Goal: Task Accomplishment & Management: Manage account settings

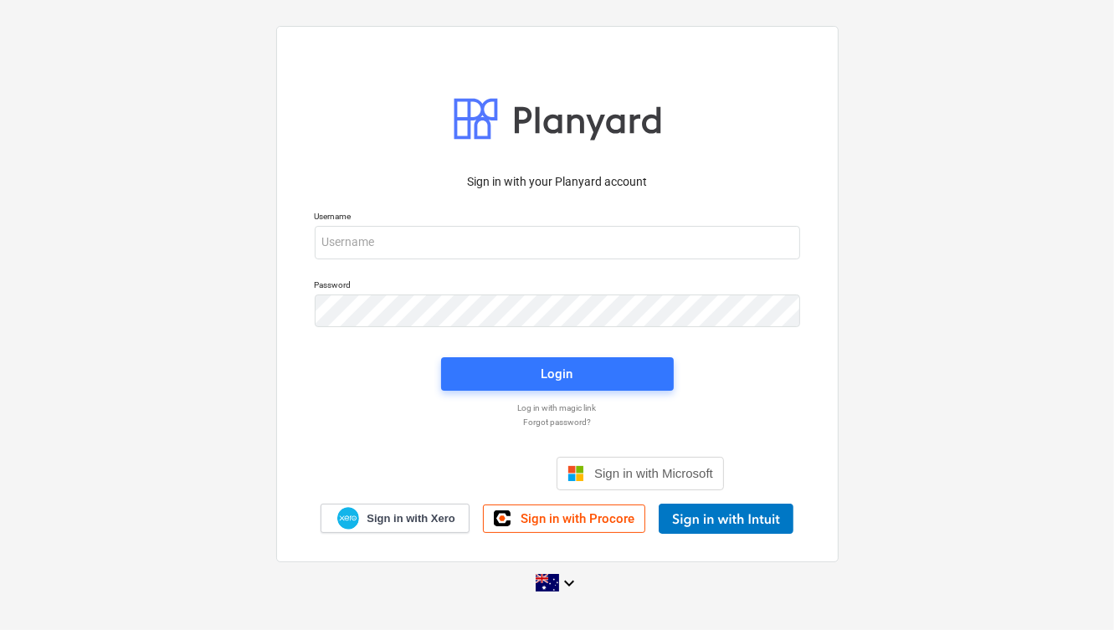
click at [36, 131] on div "Sign in with your Planyard account Username Password Login Log in with magic li…" at bounding box center [557, 315] width 1114 height 604
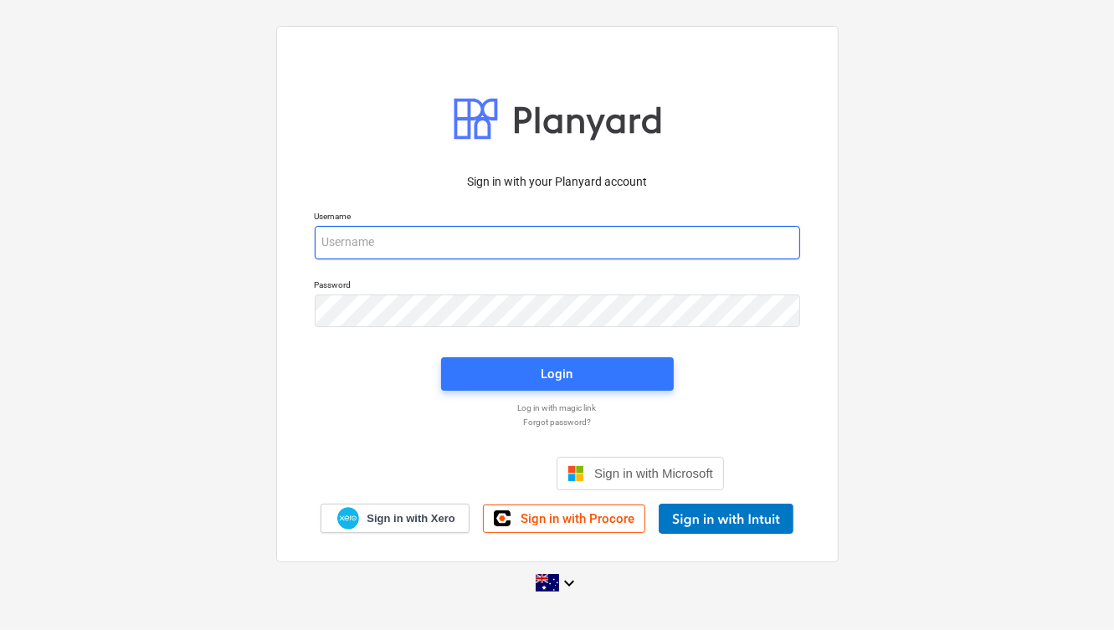
click at [427, 253] on input "email" at bounding box center [558, 242] width 486 height 33
type input "[PERSON_NAME][EMAIL_ADDRESS][DOMAIN_NAME]"
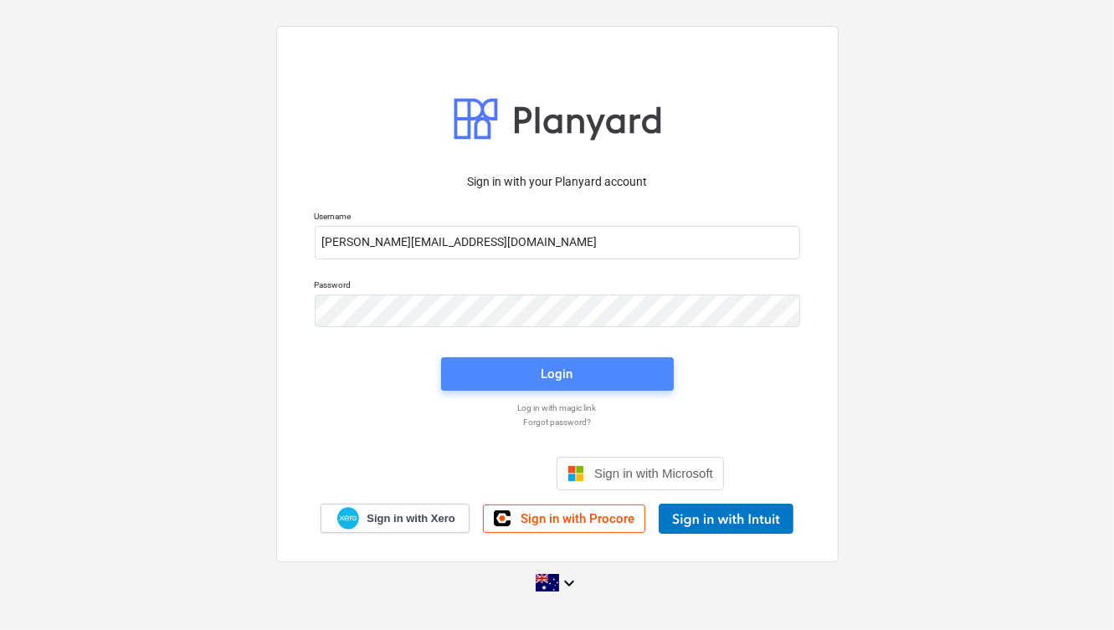
click at [588, 357] on button "Login" at bounding box center [557, 373] width 233 height 33
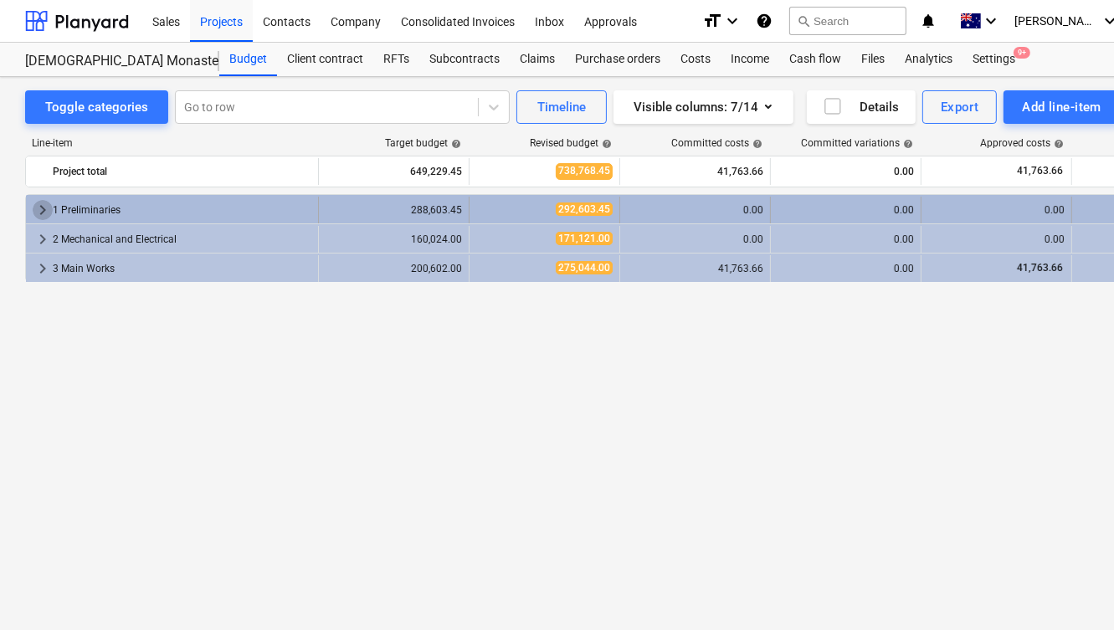
click at [42, 208] on span "keyboard_arrow_right" at bounding box center [43, 210] width 20 height 20
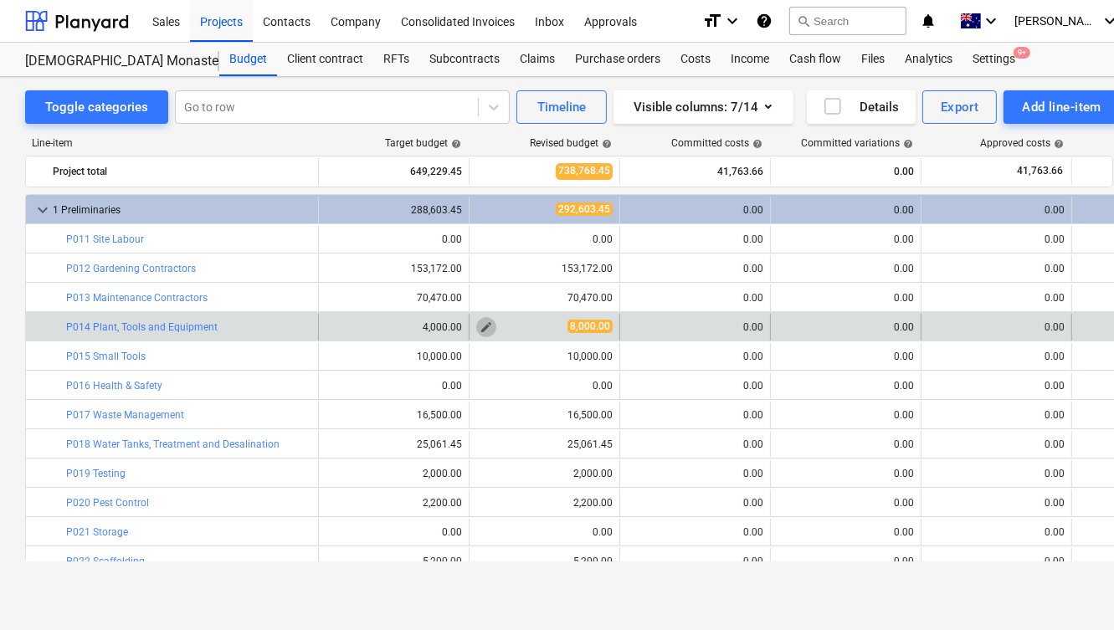
click at [483, 323] on span "edit" at bounding box center [486, 327] width 13 height 13
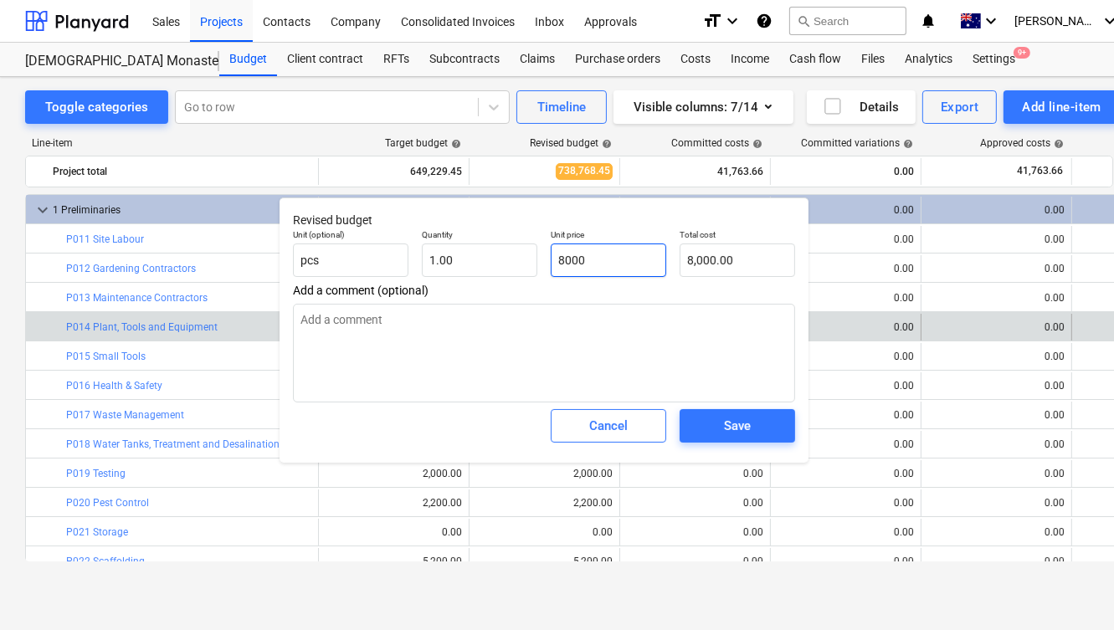
click at [563, 258] on input "8000" at bounding box center [609, 260] width 116 height 33
type input "000"
type textarea "x"
type input "0.00"
type input "4000"
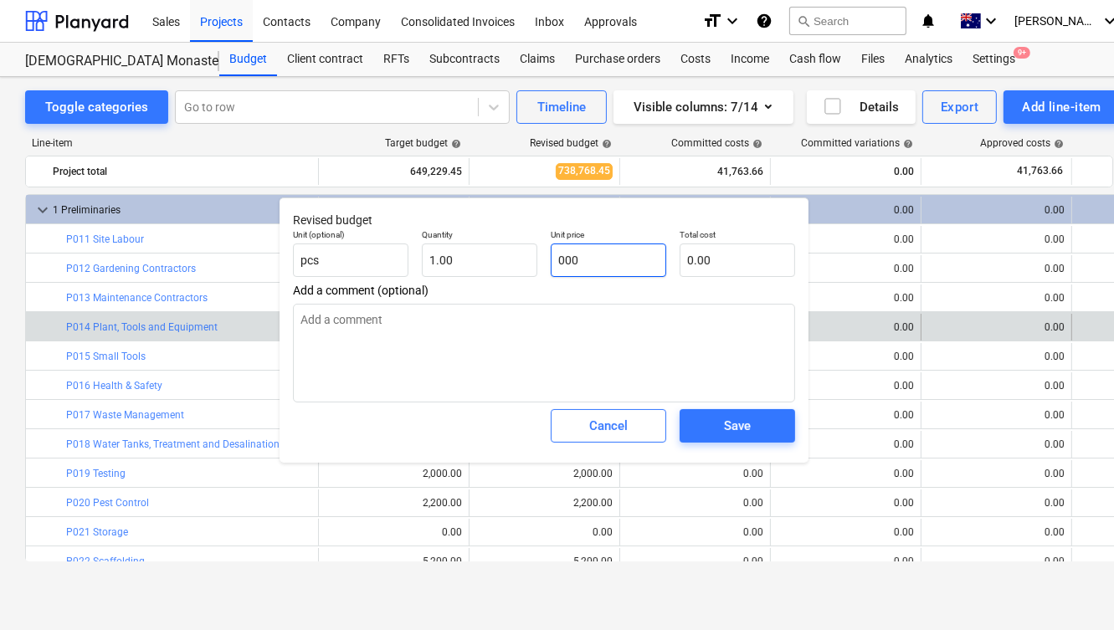
type textarea "x"
type input "4,000.00"
click at [727, 425] on div "Save" at bounding box center [737, 426] width 27 height 22
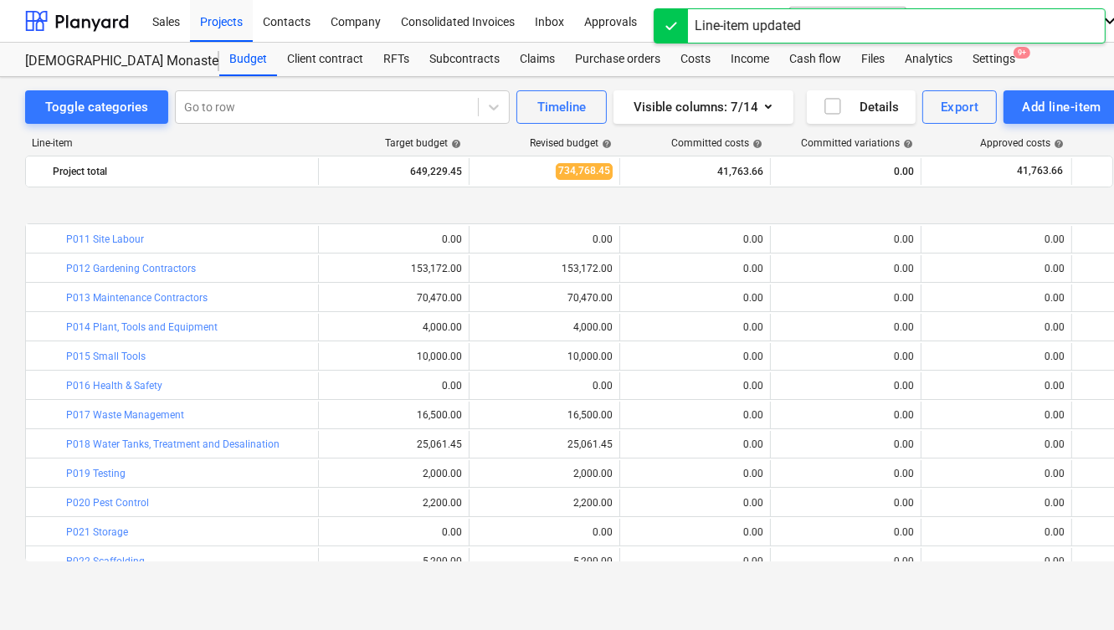
scroll to position [71, 0]
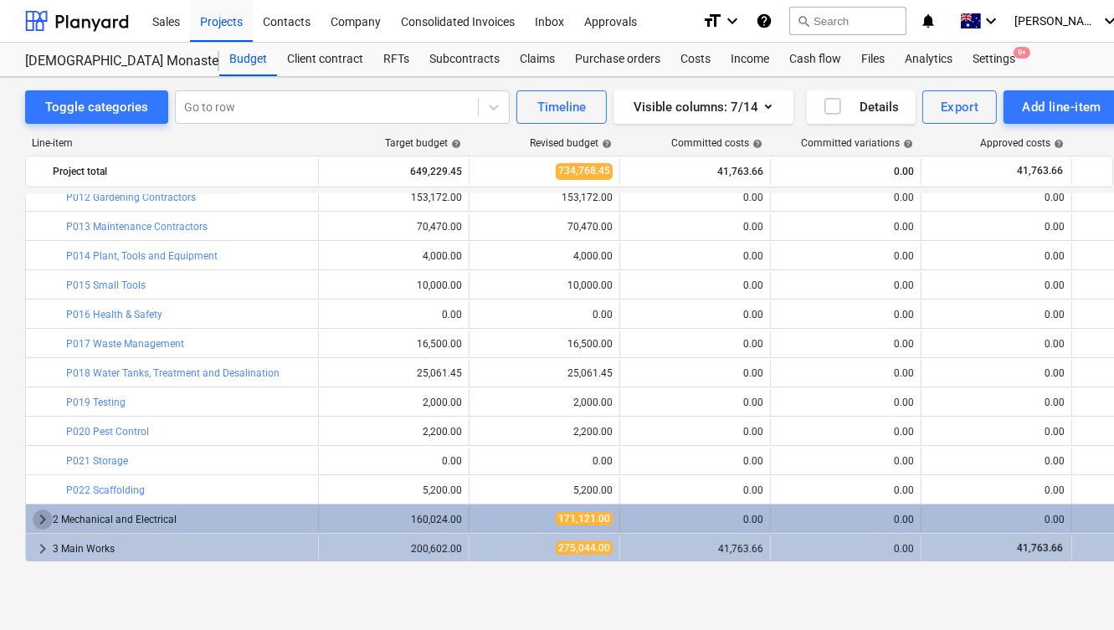
click at [40, 516] on span "keyboard_arrow_right" at bounding box center [43, 520] width 20 height 20
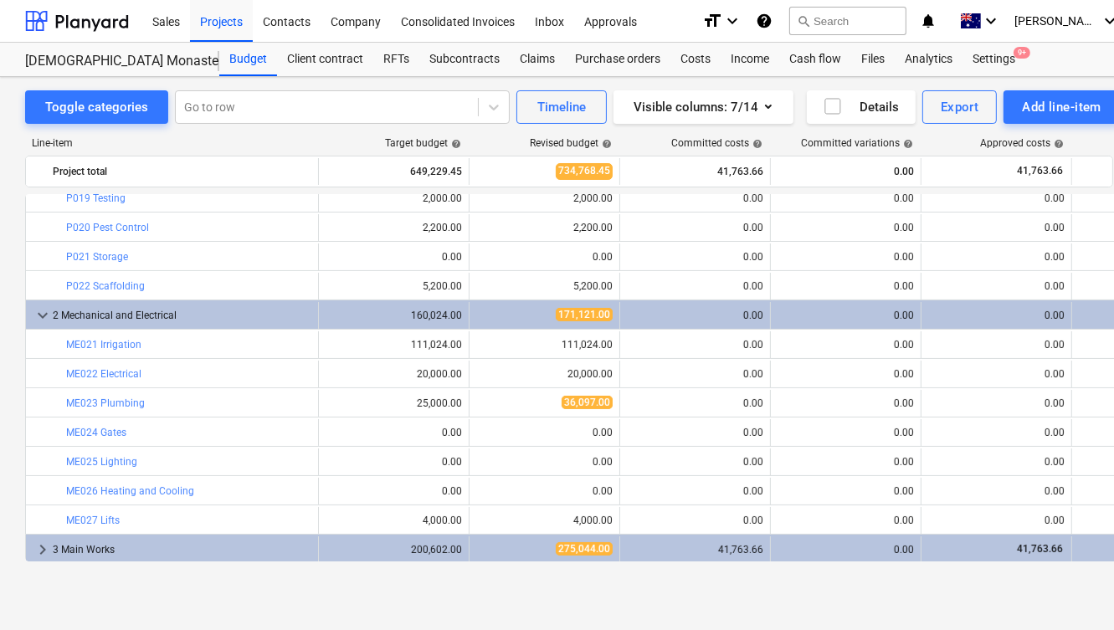
scroll to position [277, 0]
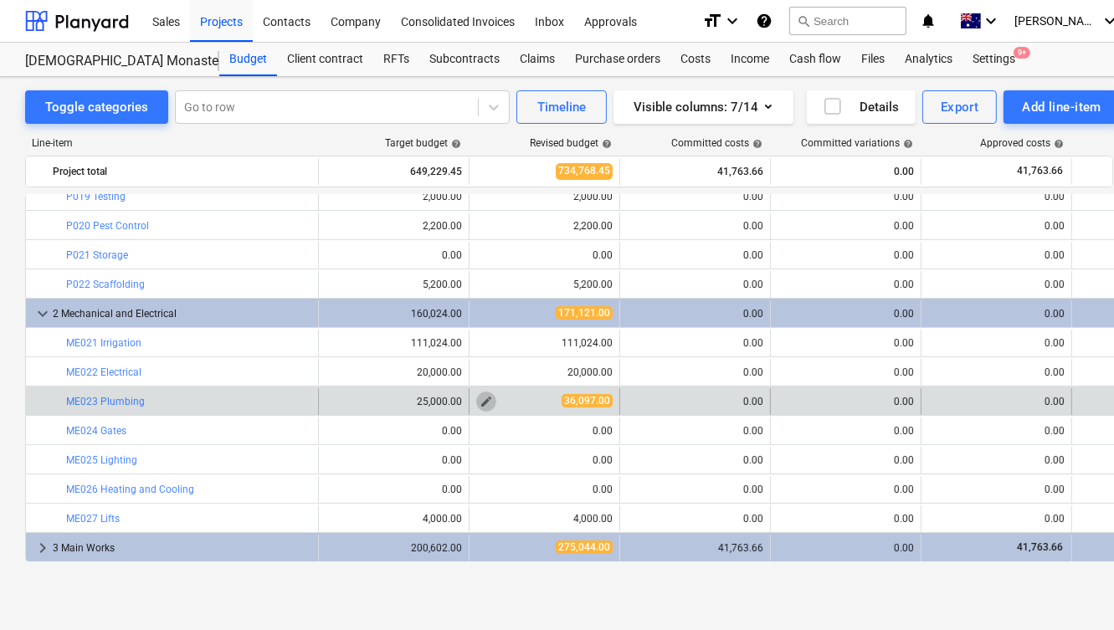
click at [480, 398] on span "edit" at bounding box center [486, 401] width 13 height 13
type textarea "x"
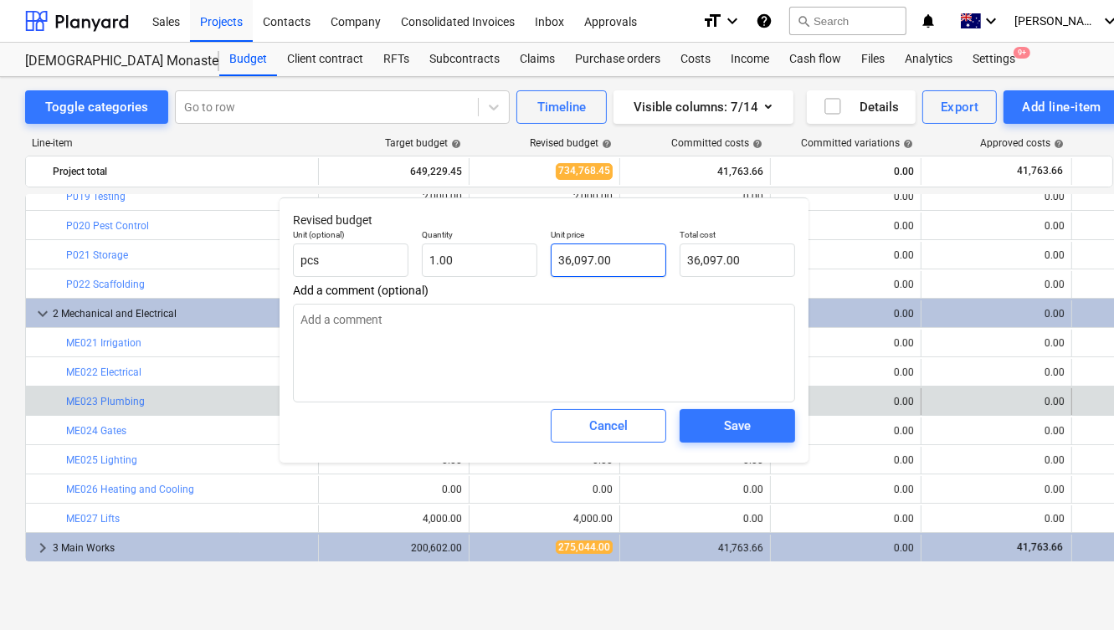
type input "36097"
click at [583, 253] on input "36097" at bounding box center [609, 260] width 116 height 33
type textarea "x"
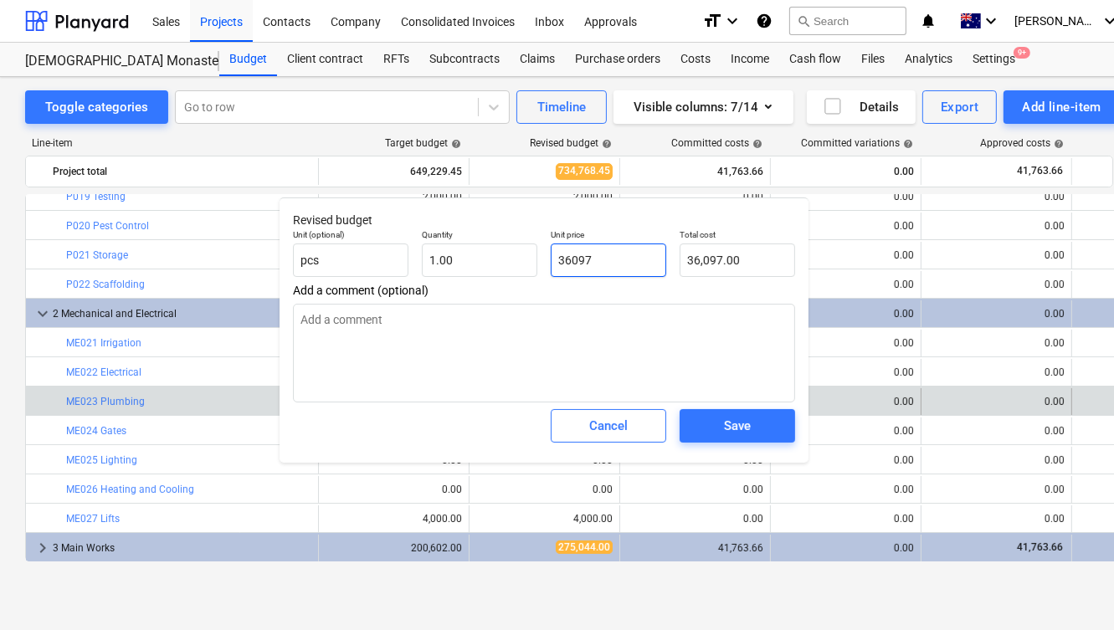
type input "2"
type input "2.00"
type textarea "x"
type input "25"
type input "25.00"
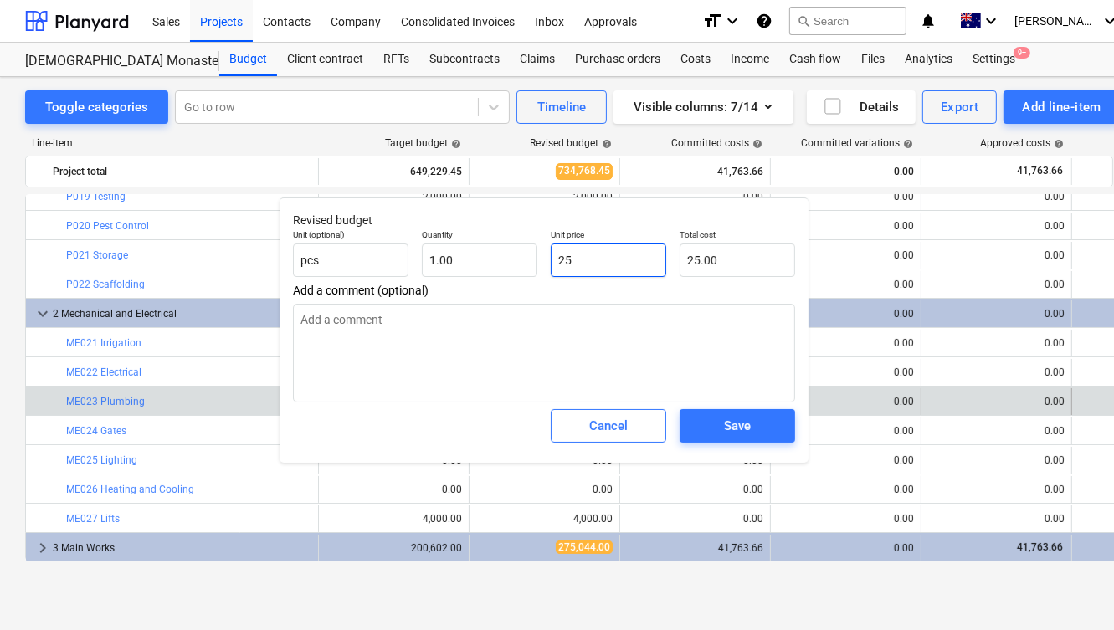
type textarea "x"
type input "250"
type input "250.00"
type textarea "x"
type input "2500"
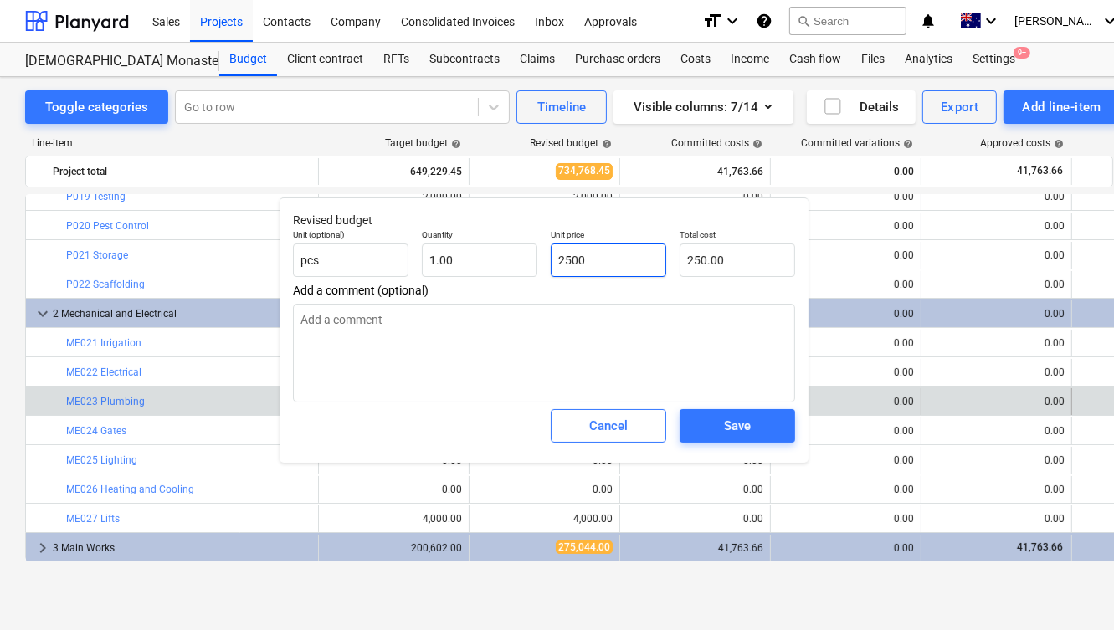
type input "2,500.00"
type textarea "x"
type input "25000"
type input "25,000.00"
type input "25000"
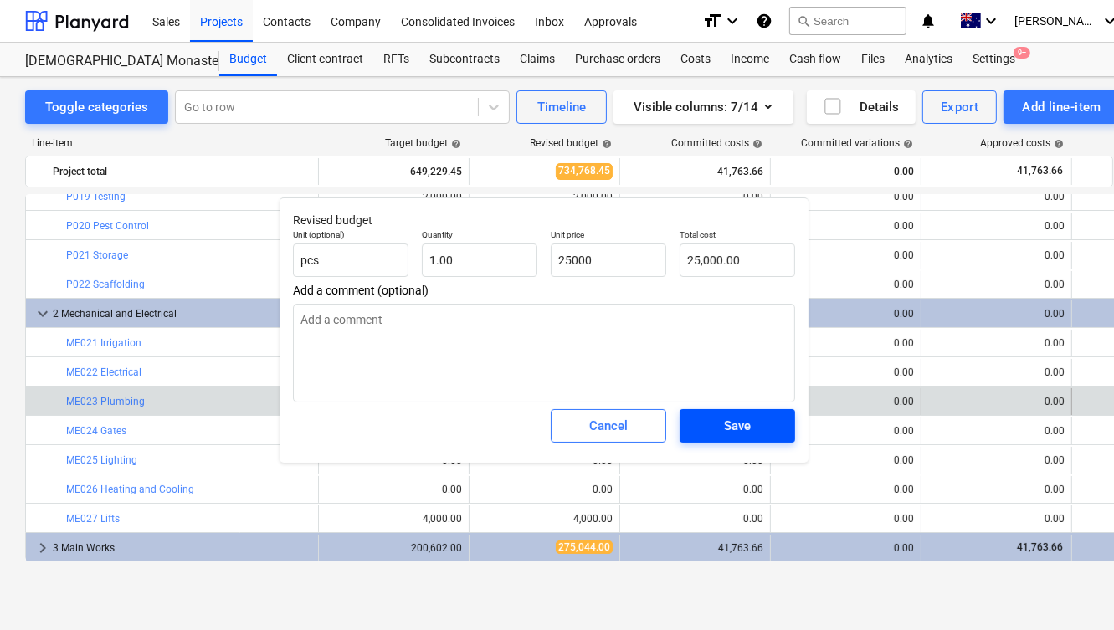
type textarea "x"
type input "25,000.00"
click at [728, 429] on div "Save" at bounding box center [737, 426] width 27 height 22
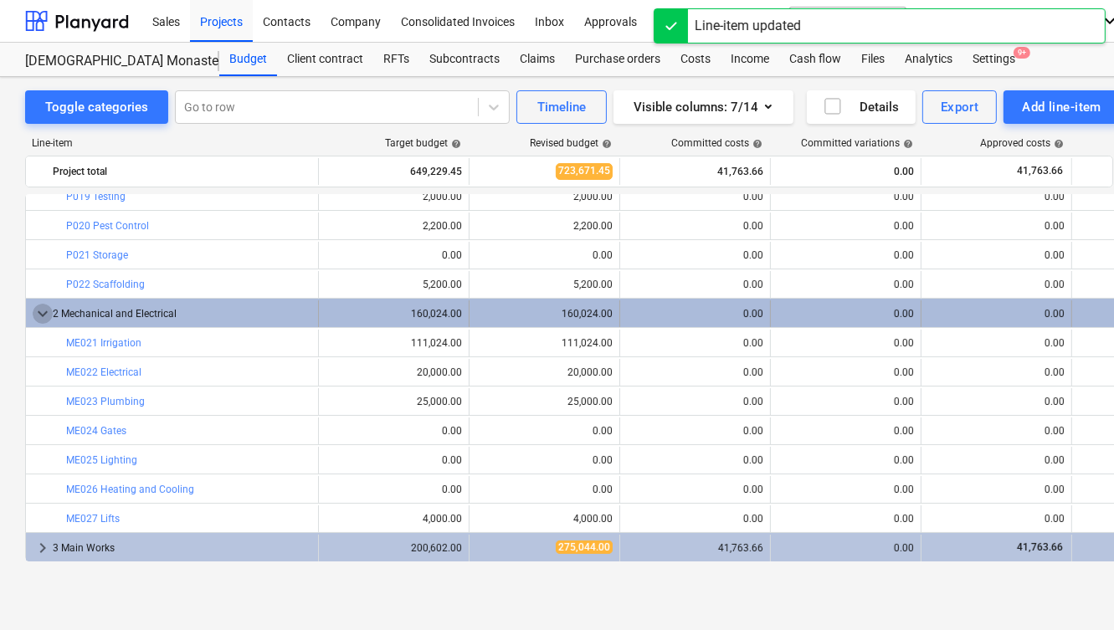
click at [41, 310] on span "keyboard_arrow_down" at bounding box center [43, 314] width 20 height 20
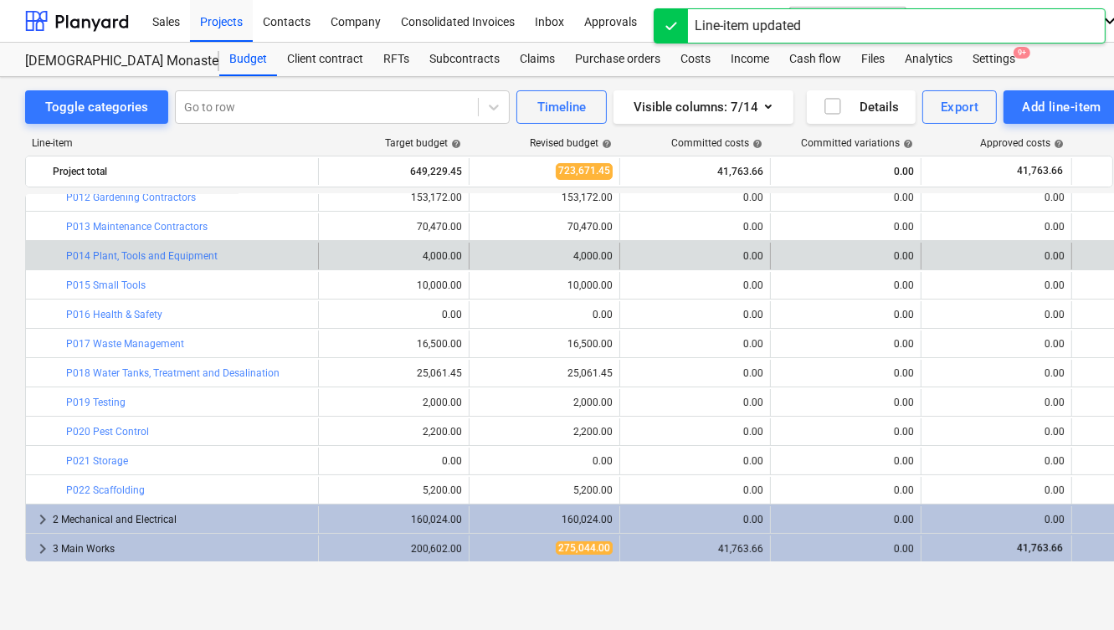
scroll to position [0, 0]
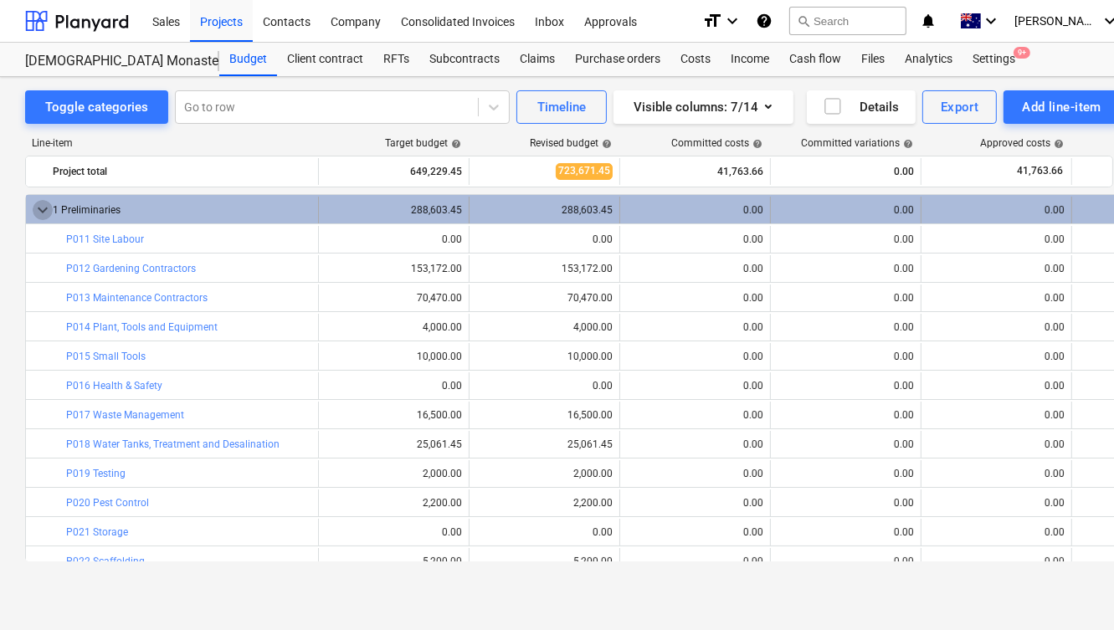
click at [36, 209] on span "keyboard_arrow_down" at bounding box center [43, 210] width 20 height 20
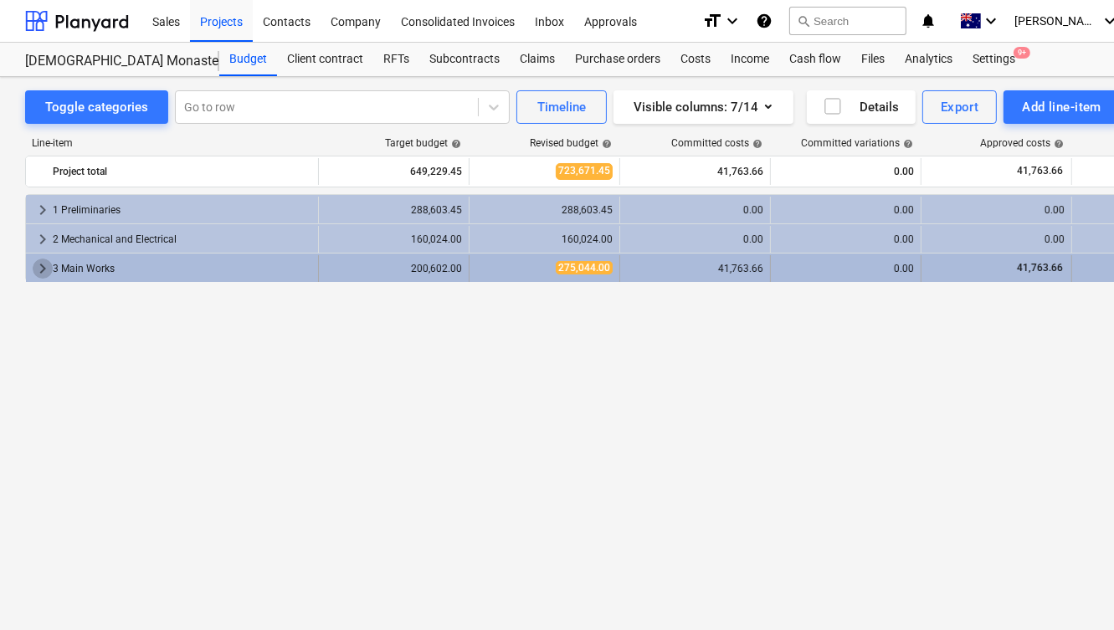
click at [41, 263] on span "keyboard_arrow_right" at bounding box center [43, 269] width 20 height 20
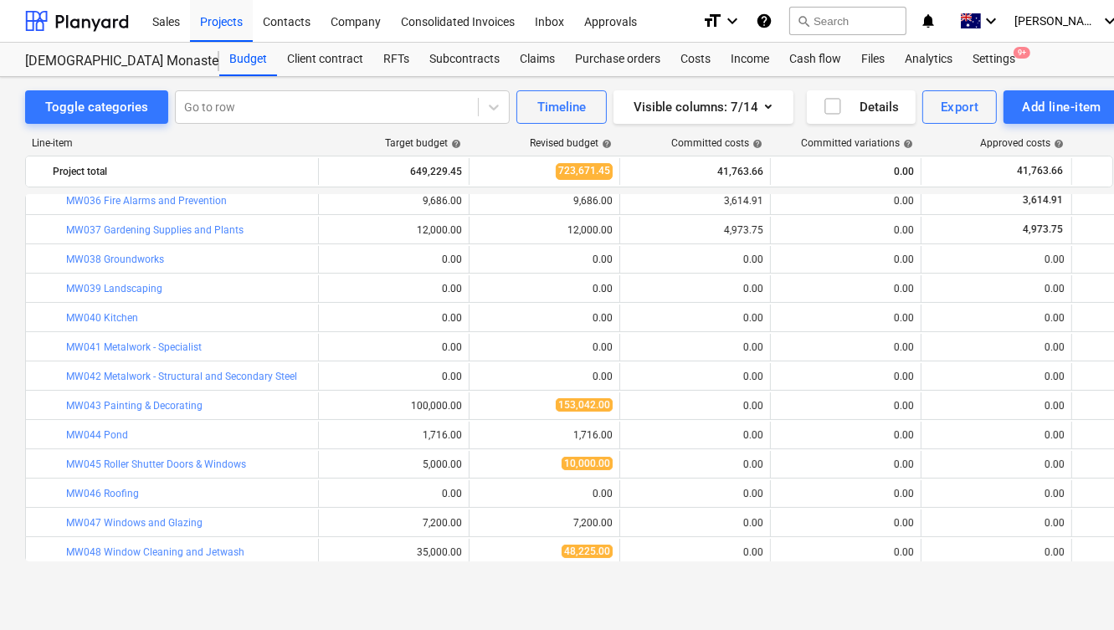
scroll to position [248, 0]
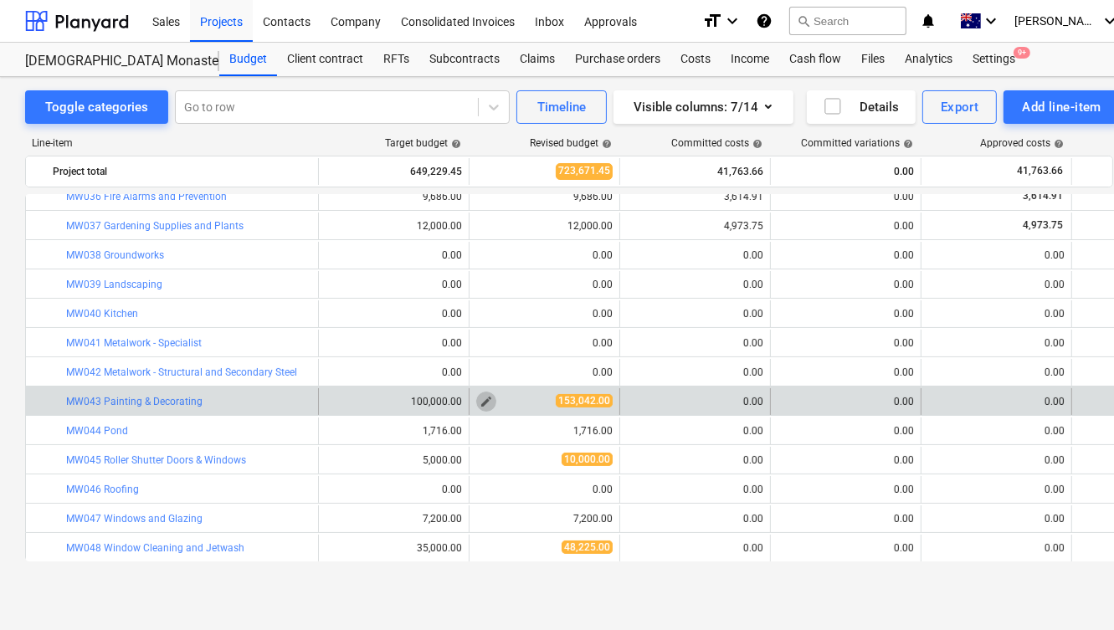
click at [482, 398] on span "edit" at bounding box center [486, 401] width 13 height 13
type textarea "x"
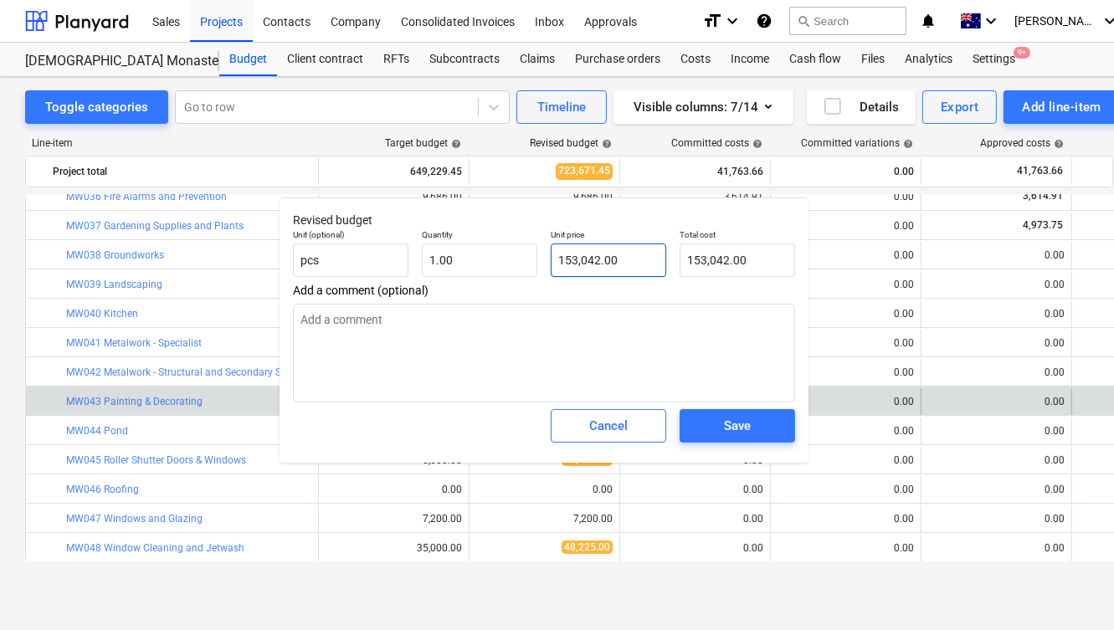
type input "153042"
click at [573, 259] on input "153042" at bounding box center [609, 260] width 116 height 33
type textarea "x"
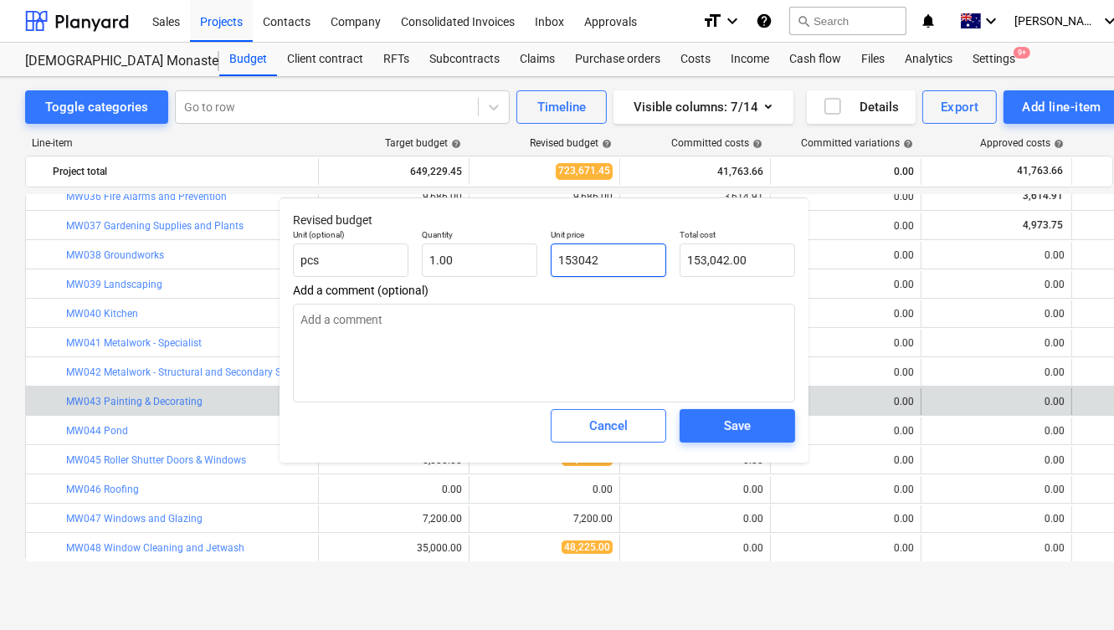
type input "1"
type input "1.00"
type textarea "x"
type input "10"
type input "10.00"
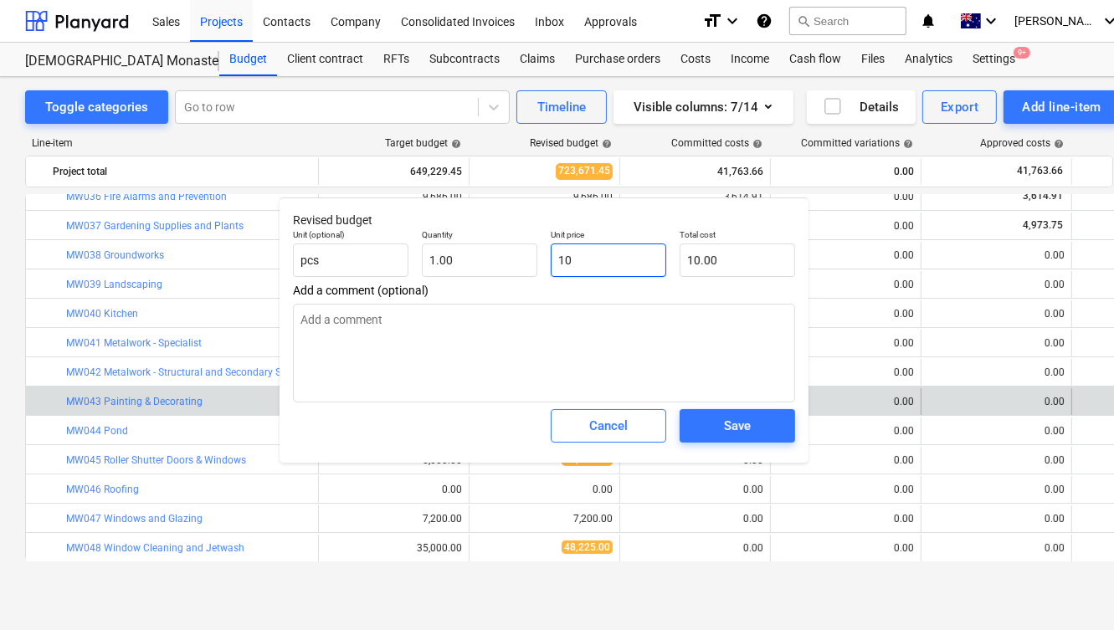
type textarea "x"
type input "100"
type input "100.00"
type textarea "x"
type input "1000"
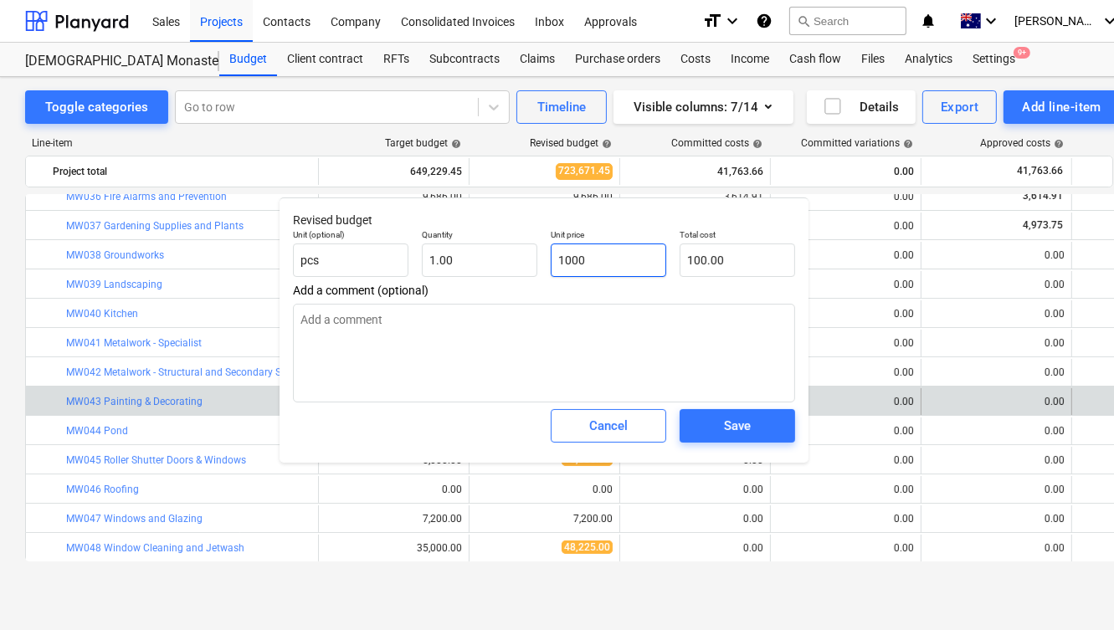
type input "1,000.00"
type textarea "x"
type input "10000"
type input "10,000.00"
type textarea "x"
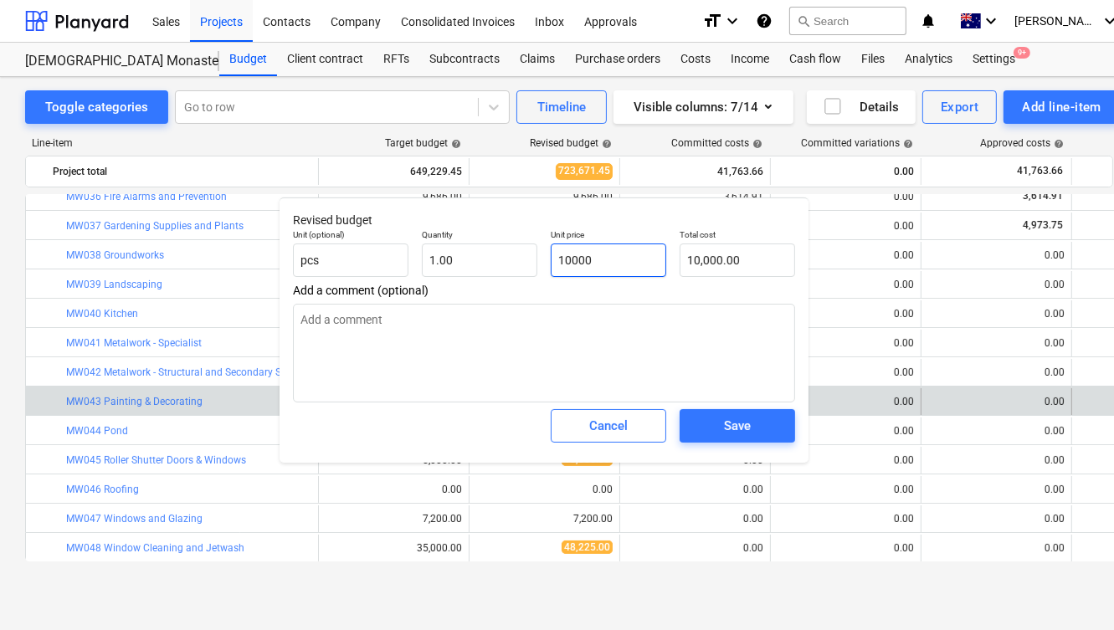
type input "100000"
type input "100,000.00"
type input "100000"
type textarea "x"
type input "100,000.00"
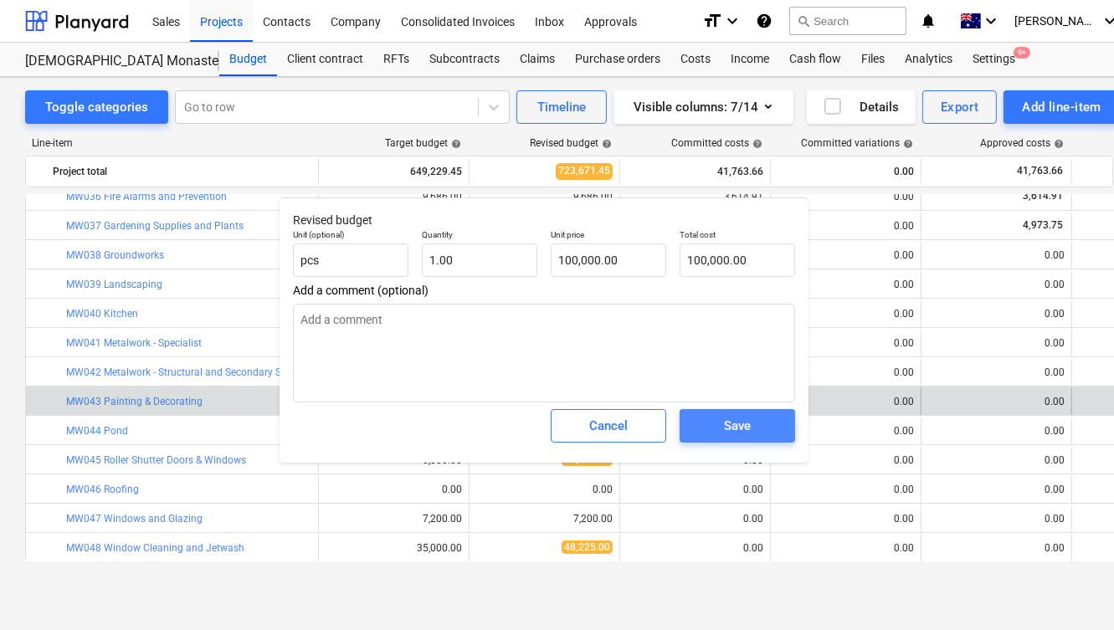
click at [719, 422] on span "Save" at bounding box center [737, 426] width 75 height 22
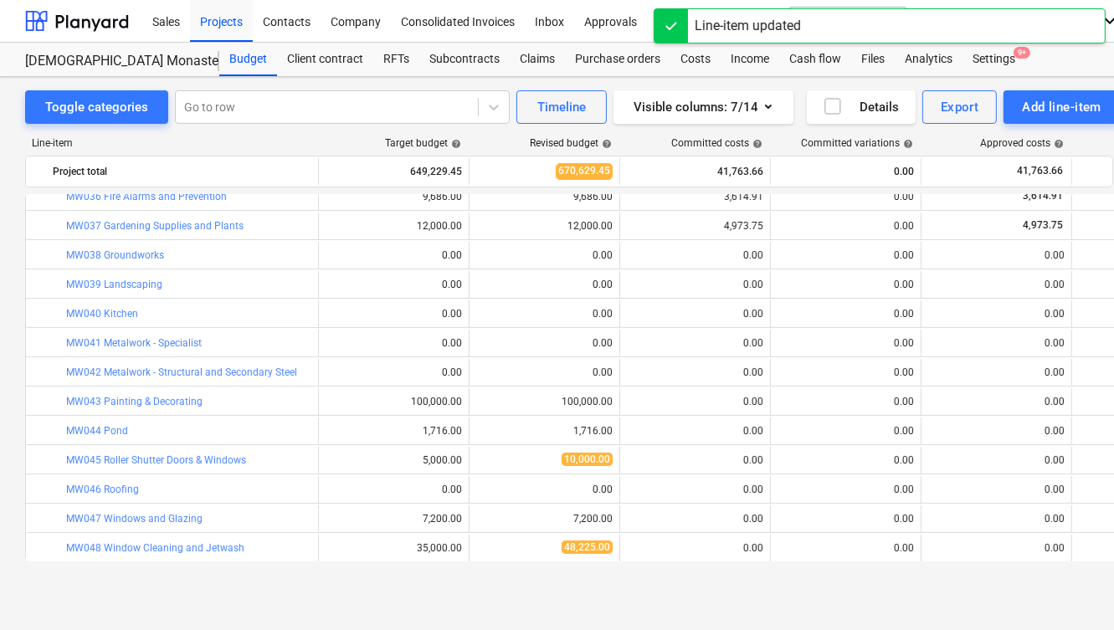
click at [569, 440] on div "edit 1,716.00" at bounding box center [544, 431] width 136 height 27
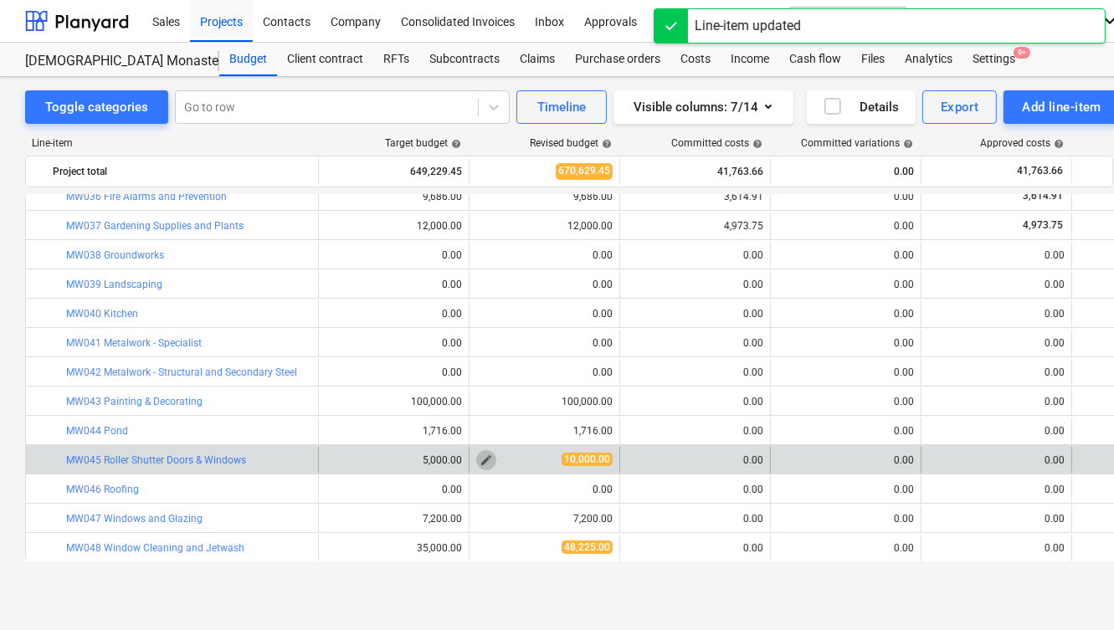
click at [486, 460] on span "edit" at bounding box center [486, 460] width 13 height 13
type textarea "x"
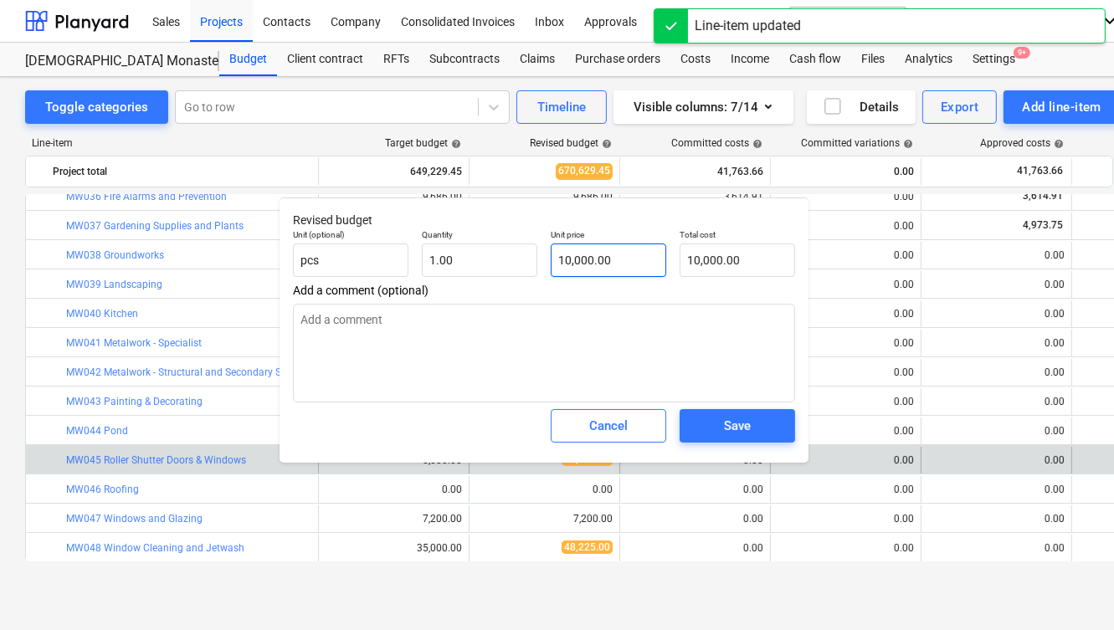
type input "10000"
click at [593, 259] on input "10000" at bounding box center [609, 260] width 116 height 33
type textarea "x"
type input "5"
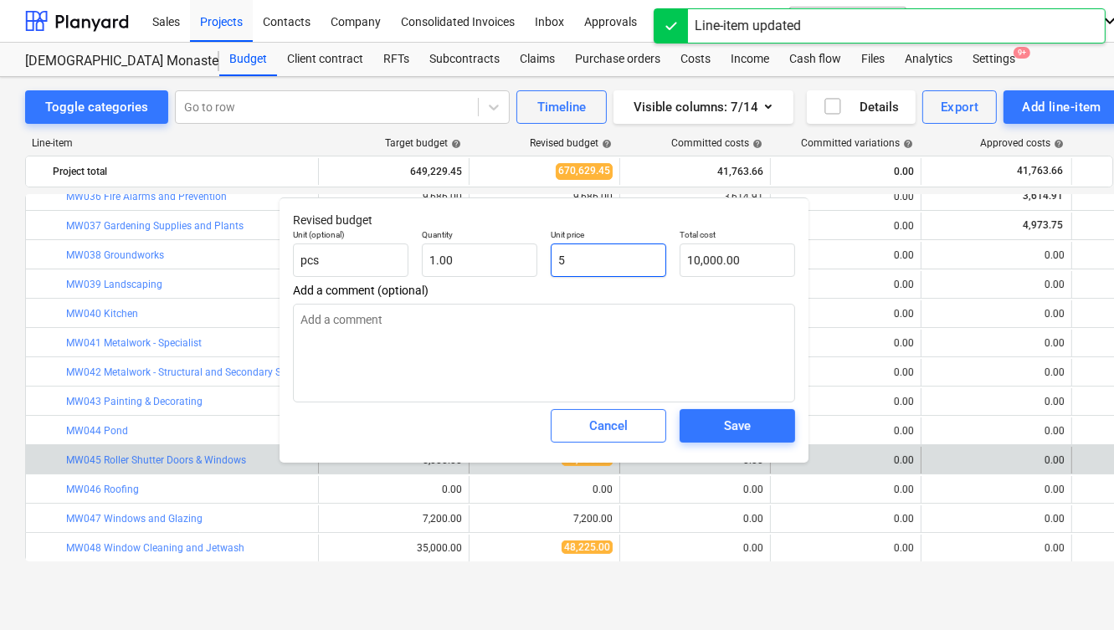
type input "5.00"
type textarea "x"
type input "50"
type input "50.00"
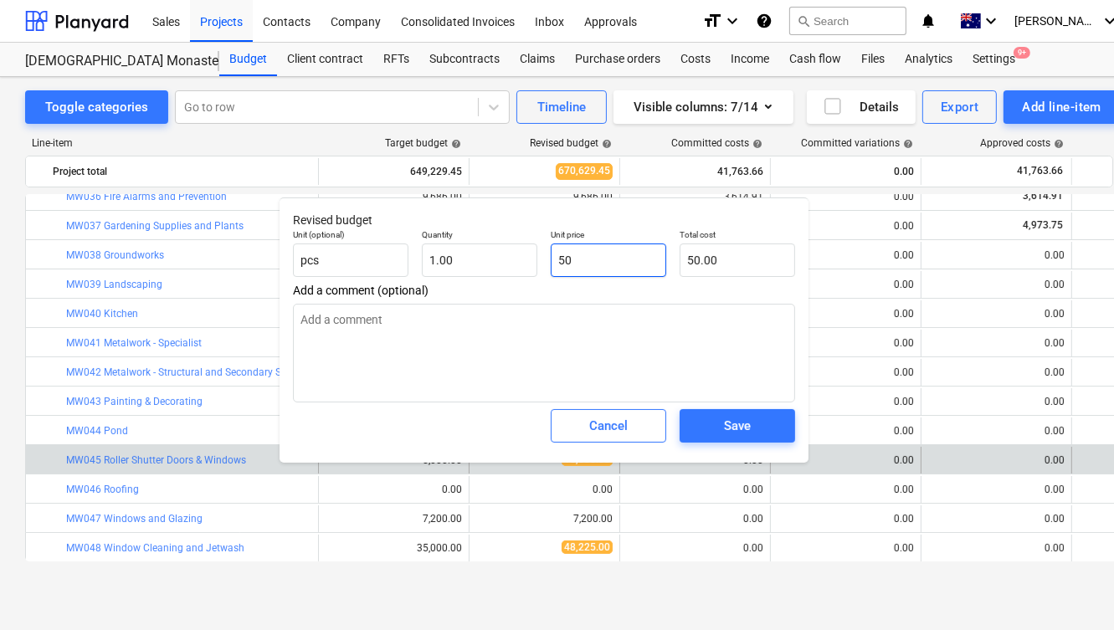
type textarea "x"
type input "500"
type input "500.00"
type textarea "x"
type input "5000"
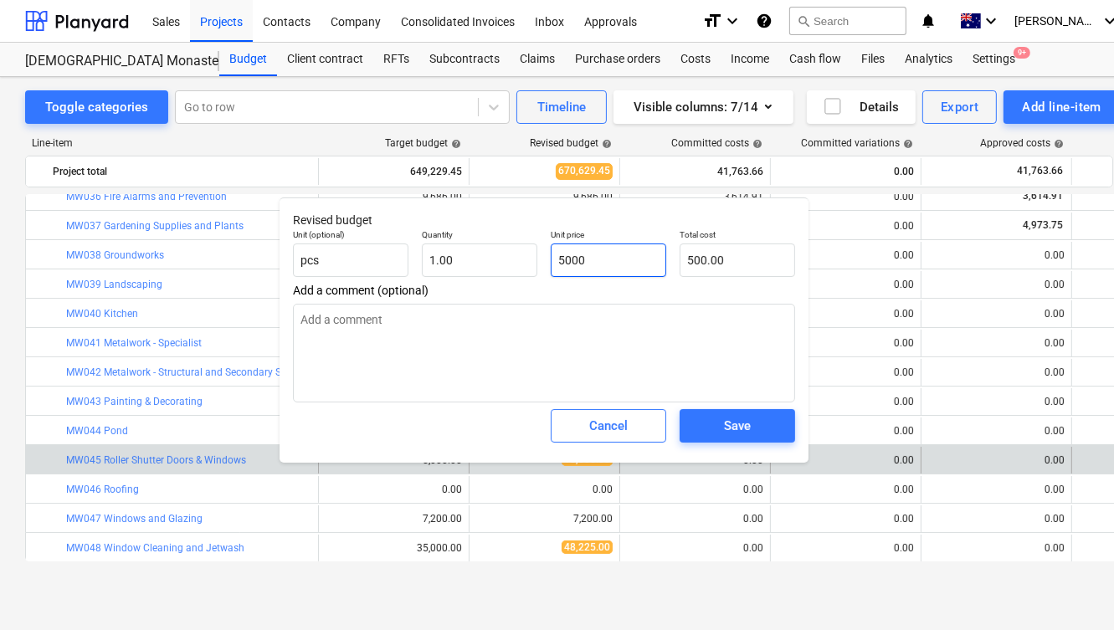
type input "5,000.00"
type input "5000"
type textarea "x"
type input "5,000.00"
click at [730, 429] on div "Save" at bounding box center [737, 426] width 27 height 22
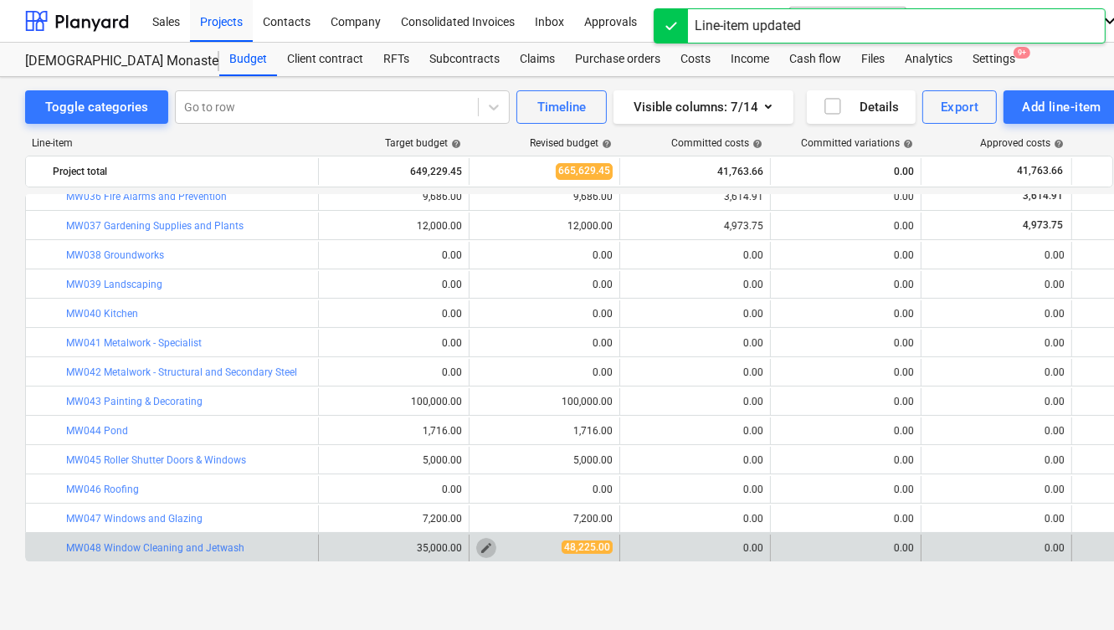
click at [483, 542] on span "edit" at bounding box center [486, 548] width 13 height 13
type textarea "x"
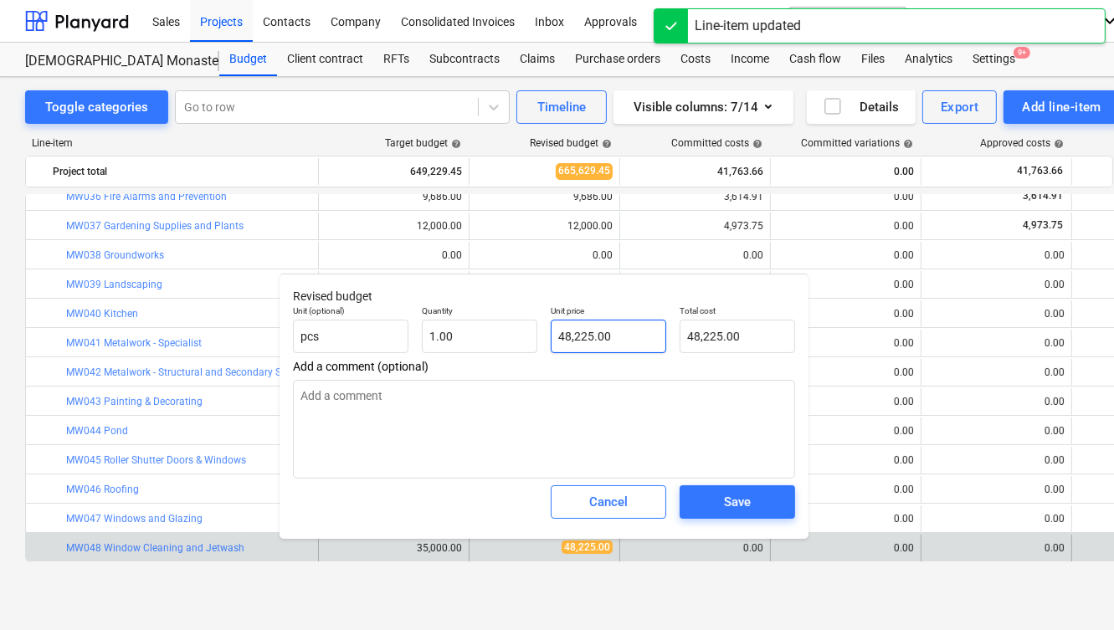
type input "48225"
click at [593, 336] on input "48225" at bounding box center [609, 336] width 116 height 33
type textarea "x"
type input "3"
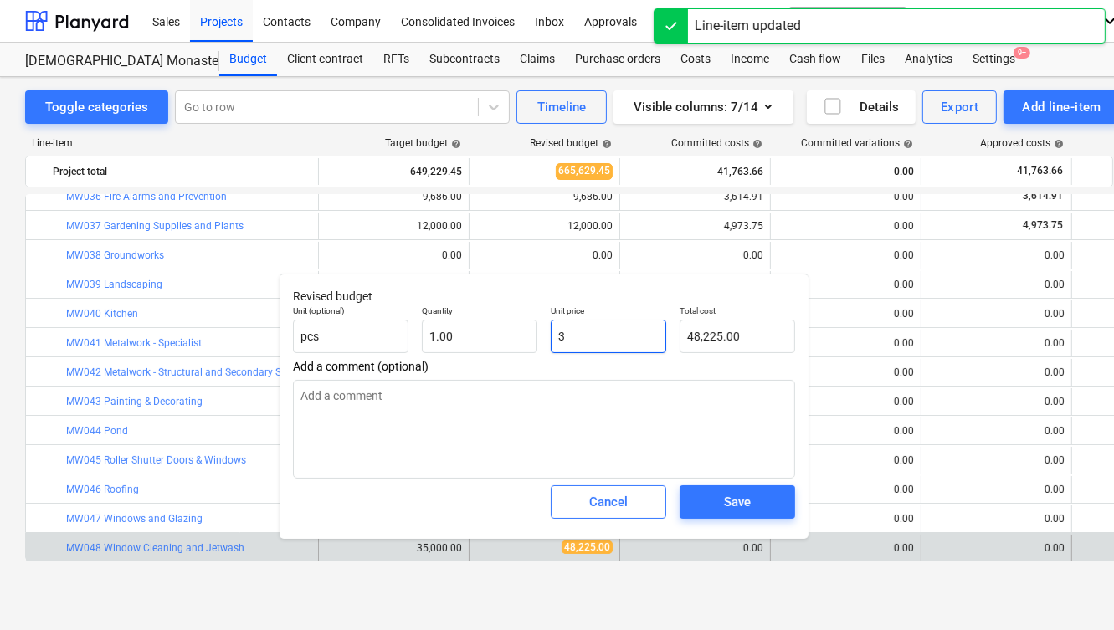
type input "3.00"
type textarea "x"
type input "35"
type input "35.00"
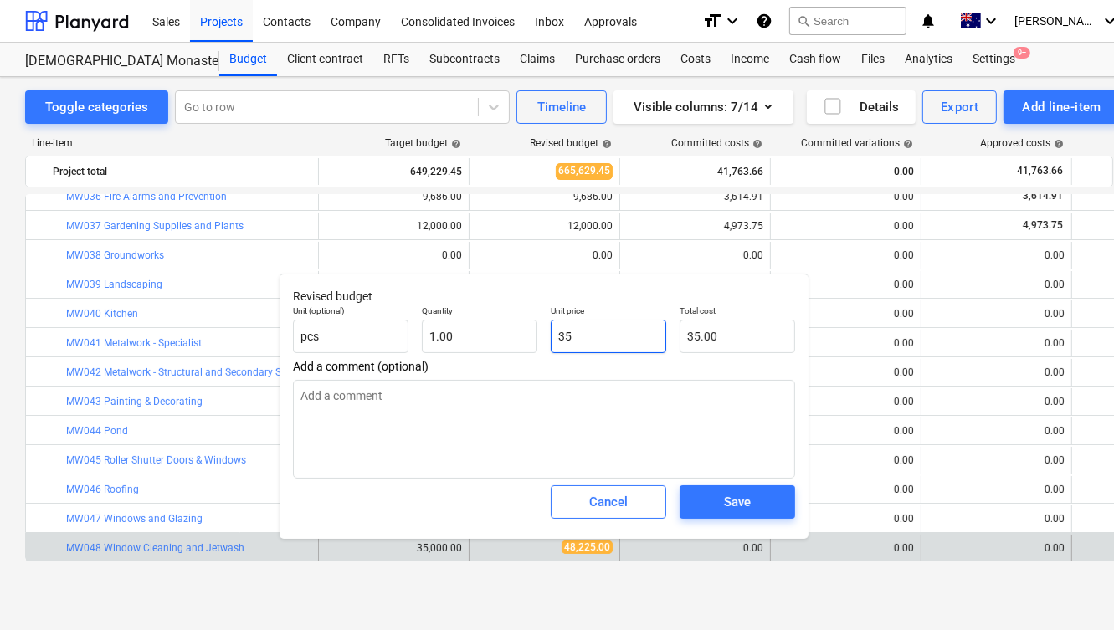
type textarea "x"
type input "350"
type input "350.00"
type textarea "x"
type input "3500"
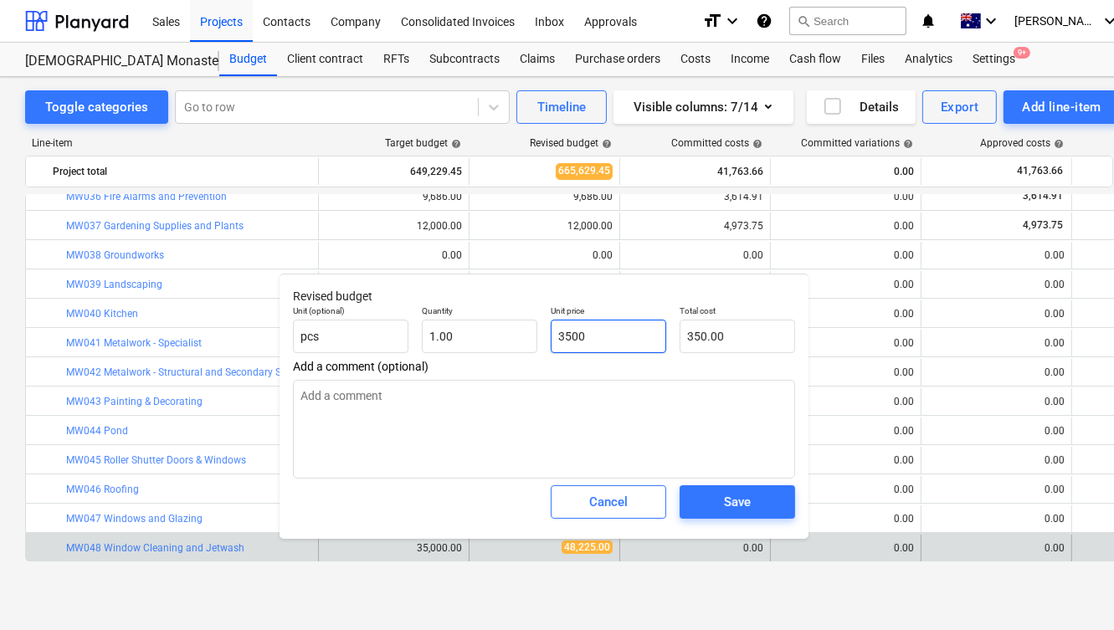
type input "3,500.00"
type textarea "x"
type input "35000"
type input "35,000.00"
type input "35000"
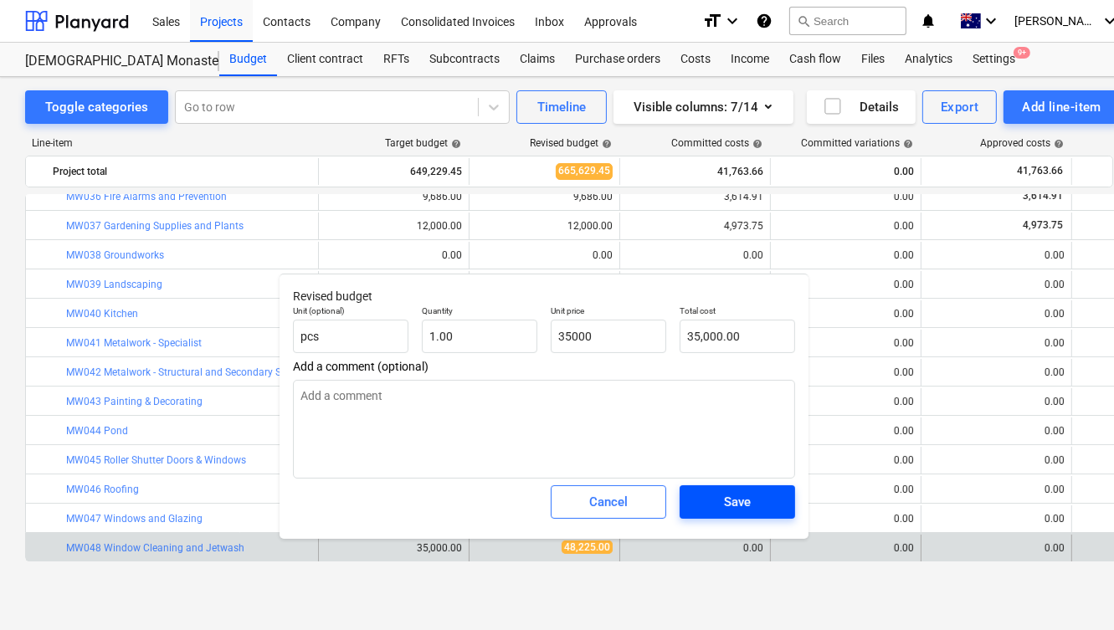
type textarea "x"
type input "35,000.00"
click at [722, 496] on span "Save" at bounding box center [737, 502] width 75 height 22
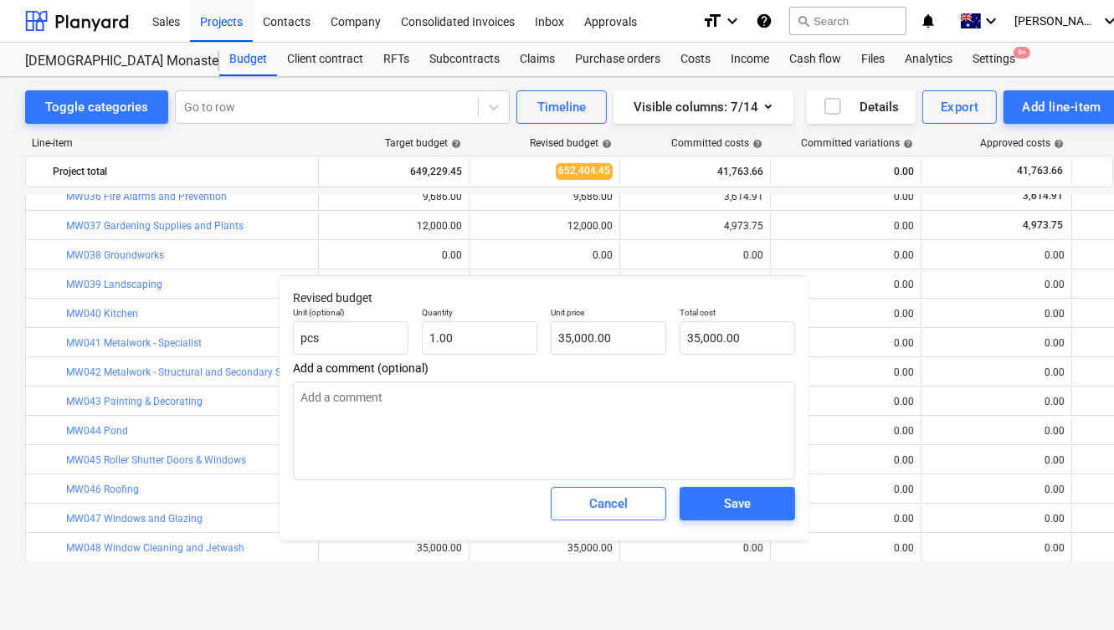
type textarea "x"
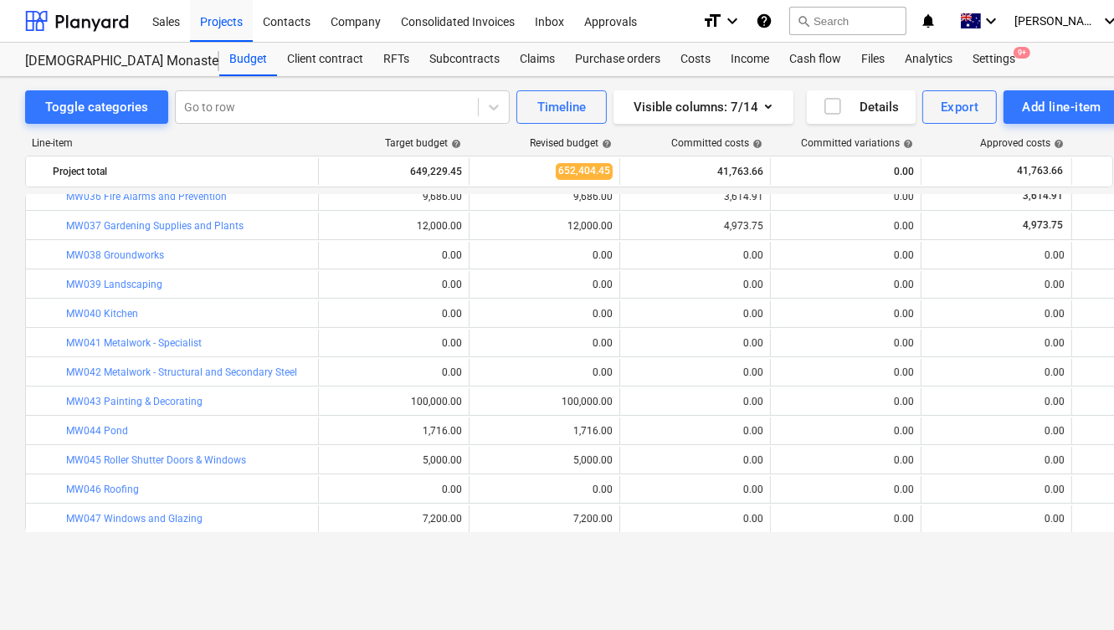
scroll to position [0, 0]
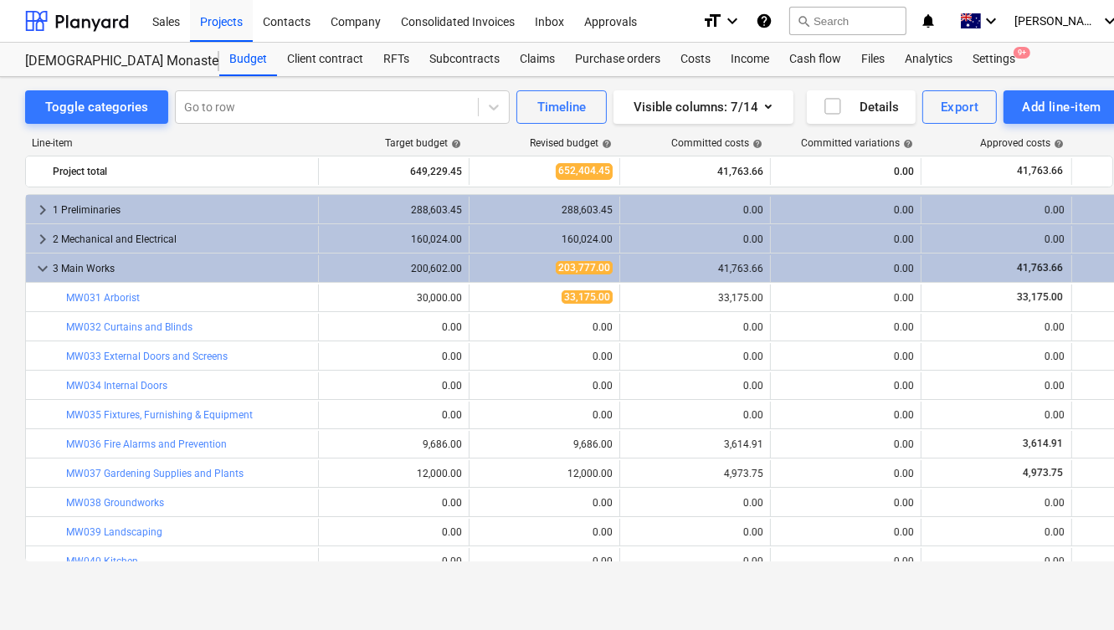
click at [635, 134] on div "Line-item Target budget help Revised budget help Committed costs help Committed…" at bounding box center [572, 353] width 1095 height 458
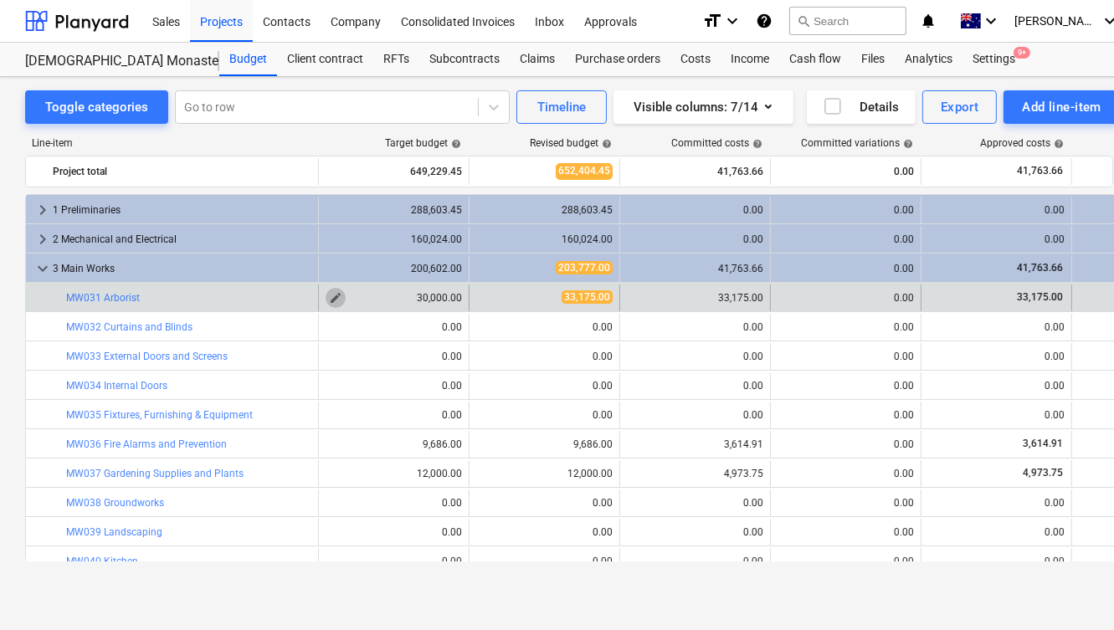
click at [331, 288] on button "edit" at bounding box center [336, 298] width 20 height 20
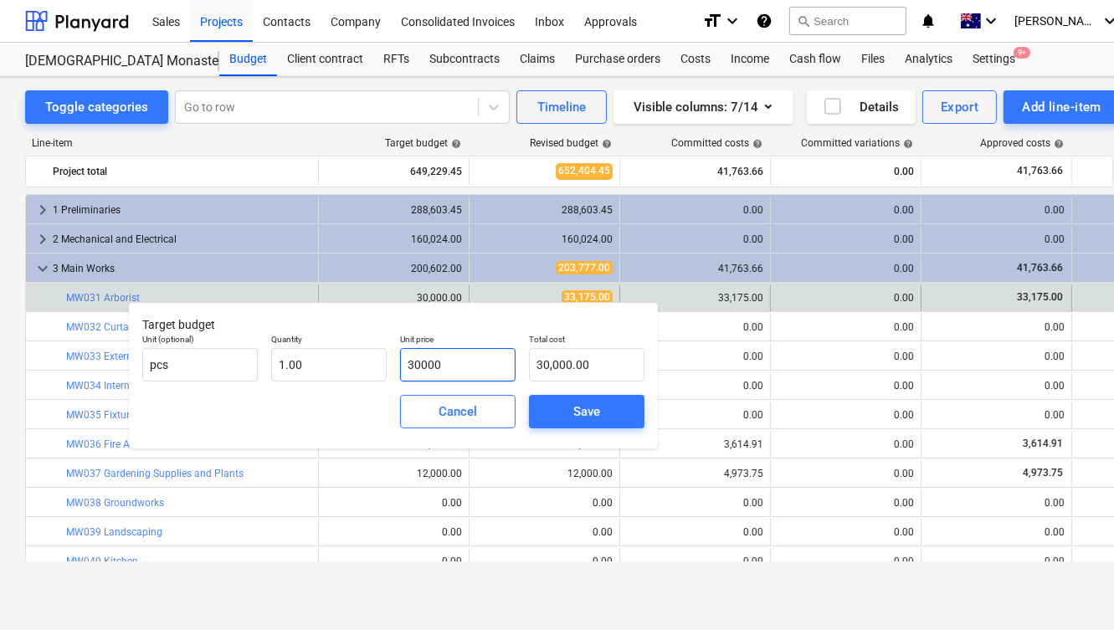
click at [432, 363] on input "30000" at bounding box center [458, 364] width 116 height 33
type input "3"
type input "3.00"
type input "33"
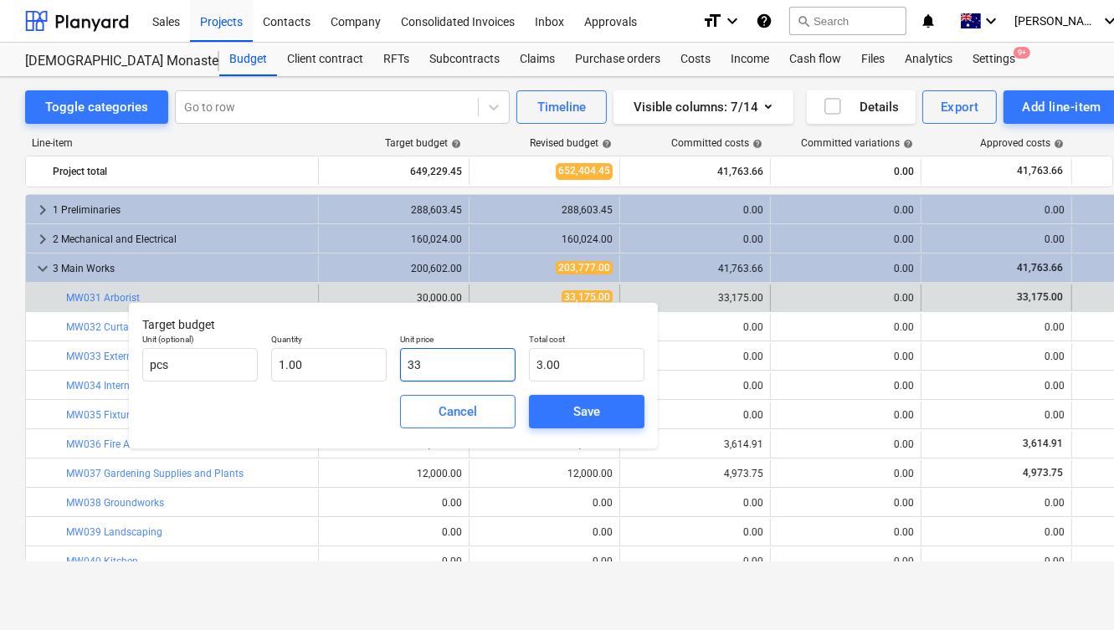
type input "33.00"
type input "331"
type input "331.00"
type input "3317"
type input "3,317.00"
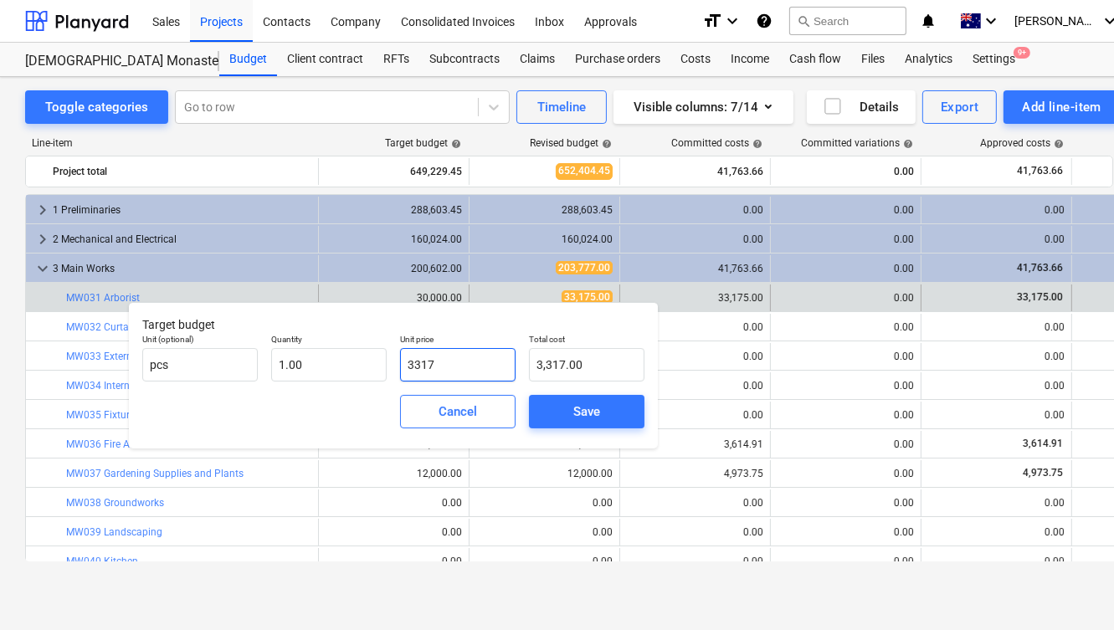
type input "33175"
type input "33,175.00"
click at [597, 404] on div "Save" at bounding box center [586, 412] width 27 height 22
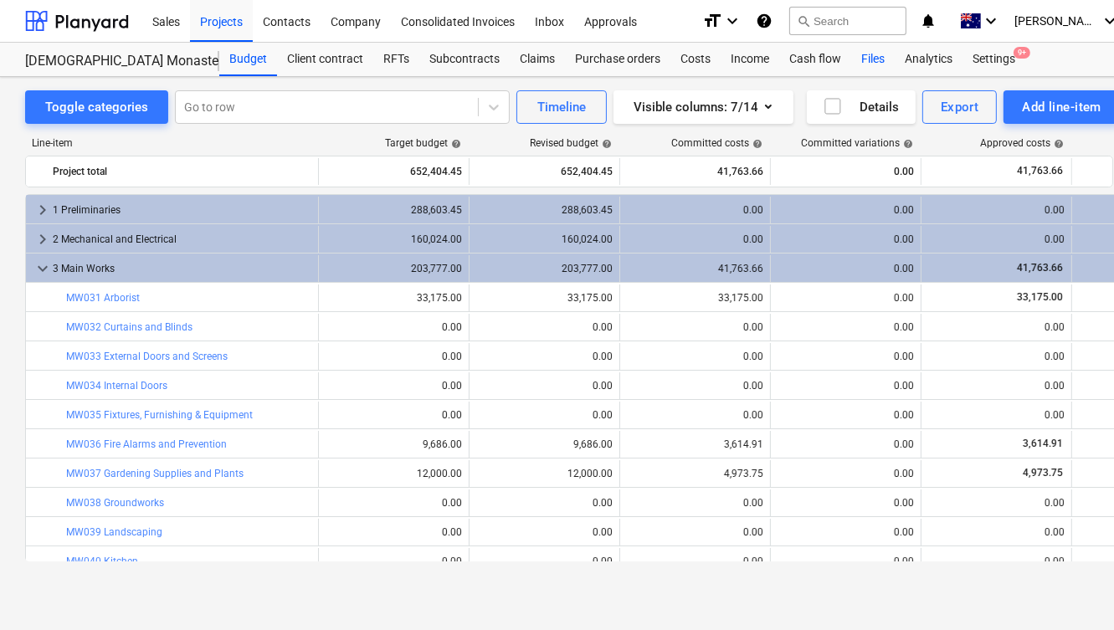
click at [870, 60] on div "Files" at bounding box center [873, 59] width 44 height 33
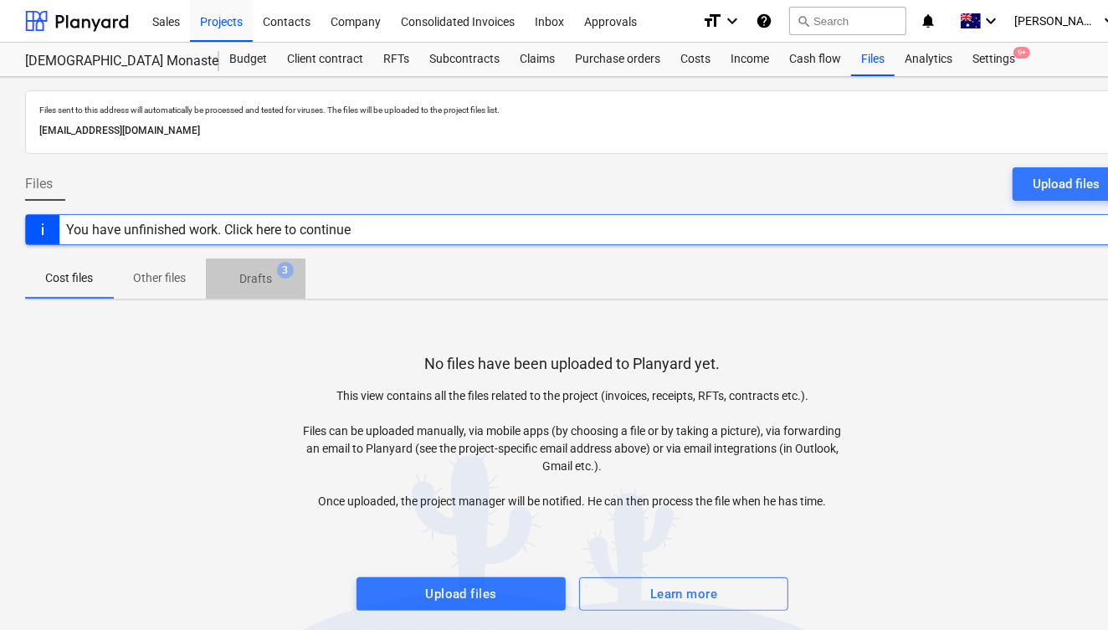
click at [262, 275] on p "Drafts" at bounding box center [255, 279] width 33 height 18
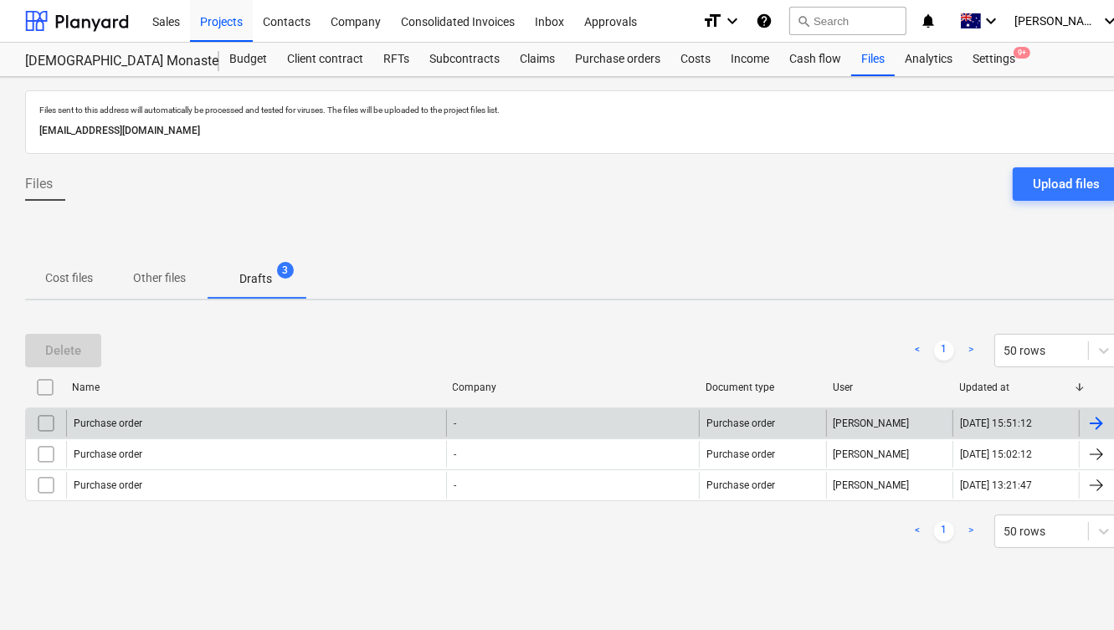
click at [259, 428] on div "Purchase order" at bounding box center [256, 423] width 380 height 27
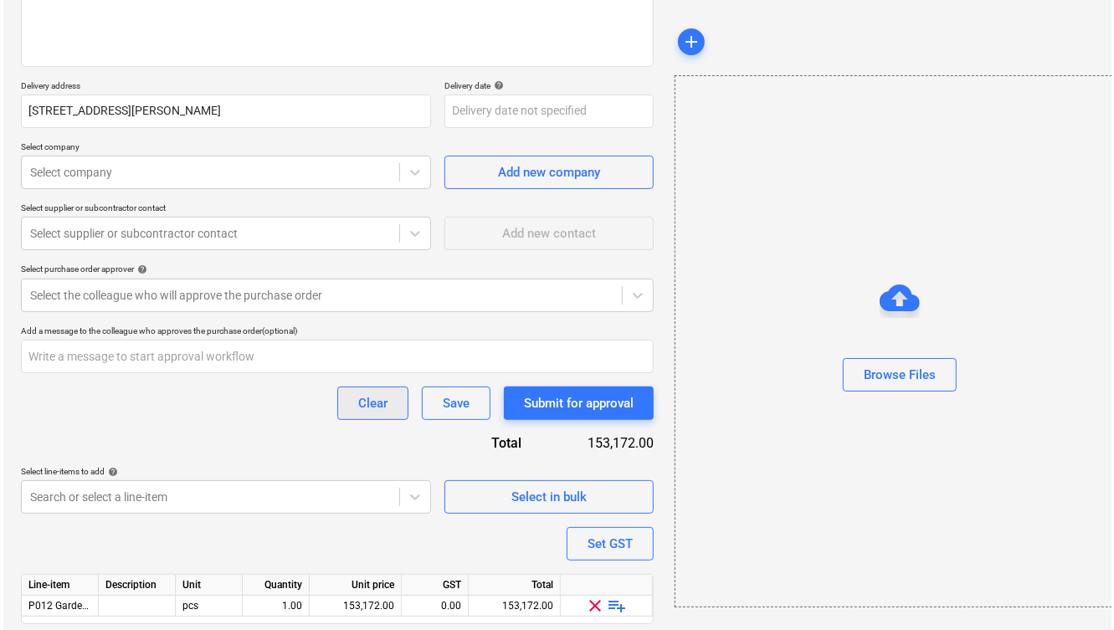
scroll to position [286, 8]
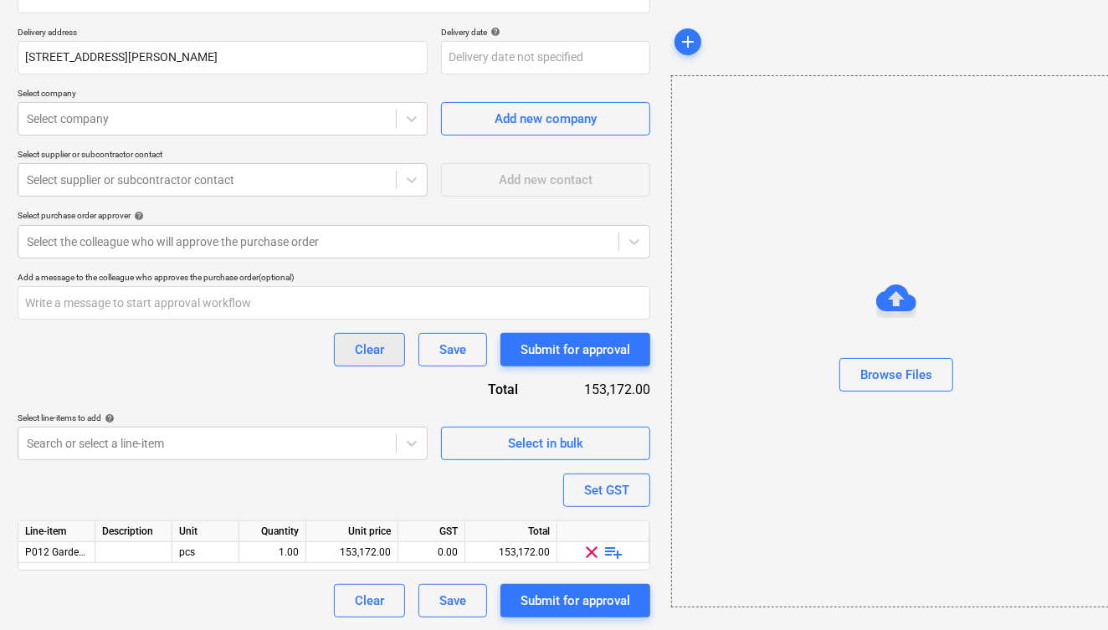
click at [368, 347] on div "Clear" at bounding box center [369, 350] width 29 height 22
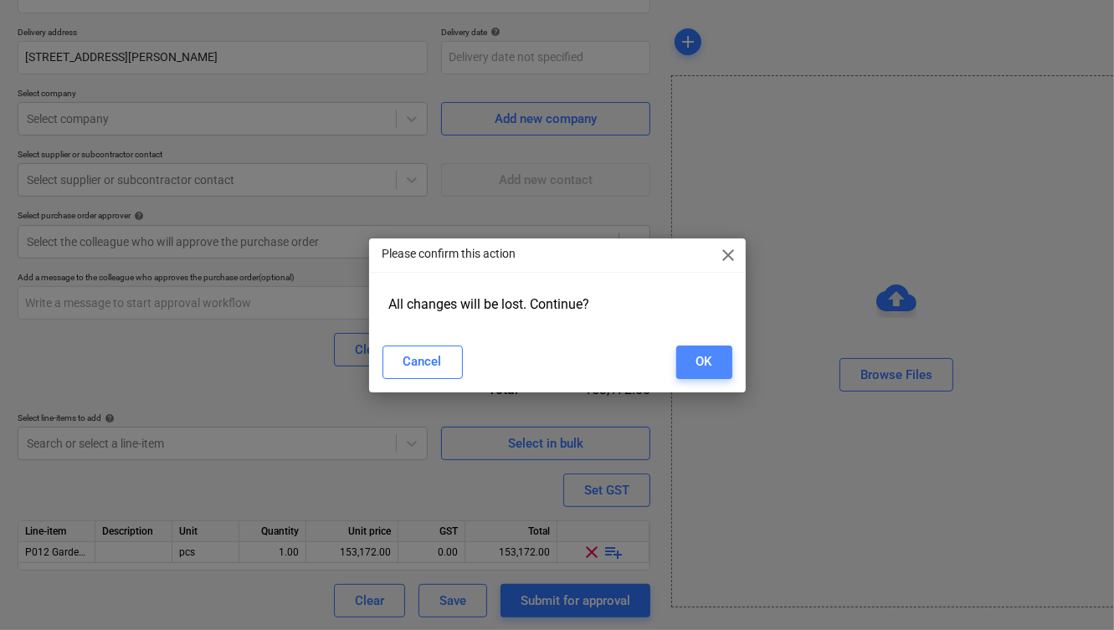
click at [701, 371] on div "OK" at bounding box center [704, 362] width 16 height 22
type textarea "x"
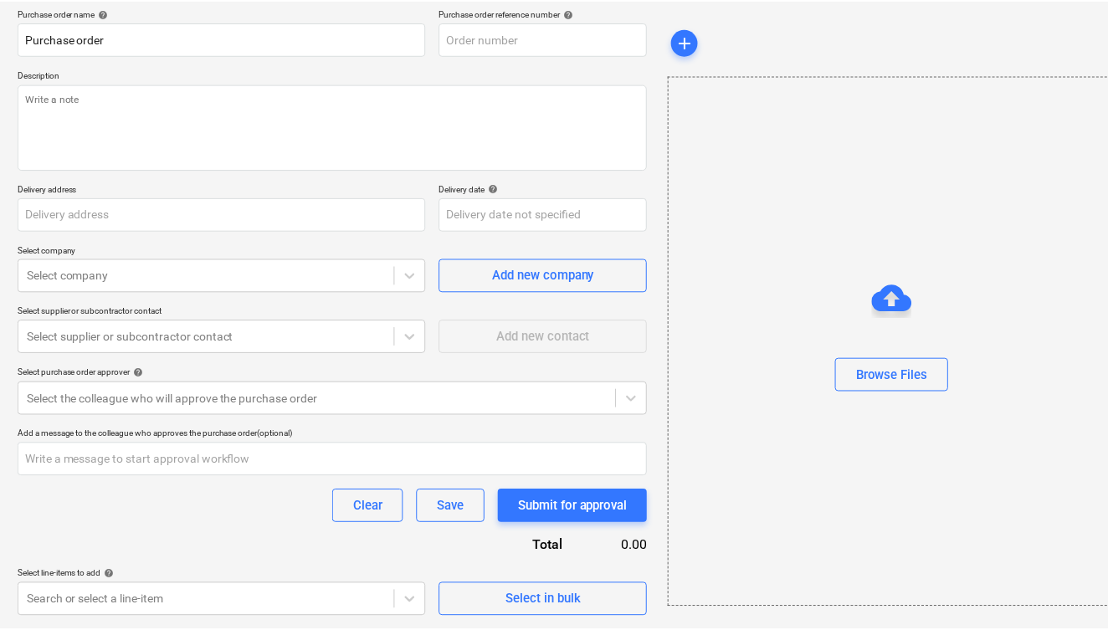
scroll to position [129, 8]
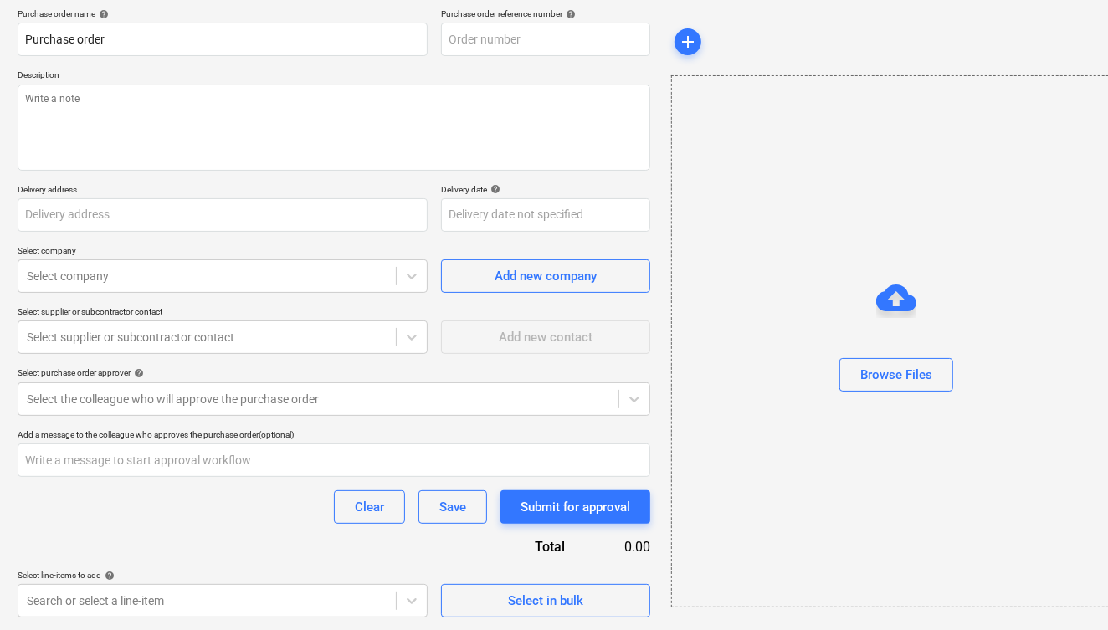
type textarea "x"
type input "CM094-PO-004"
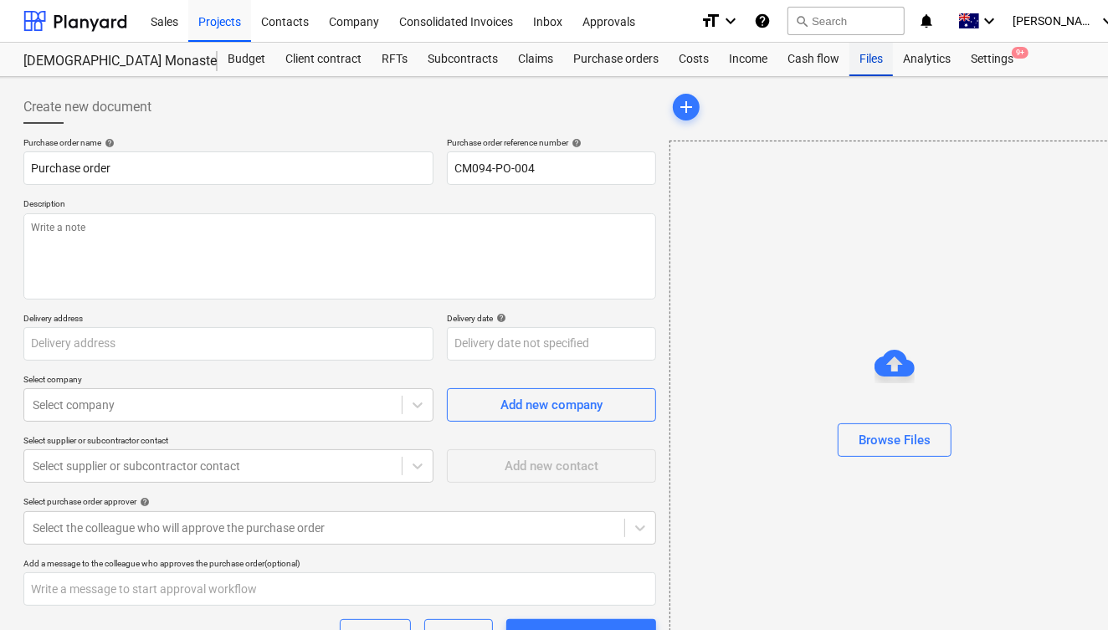
click at [871, 59] on div "Files" at bounding box center [872, 59] width 44 height 33
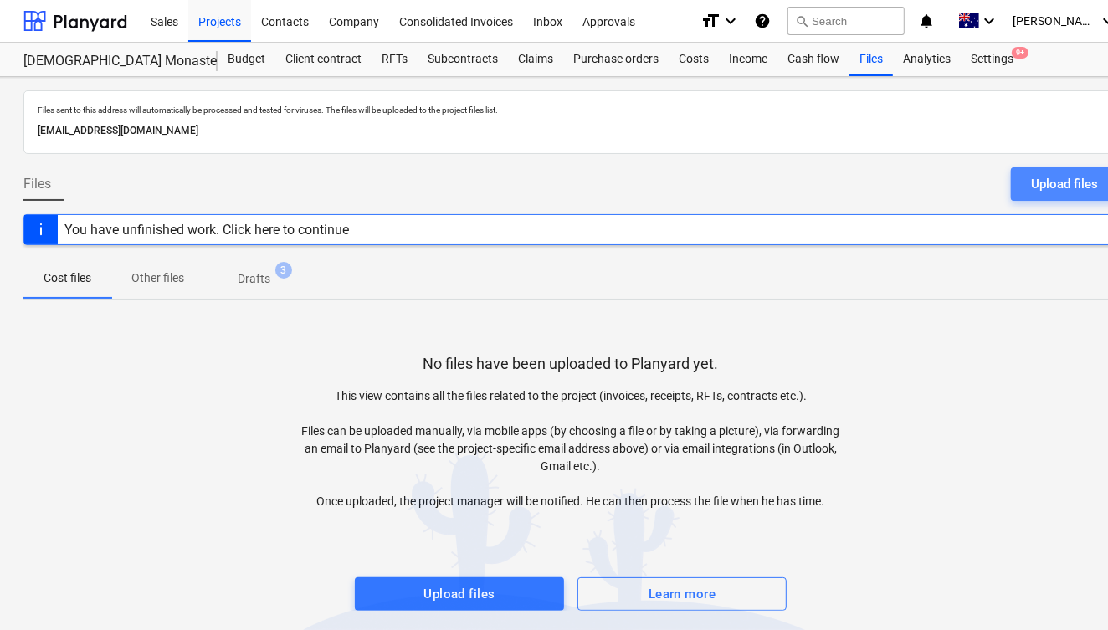
click at [1065, 177] on div "Upload files" at bounding box center [1064, 184] width 67 height 22
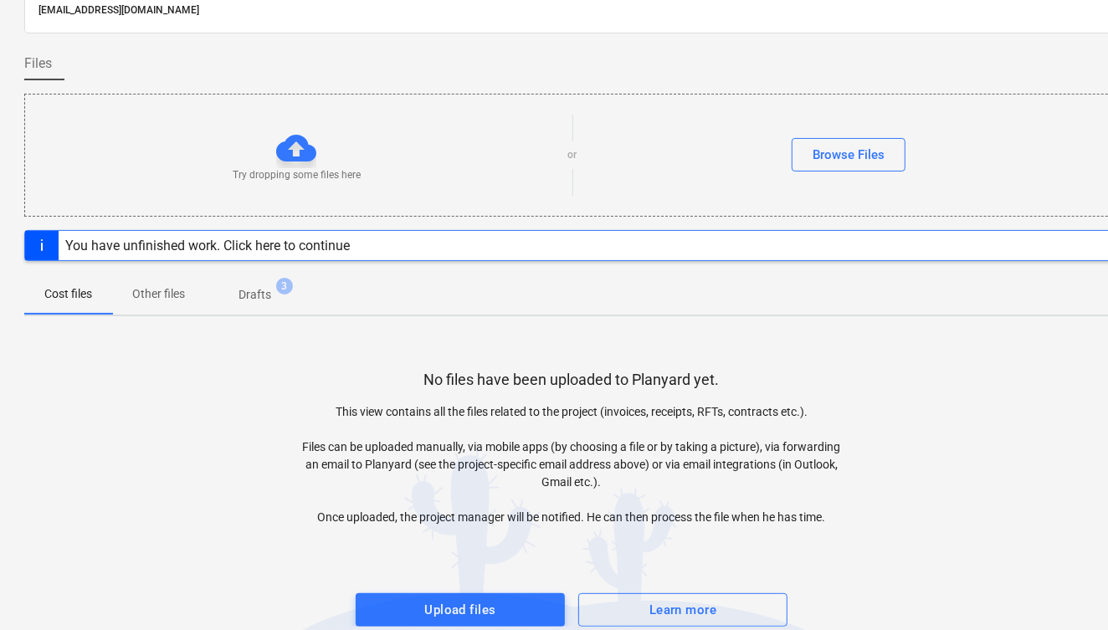
scroll to position [141, 0]
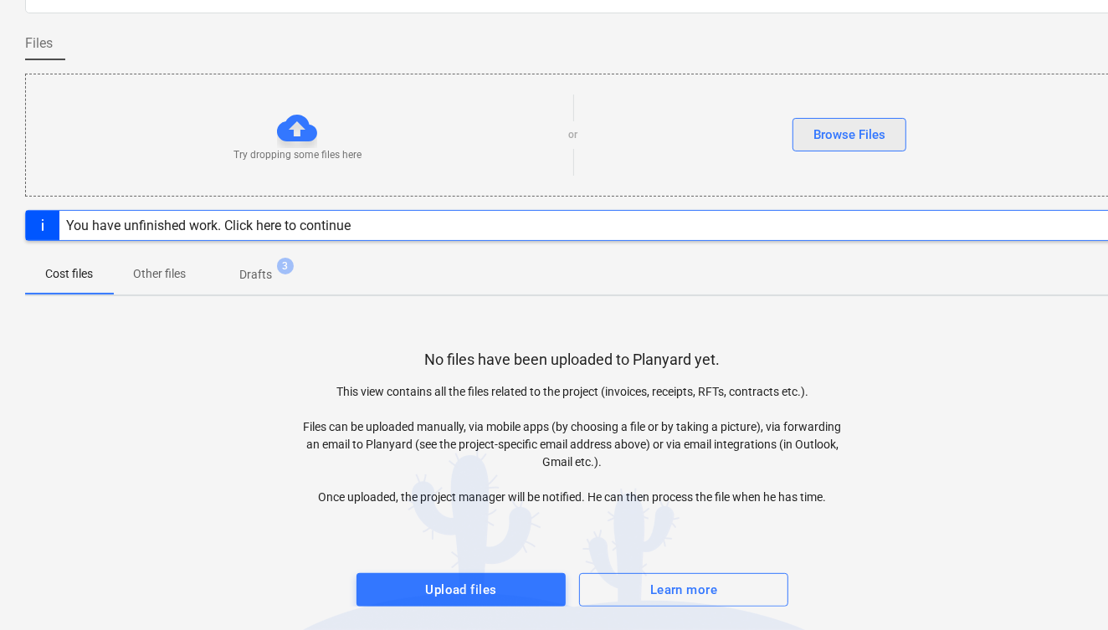
click at [851, 141] on div "Browse Files" at bounding box center [850, 135] width 72 height 22
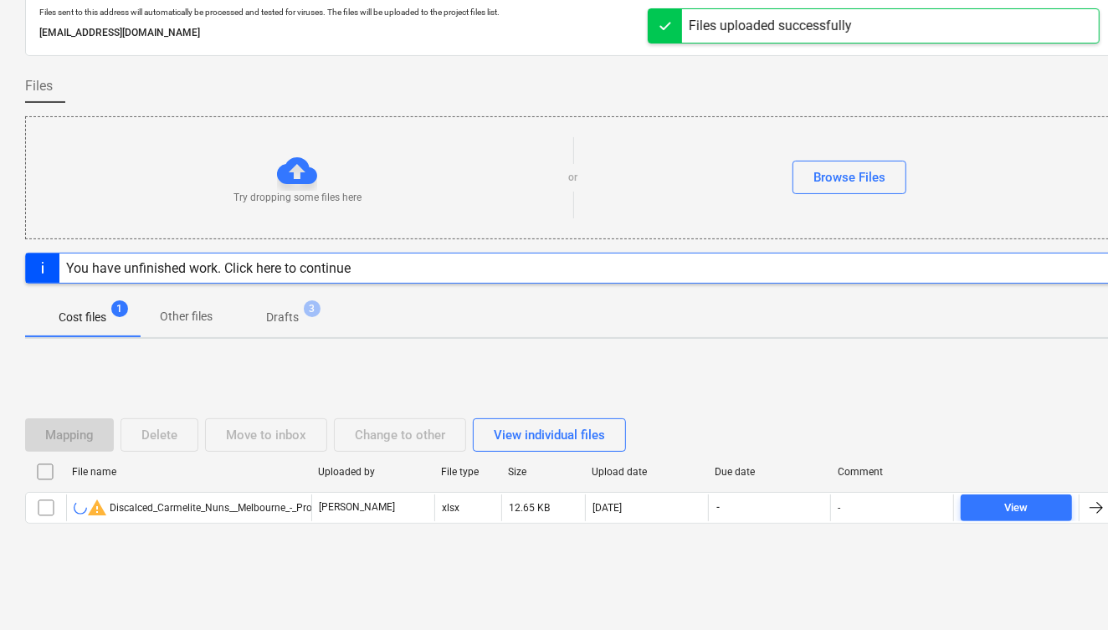
scroll to position [95, 0]
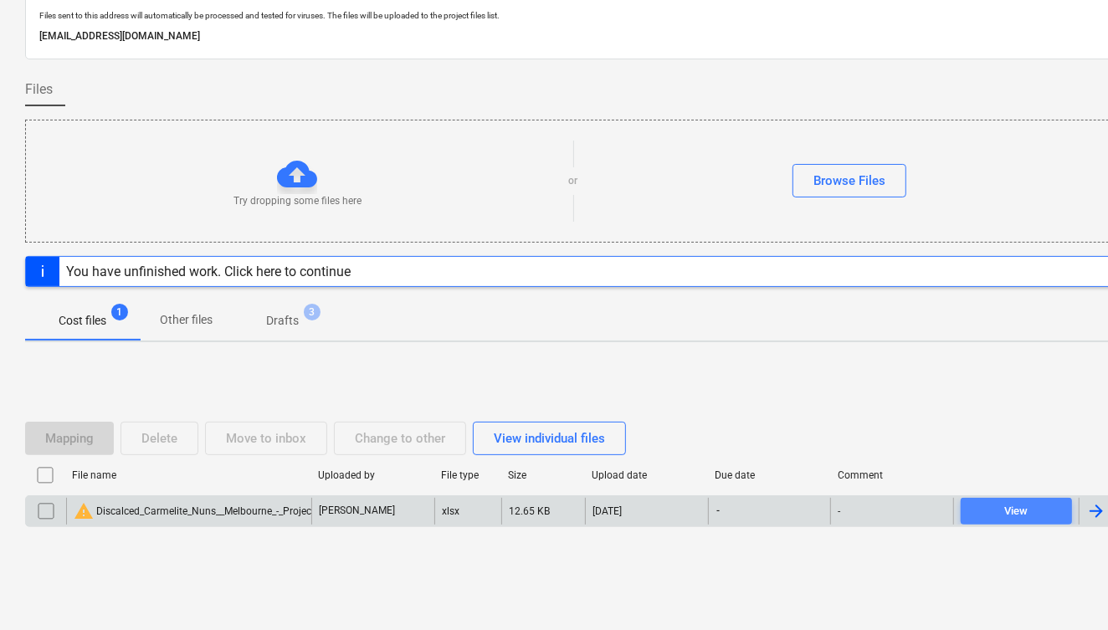
click at [994, 510] on span "View" at bounding box center [1017, 511] width 98 height 19
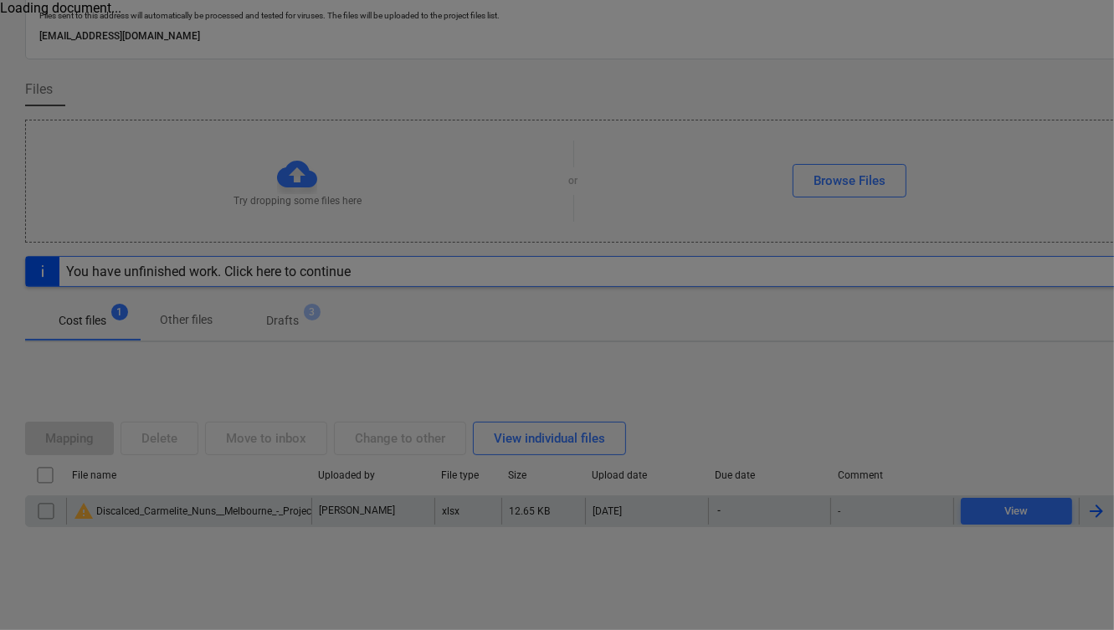
click at [994, 510] on div at bounding box center [557, 315] width 1114 height 630
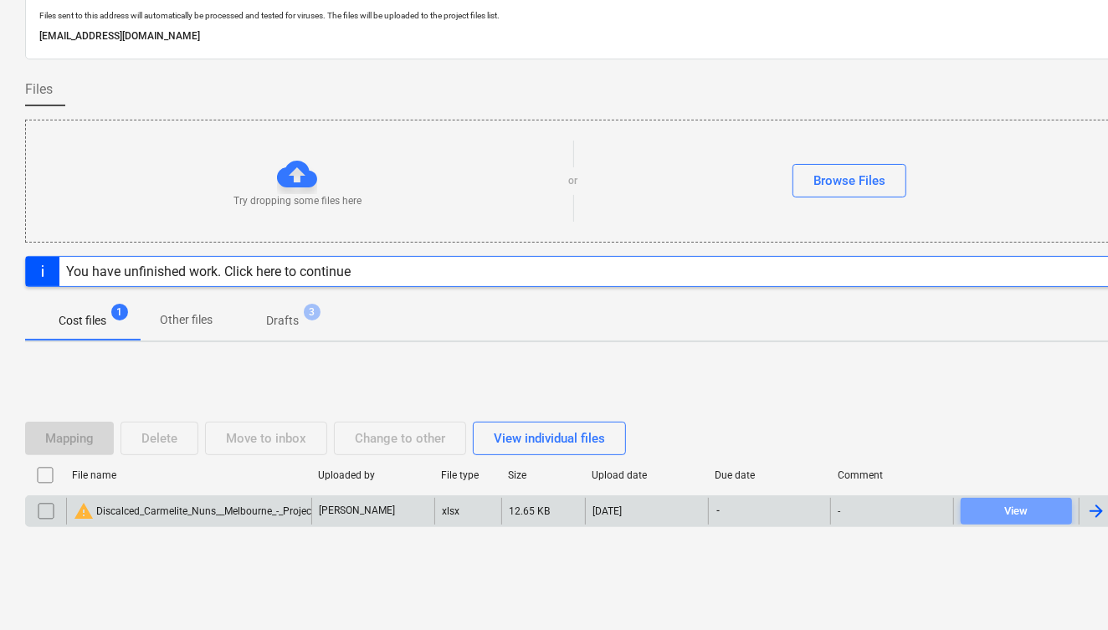
click at [994, 510] on span "View" at bounding box center [1017, 511] width 98 height 19
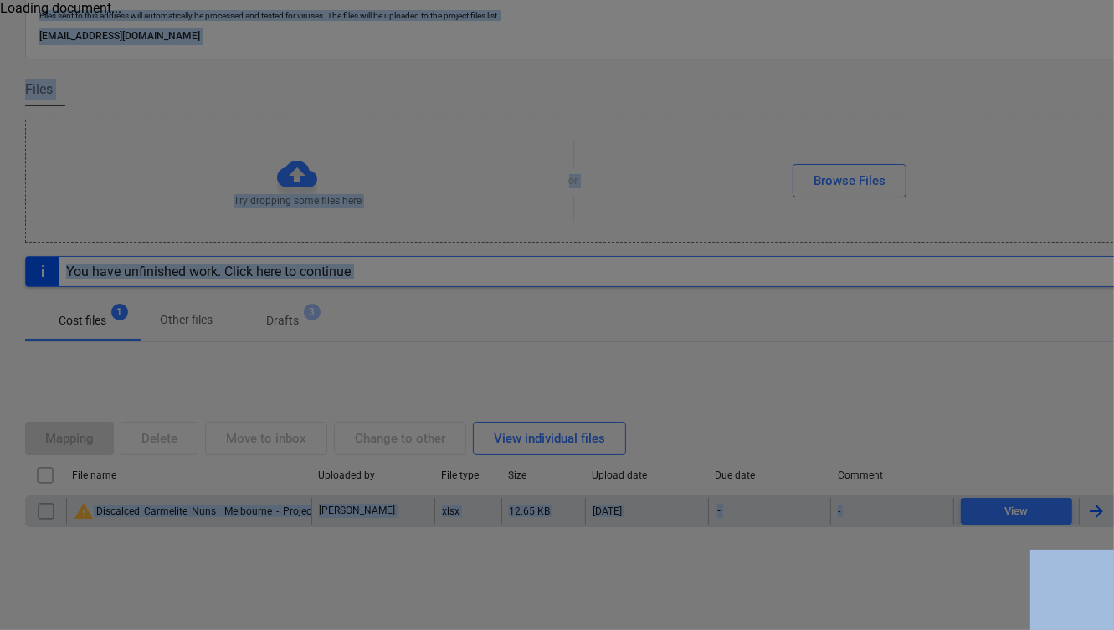
click at [994, 510] on div at bounding box center [557, 315] width 1114 height 630
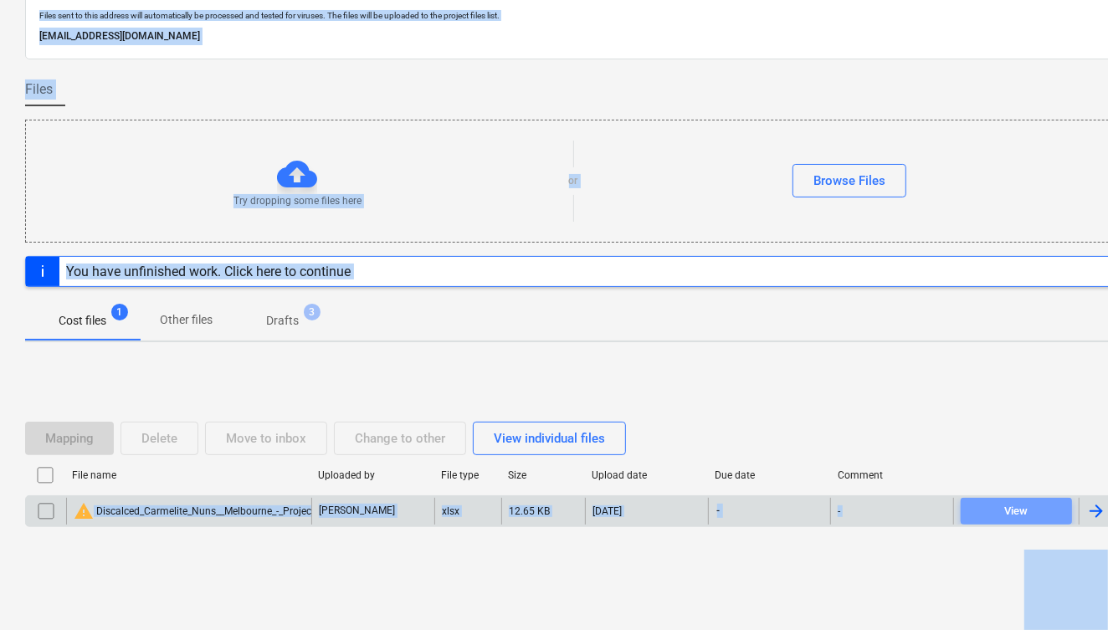
click at [994, 510] on span "View" at bounding box center [1017, 511] width 98 height 19
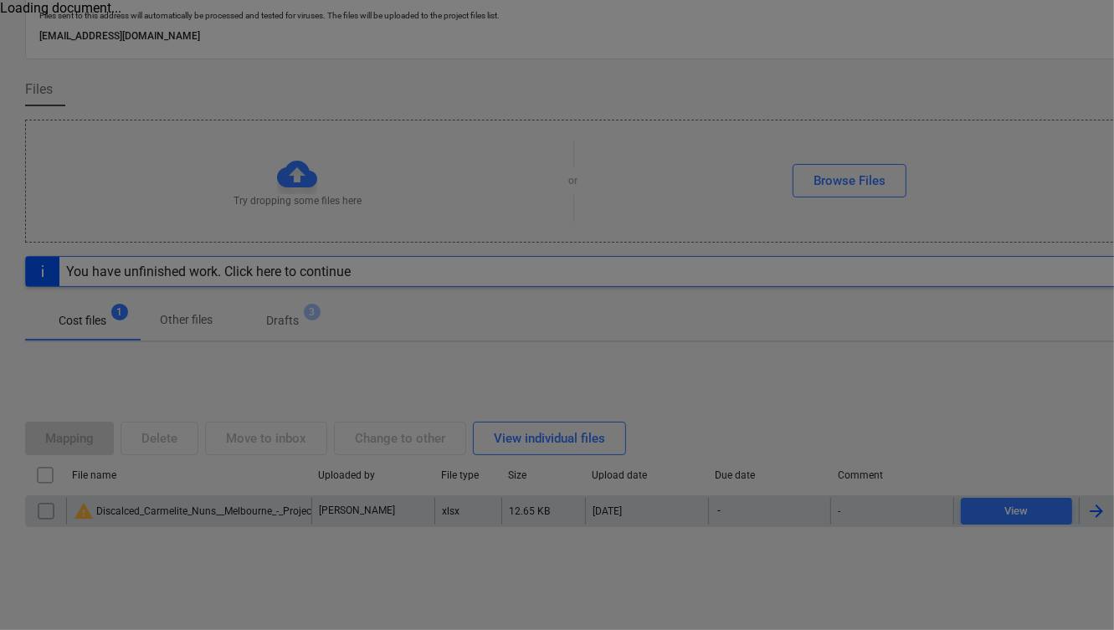
click at [994, 510] on div at bounding box center [557, 315] width 1114 height 630
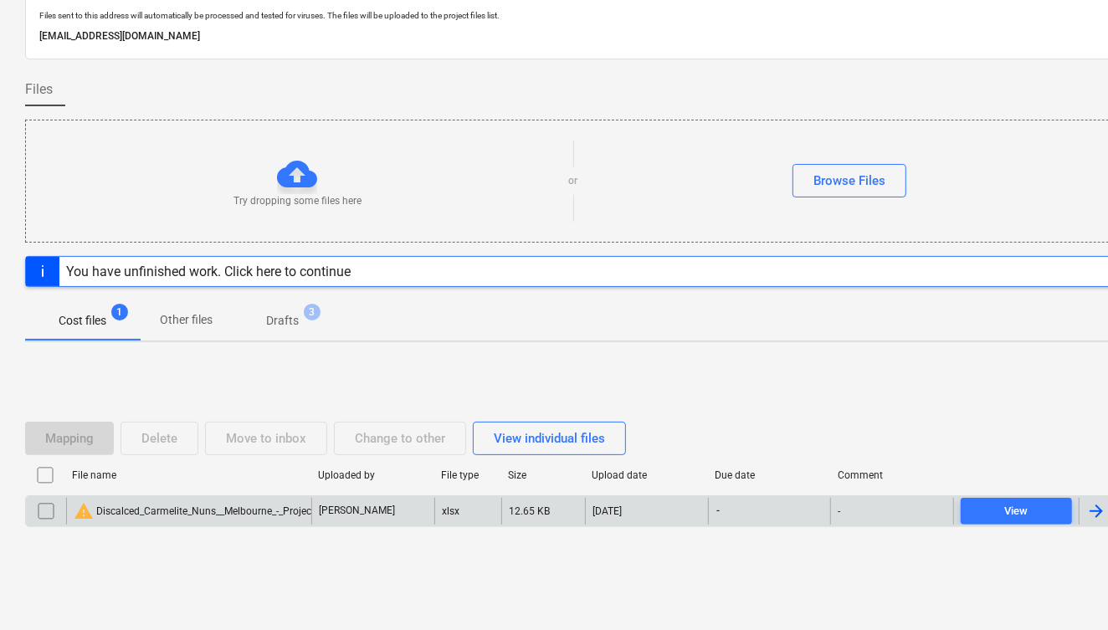
click at [420, 512] on div "[PERSON_NAME]" at bounding box center [372, 511] width 123 height 27
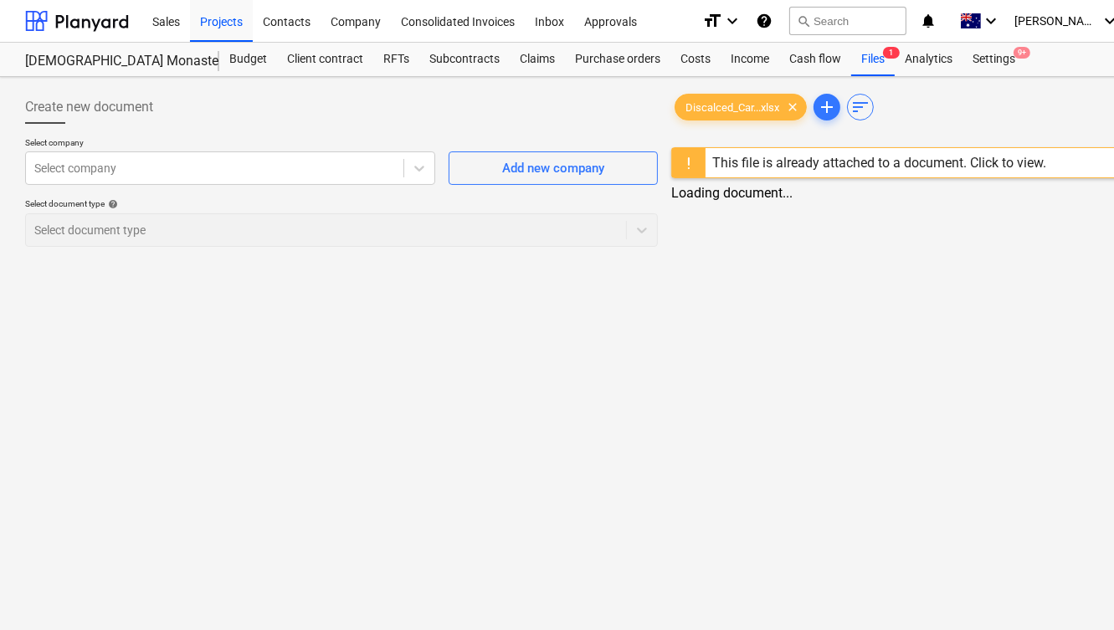
click at [983, 162] on div "This file is already attached to a document. Click to view." at bounding box center [879, 163] width 334 height 16
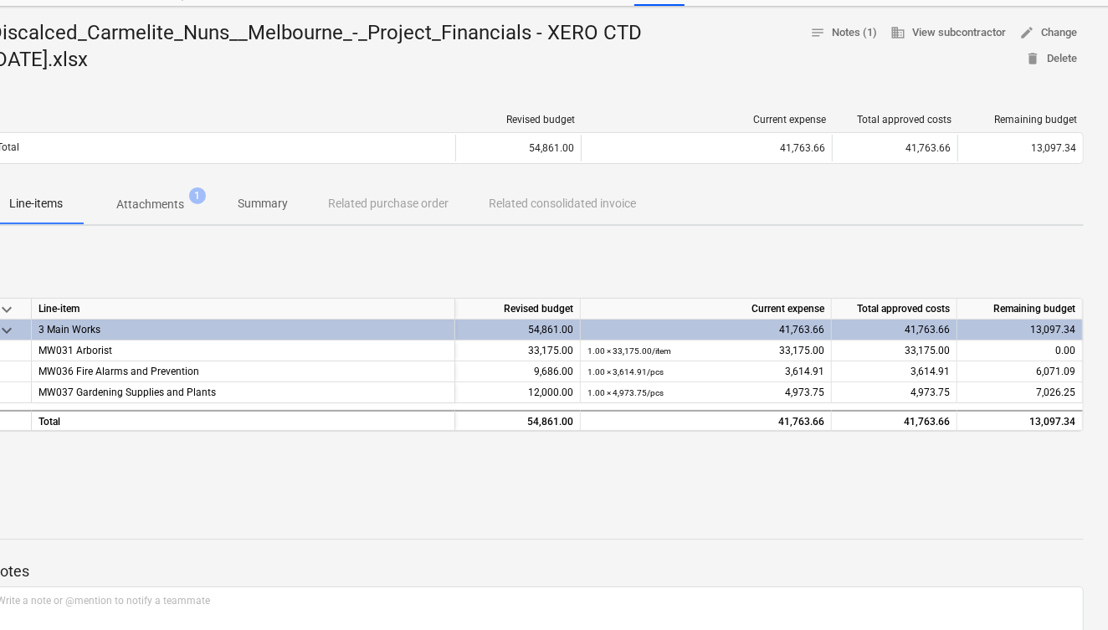
scroll to position [71, 36]
click at [1047, 30] on span "edit Change" at bounding box center [1049, 32] width 58 height 19
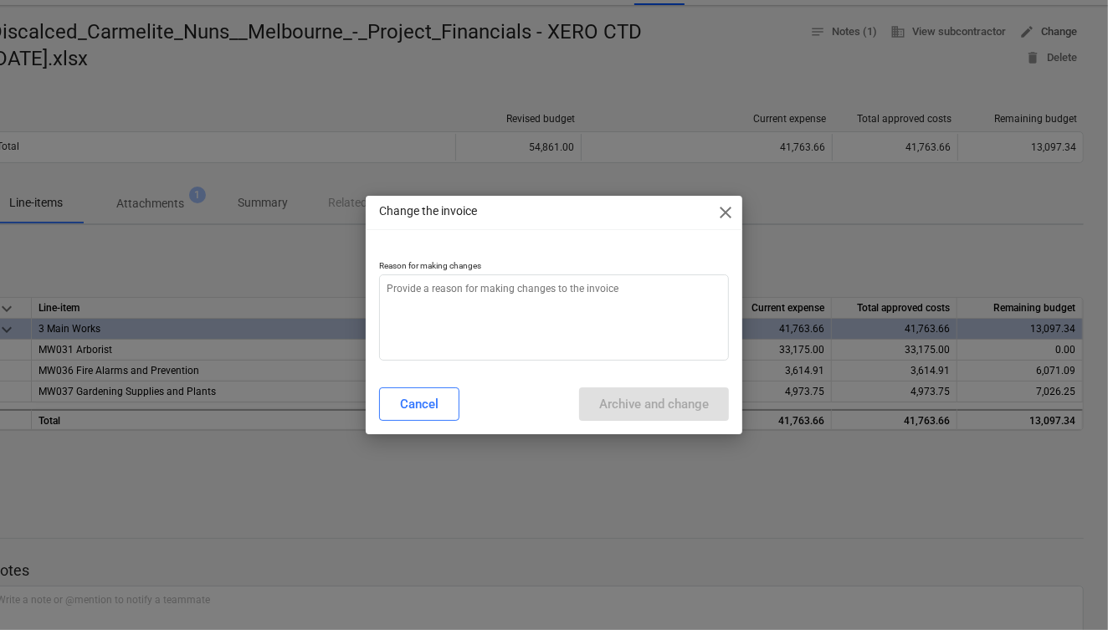
scroll to position [71, 30]
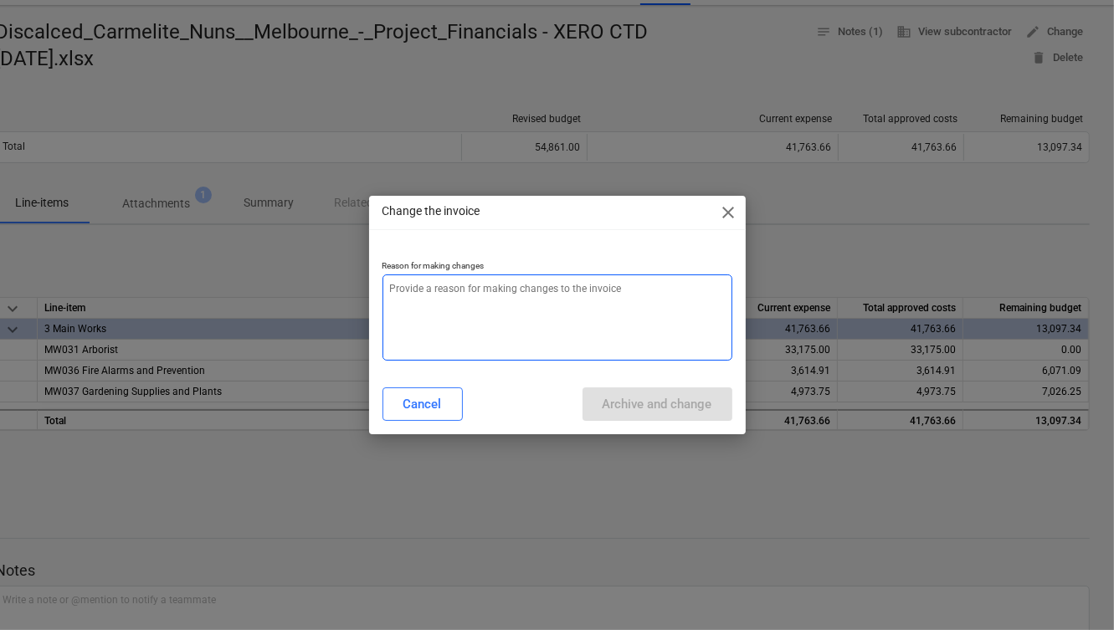
click at [522, 305] on textarea at bounding box center [558, 318] width 350 height 86
type textarea "x"
type textarea "a"
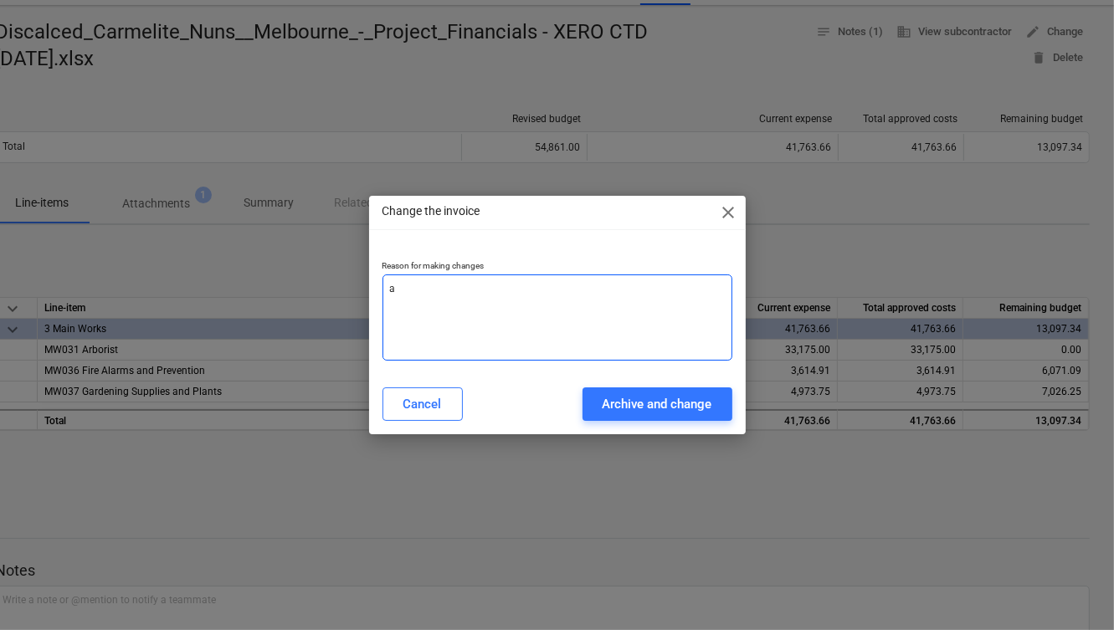
type textarea "x"
type textarea "ad"
type textarea "x"
type textarea "add"
type textarea "x"
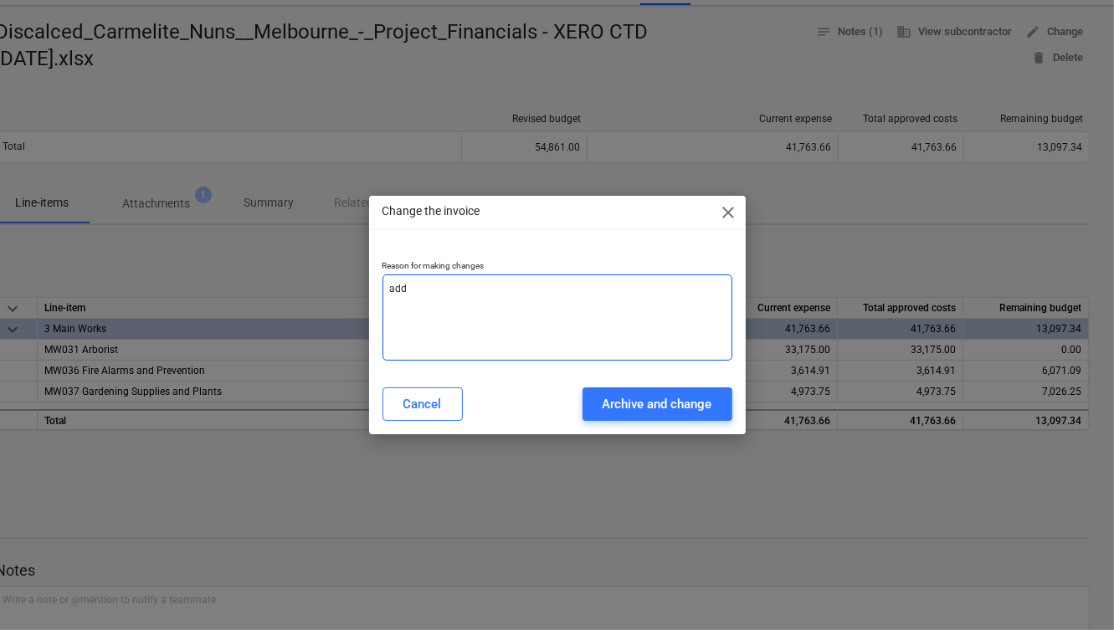
type textarea "addt"
type textarea "x"
type textarea "addti"
type textarea "x"
type textarea "addtio"
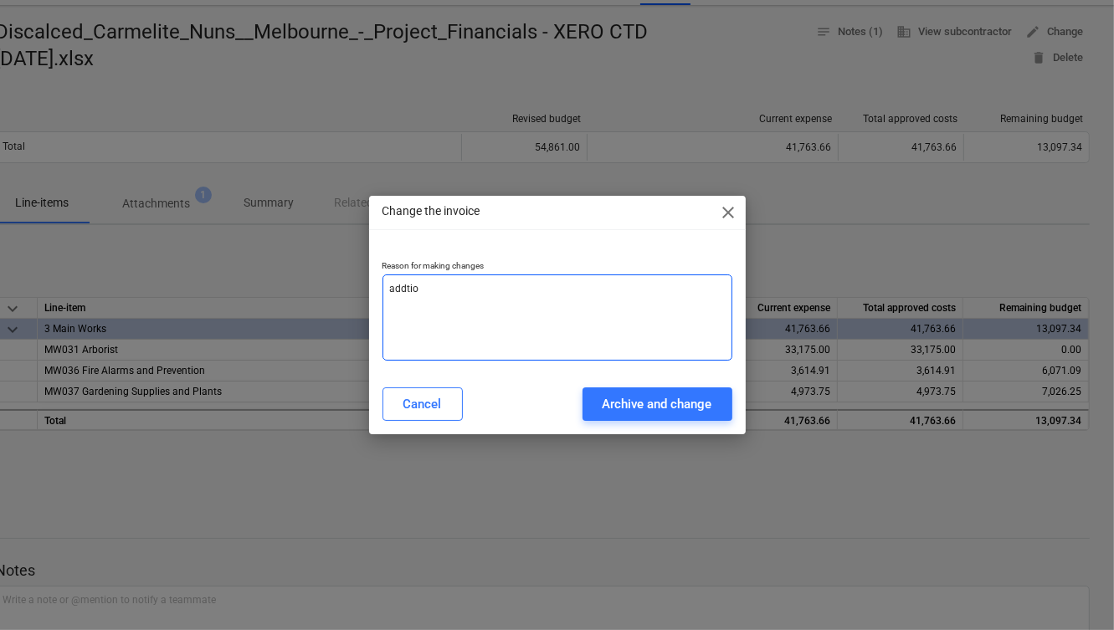
type textarea "x"
type textarea "addtion"
type textarea "x"
type textarea "addtiona"
type textarea "x"
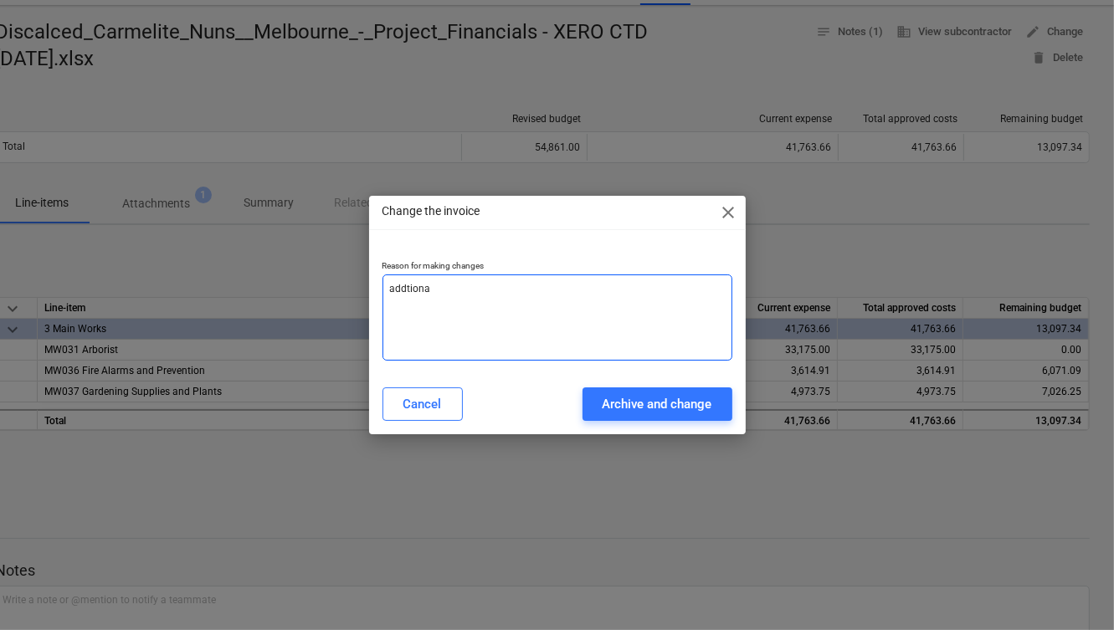
type textarea "addtional"
type textarea "x"
type textarea "addtional"
type textarea "x"
type textarea "addtional l"
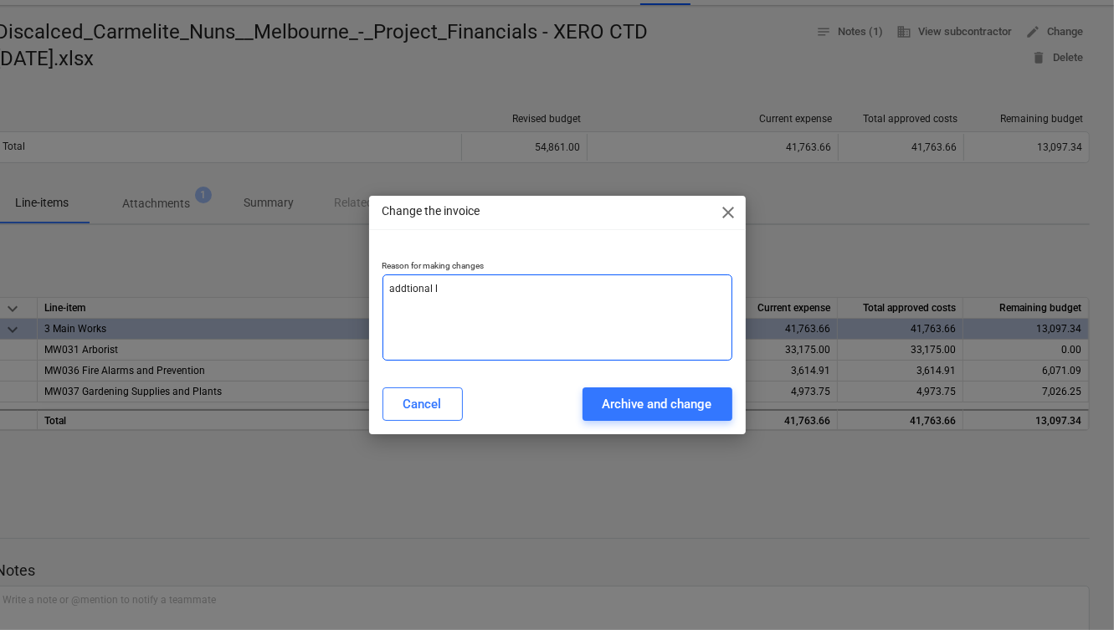
type textarea "x"
type textarea "addtional li"
type textarea "x"
type textarea "addtional lin"
type textarea "x"
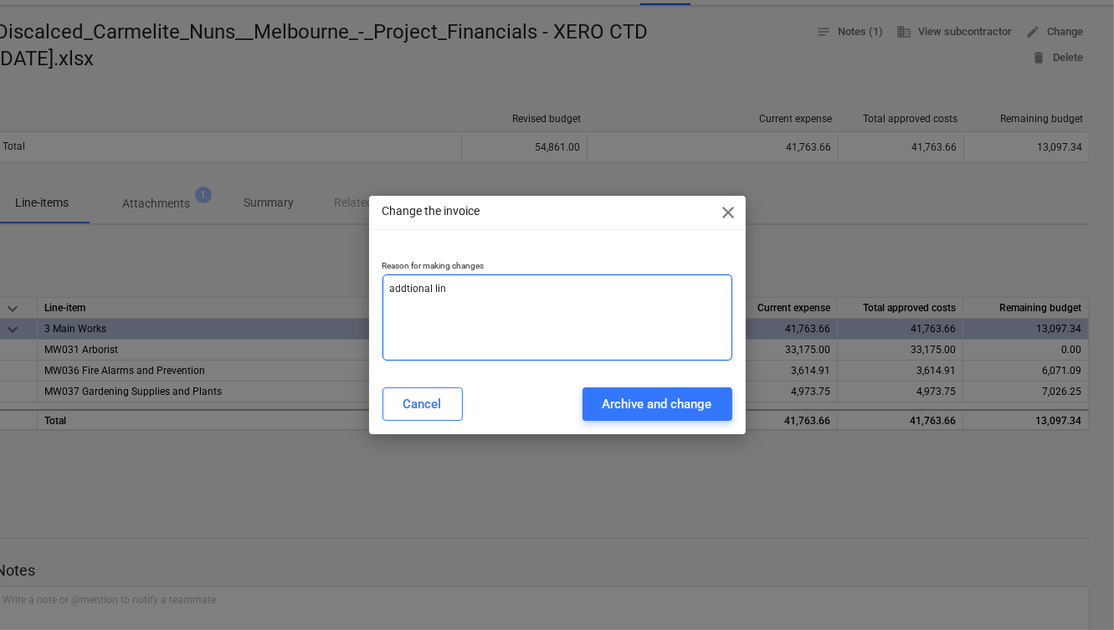
type textarea "addtional line"
type textarea "x"
type textarea "addtional line"
type textarea "x"
type textarea "addtional line i"
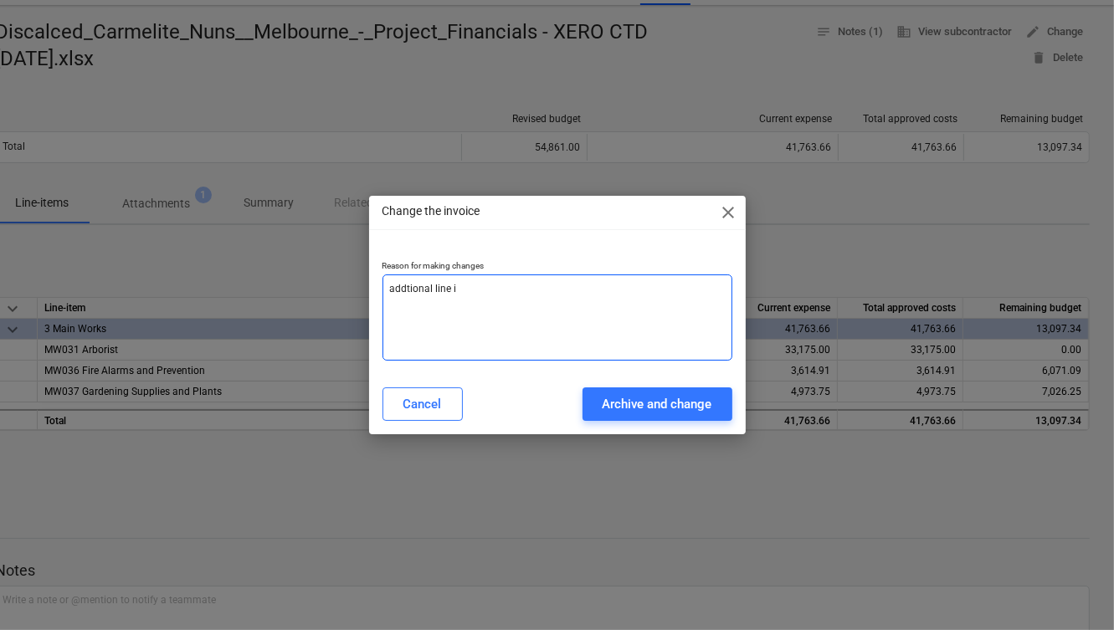
type textarea "x"
type textarea "addtional line it"
type textarea "x"
type textarea "addtional line ite"
type textarea "x"
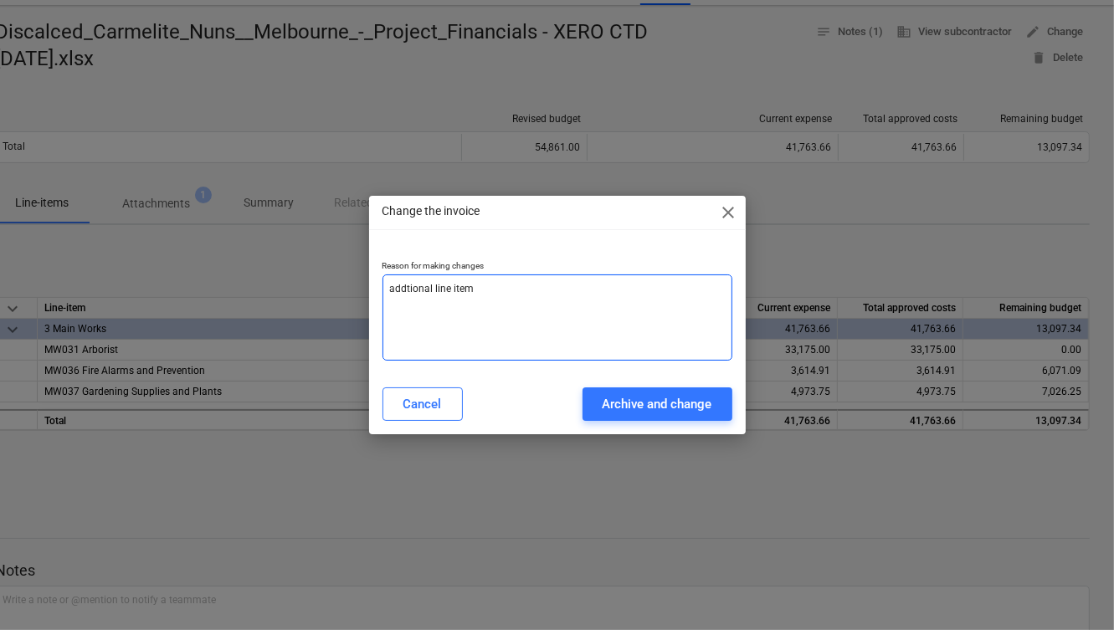
type textarea "addtional line items"
click at [388, 289] on textarea "addtional line items" at bounding box center [558, 318] width 350 height 86
type textarea "x"
type textarea "aaddtional line items"
type textarea "x"
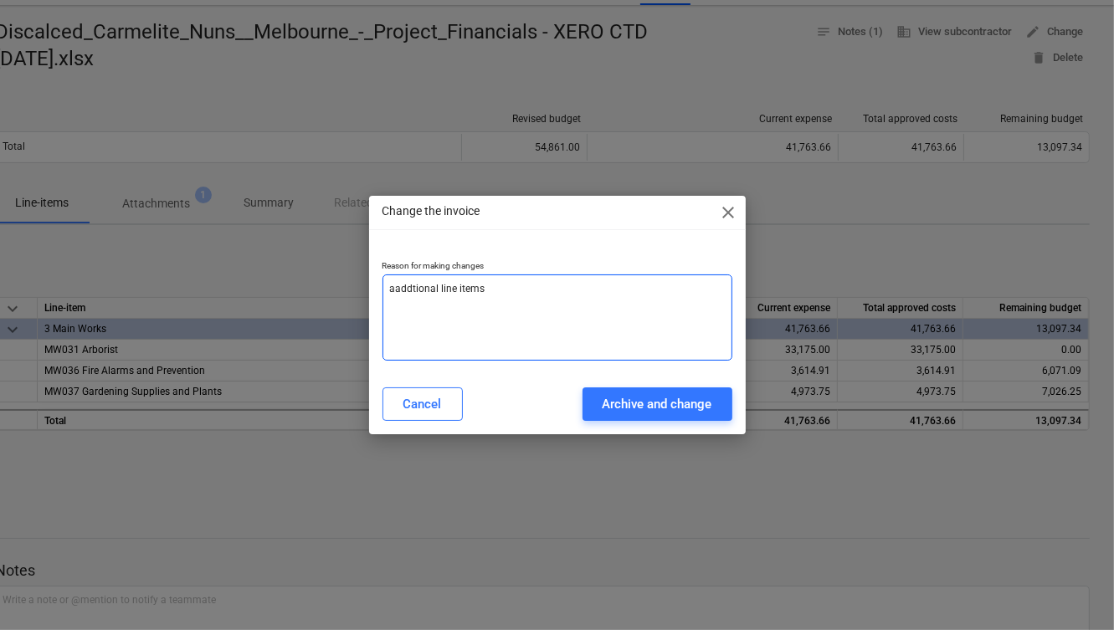
type textarea "adaddtional line items"
type textarea "x"
type textarea "addaddtional line items"
type textarea "x"
type textarea "addiaddtional line items"
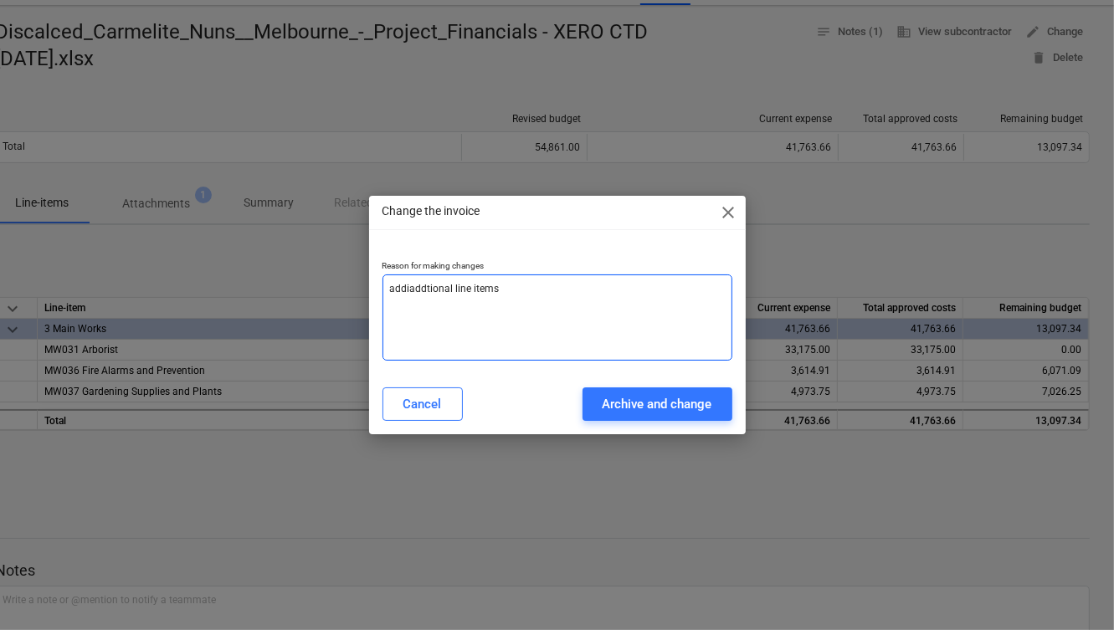
type textarea "x"
type textarea "addinaddtional line items"
type textarea "x"
type textarea "addingaddtional line items"
type textarea "x"
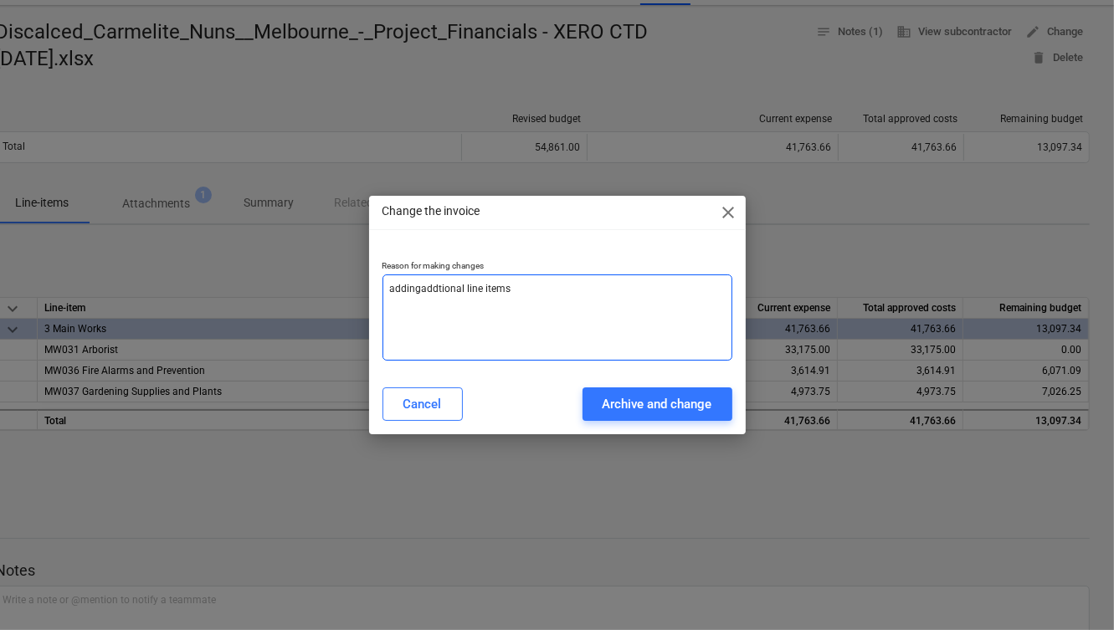
type textarea "adding addtional line items"
click at [439, 285] on textarea "adding addtional line items" at bounding box center [558, 318] width 350 height 86
type textarea "x"
type textarea "adding additional line items"
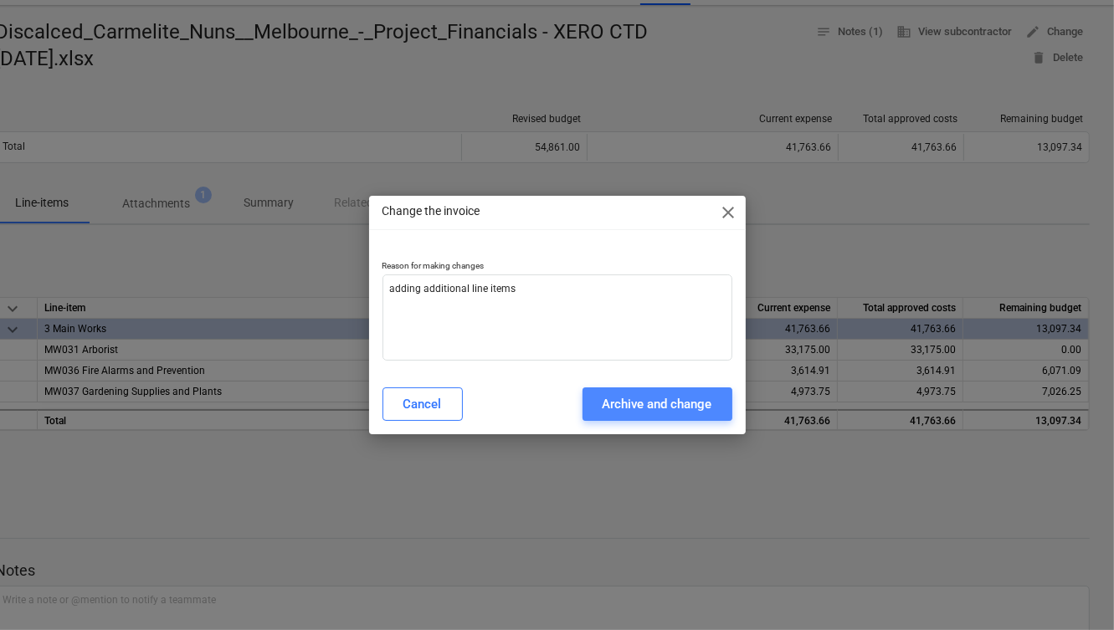
click at [633, 412] on div "Archive and change" at bounding box center [658, 404] width 110 height 22
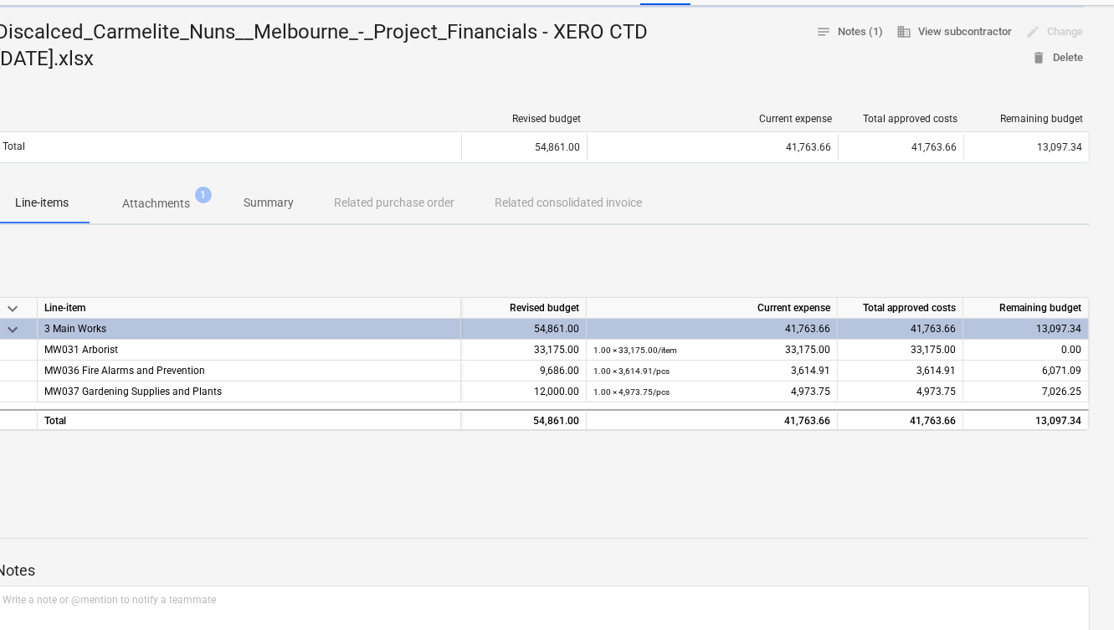
type textarea "x"
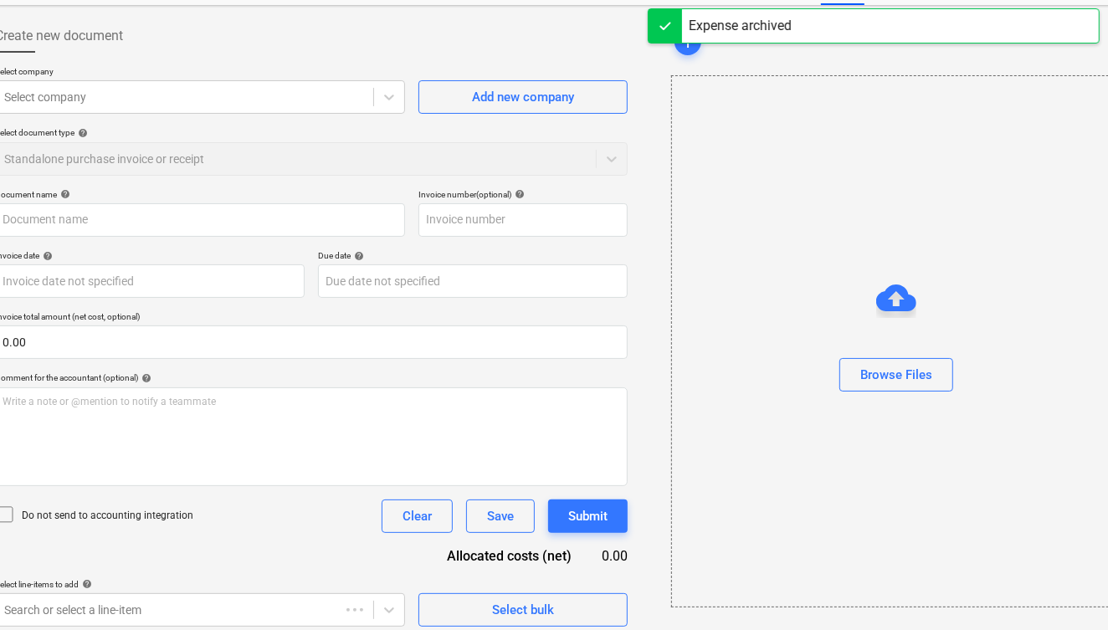
type input "Discalced_Carmelite_Nuns__Melbourne_-_Project_Financials - XERO CTD [DATE].xlsx"
type input "[DATE]"
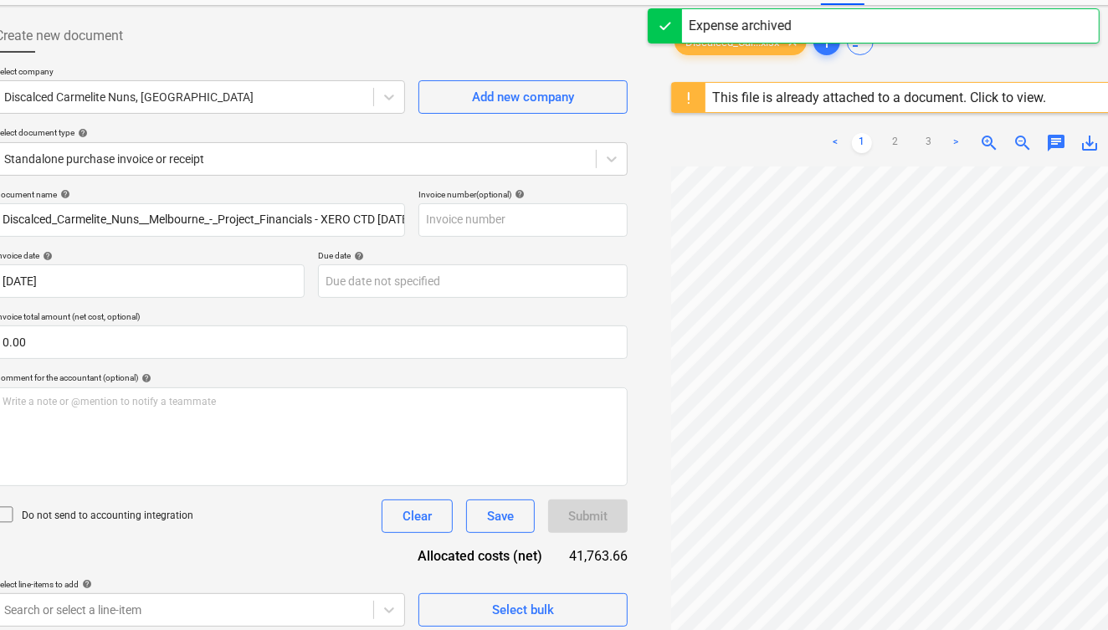
scroll to position [0, 59]
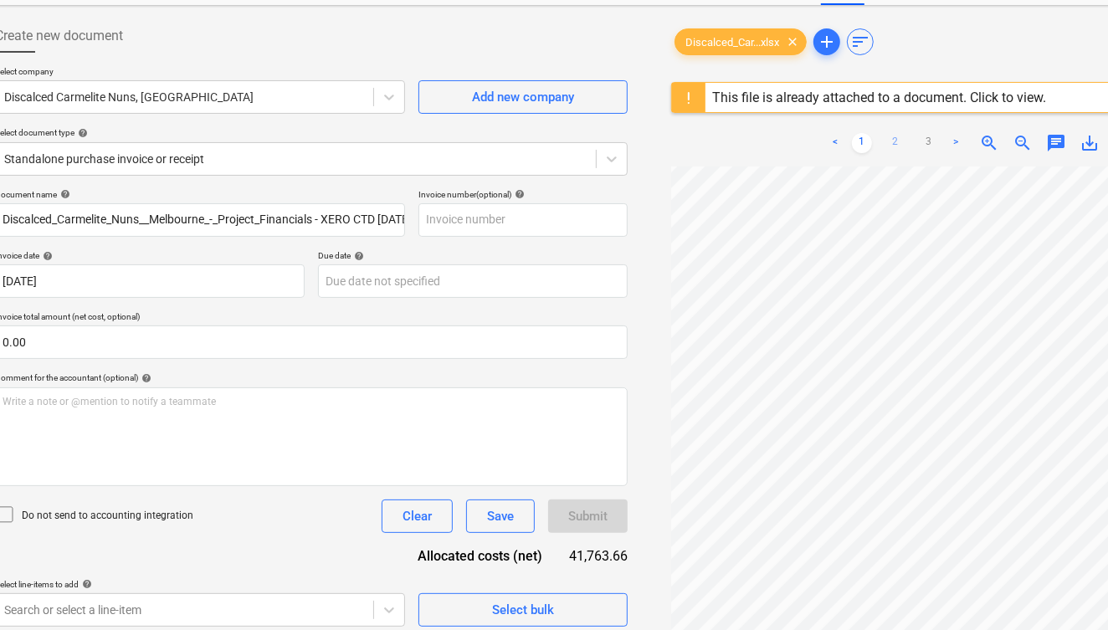
click at [896, 136] on link "2" at bounding box center [896, 143] width 20 height 20
click at [868, 140] on link "1" at bounding box center [862, 143] width 20 height 20
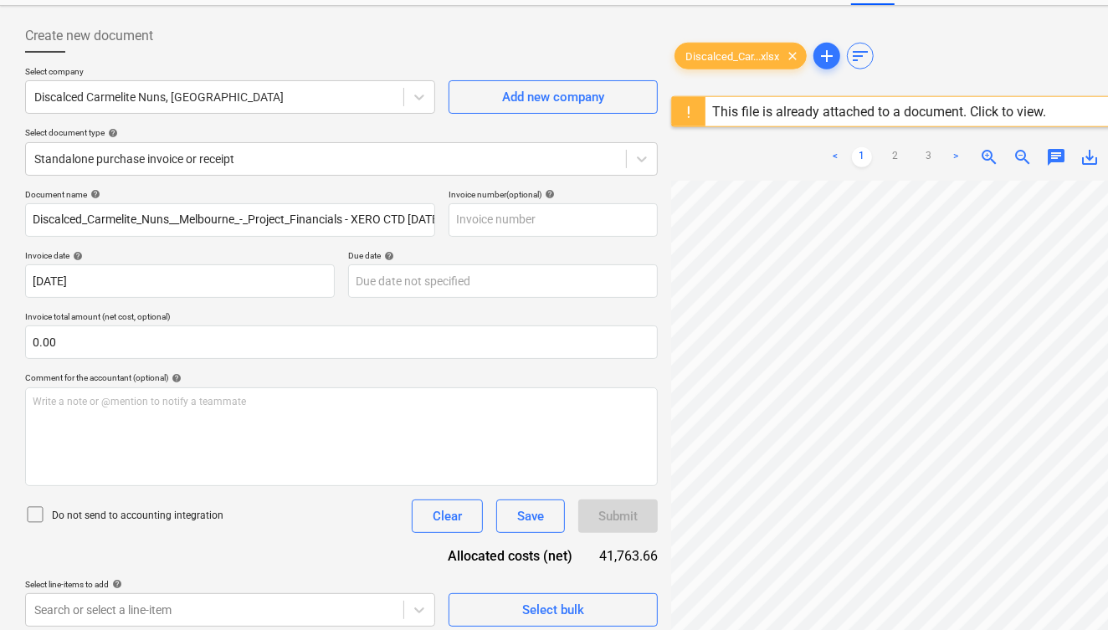
scroll to position [276, 0]
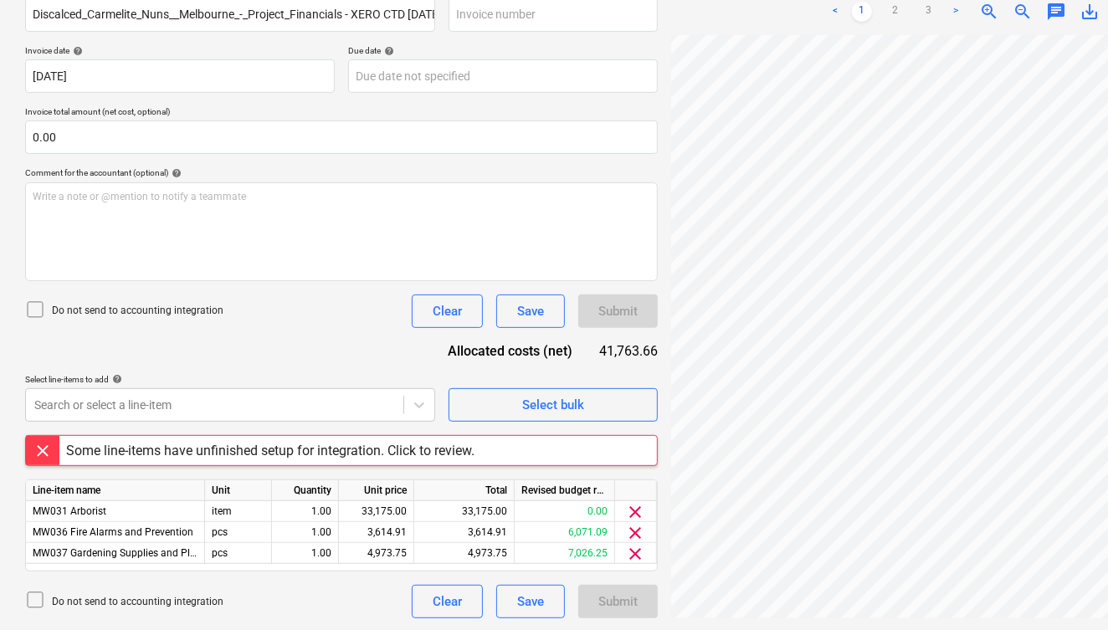
click at [171, 452] on div "Some line-items have unfinished setup for integration. Click to review." at bounding box center [270, 451] width 408 height 16
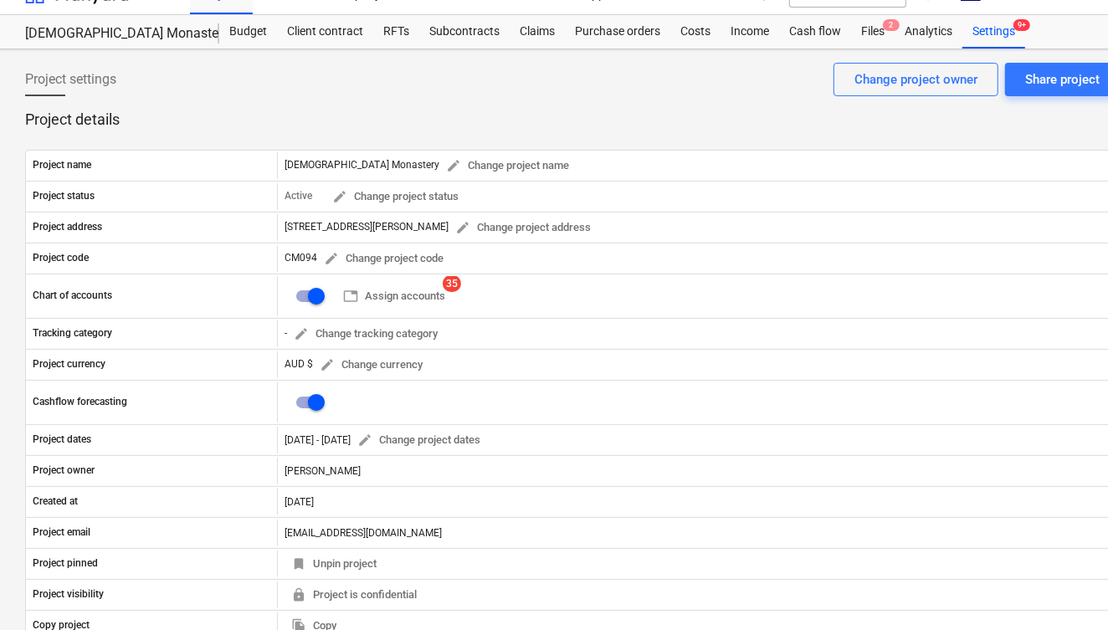
scroll to position [28, 0]
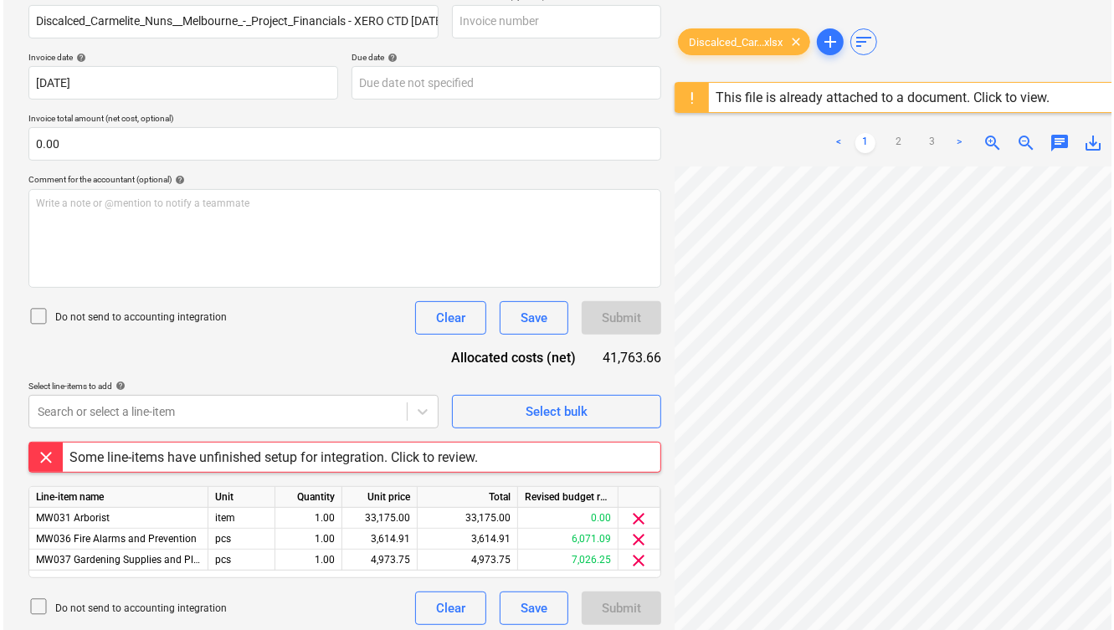
scroll to position [276, 0]
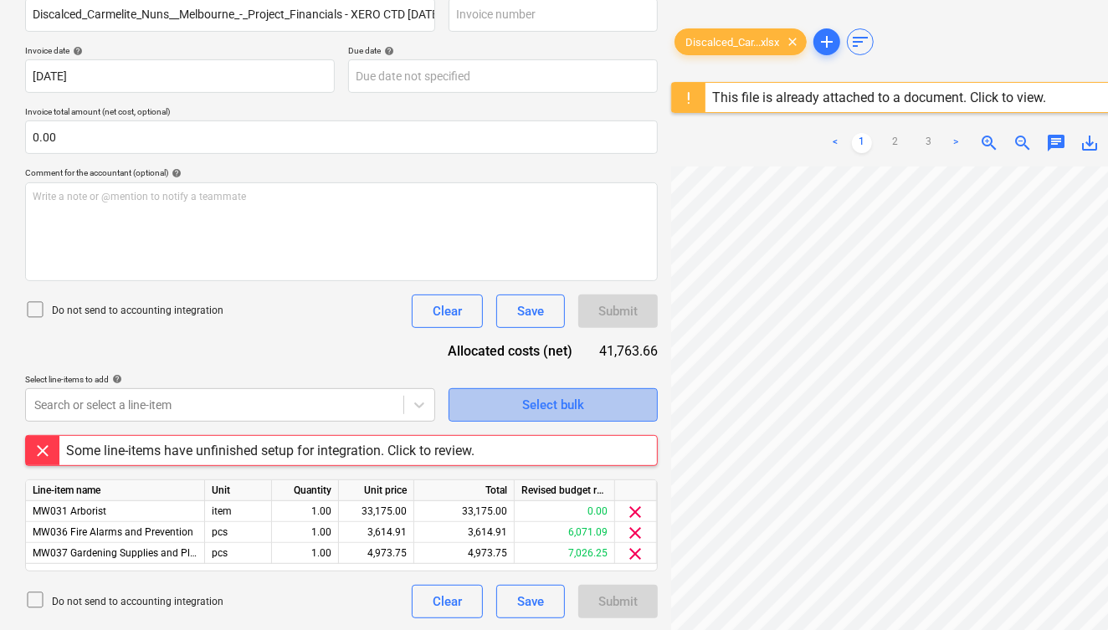
click at [487, 401] on span "Select bulk" at bounding box center [553, 405] width 167 height 22
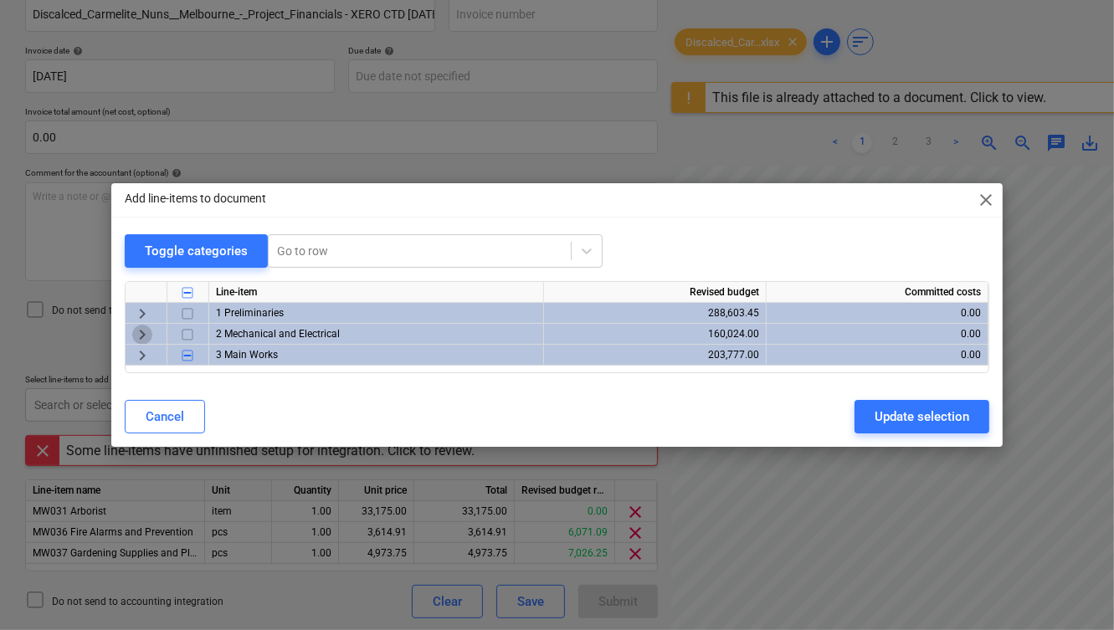
click at [137, 331] on span "keyboard_arrow_right" at bounding box center [142, 335] width 20 height 20
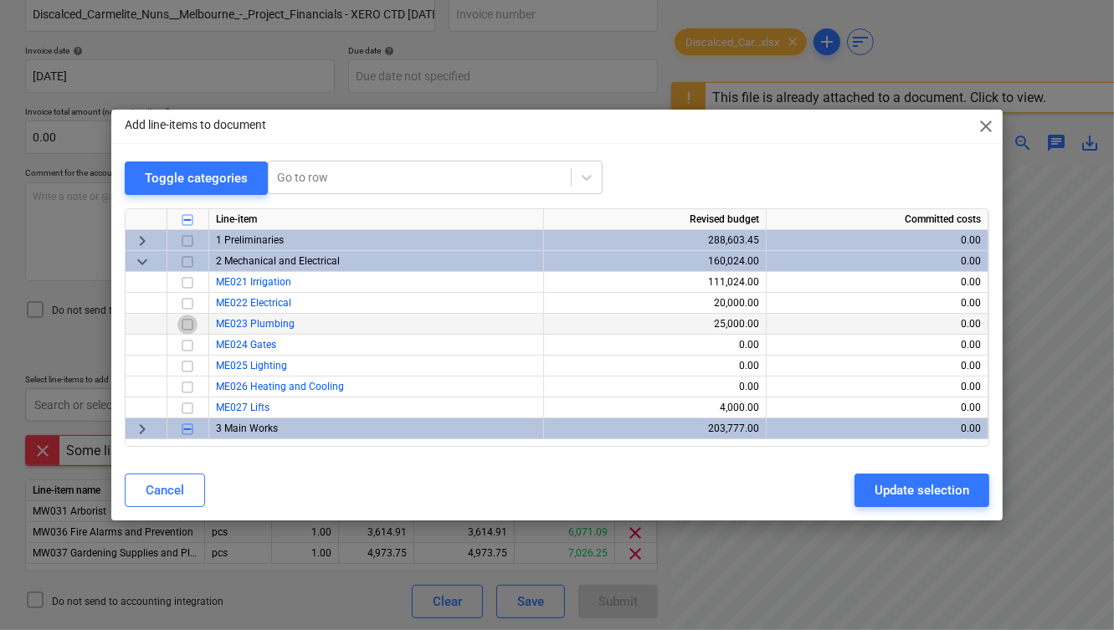
click at [190, 321] on input "checkbox" at bounding box center [187, 325] width 20 height 20
click at [186, 299] on input "checkbox" at bounding box center [187, 304] width 20 height 20
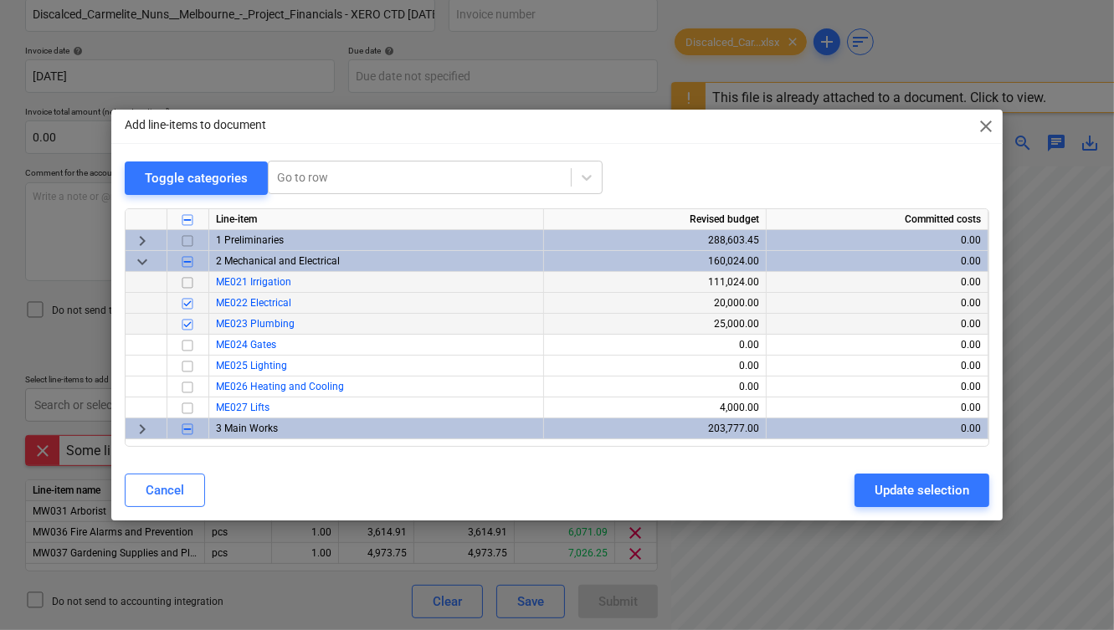
click at [188, 285] on input "checkbox" at bounding box center [187, 283] width 20 height 20
click at [188, 343] on input "checkbox" at bounding box center [187, 346] width 20 height 20
click at [137, 234] on span "keyboard_arrow_right" at bounding box center [142, 241] width 20 height 20
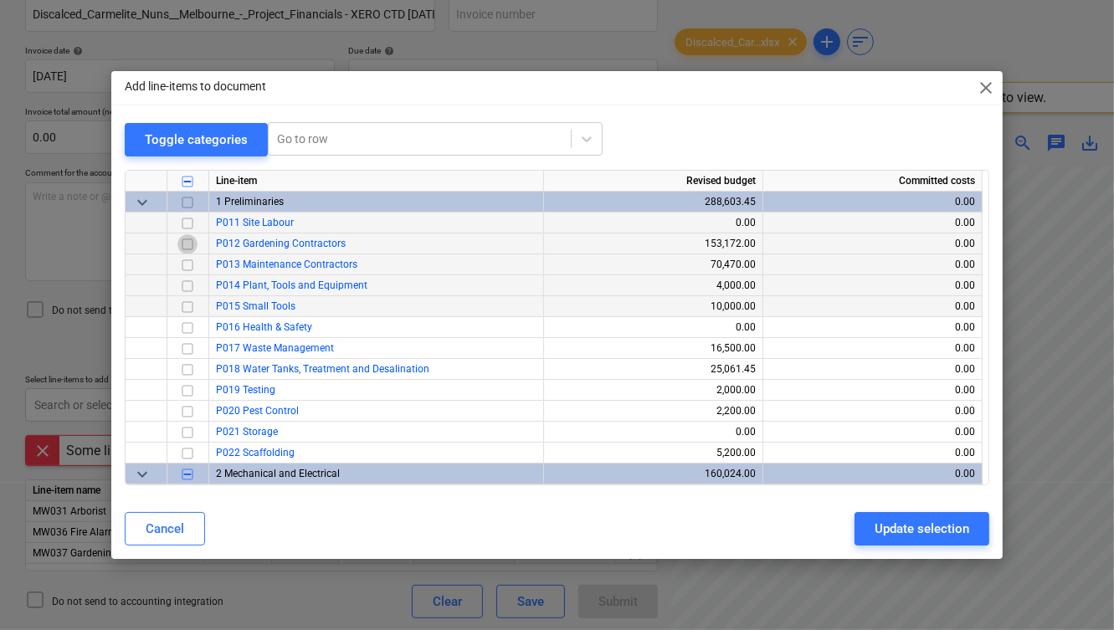
click at [186, 244] on input "checkbox" at bounding box center [187, 244] width 20 height 20
click at [186, 269] on input "checkbox" at bounding box center [187, 265] width 20 height 20
click at [188, 305] on input "checkbox" at bounding box center [187, 307] width 20 height 20
click at [184, 352] on input "checkbox" at bounding box center [187, 349] width 20 height 20
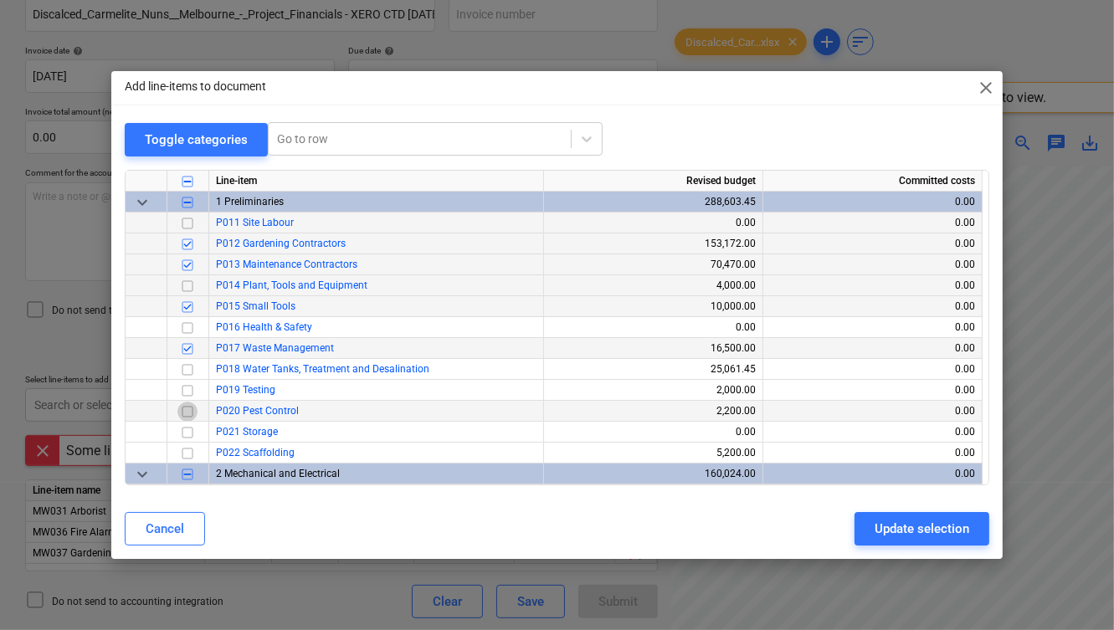
click at [184, 407] on input "checkbox" at bounding box center [187, 412] width 20 height 20
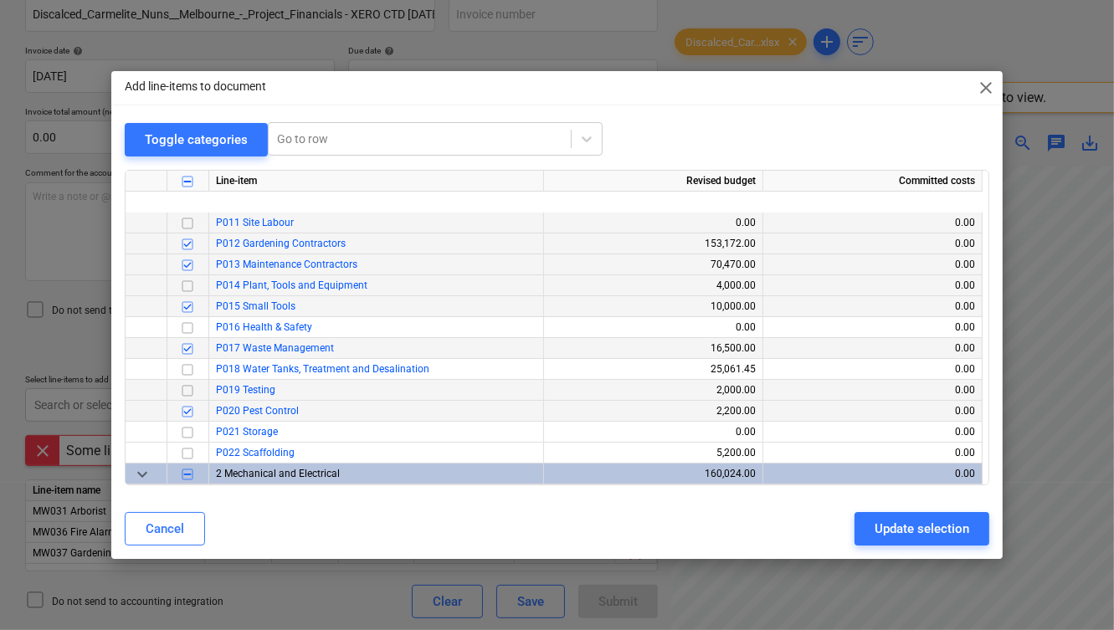
scroll to position [167, 0]
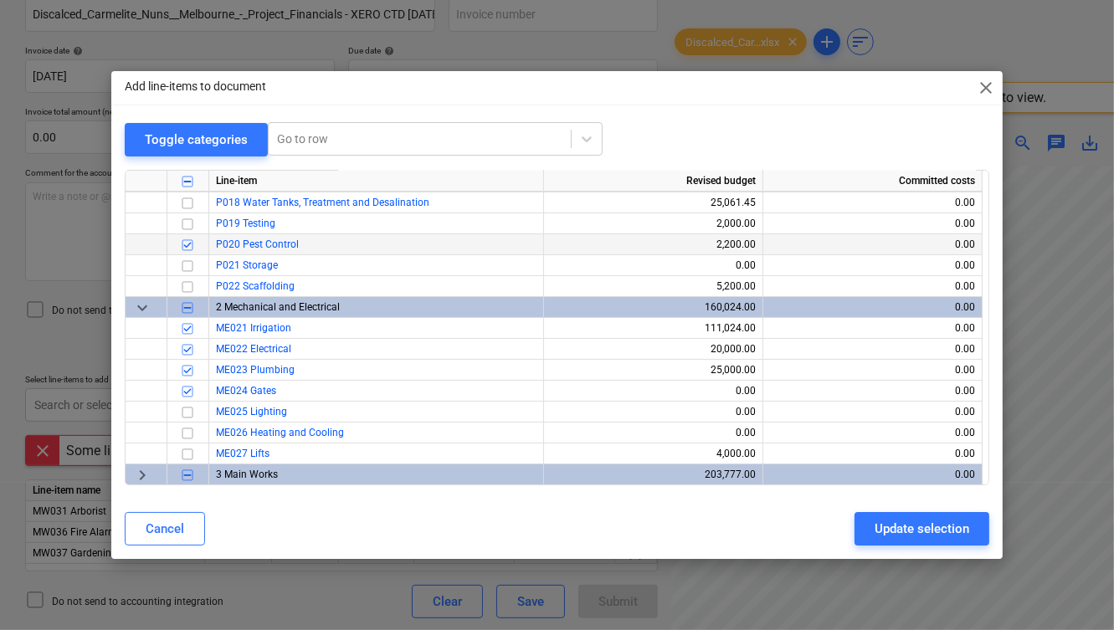
click at [148, 477] on span "keyboard_arrow_right" at bounding box center [142, 475] width 20 height 20
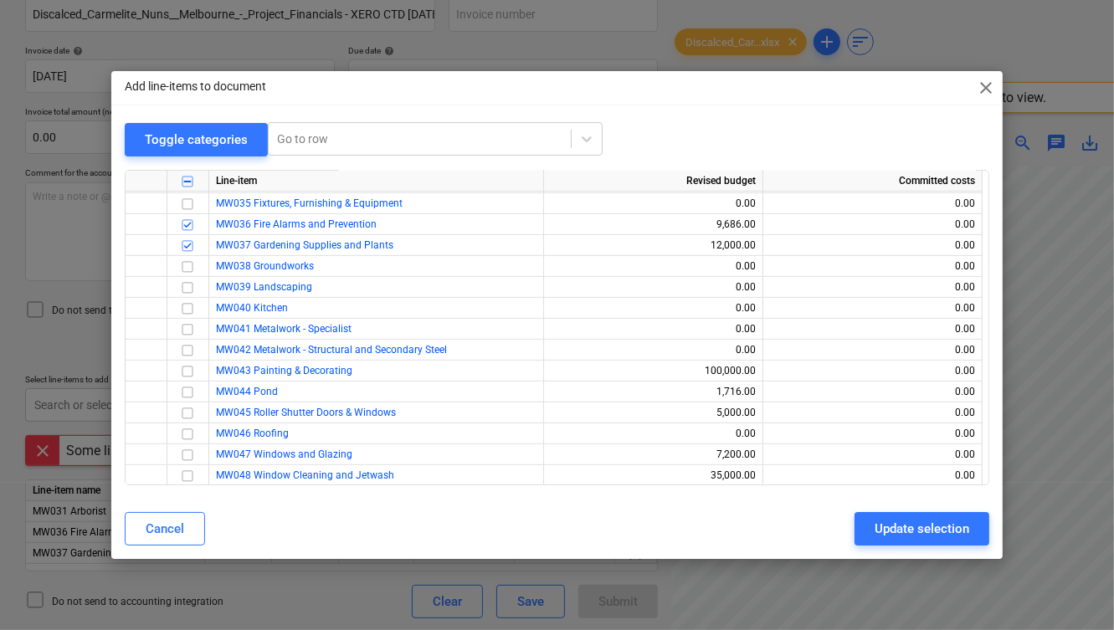
scroll to position [543, 0]
click at [188, 371] on input "checkbox" at bounding box center [187, 371] width 20 height 20
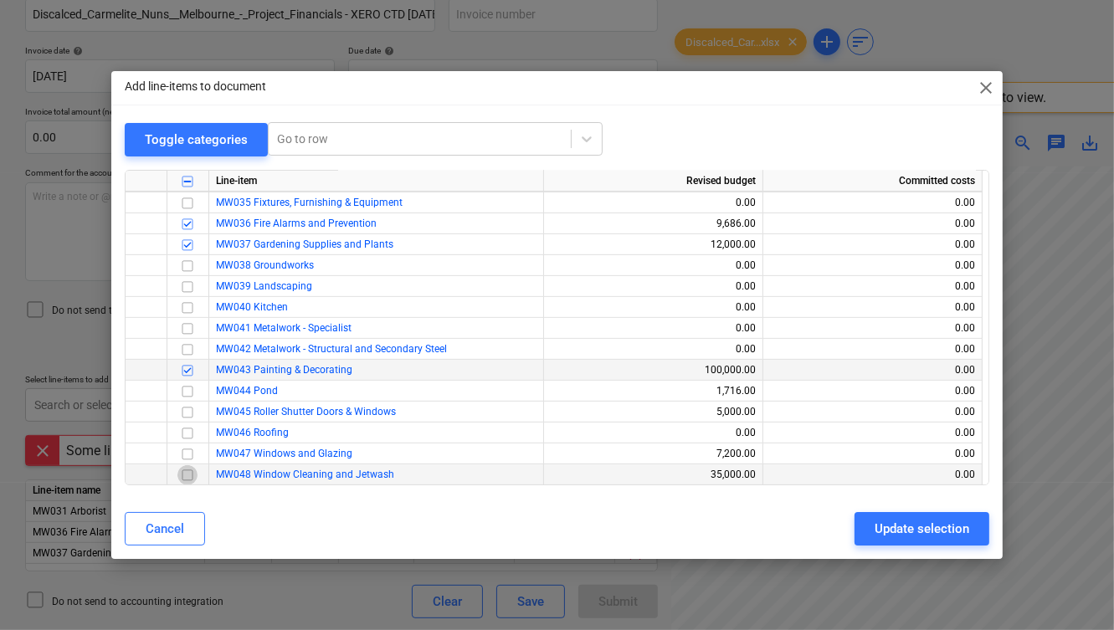
click at [188, 474] on input "checkbox" at bounding box center [187, 475] width 20 height 20
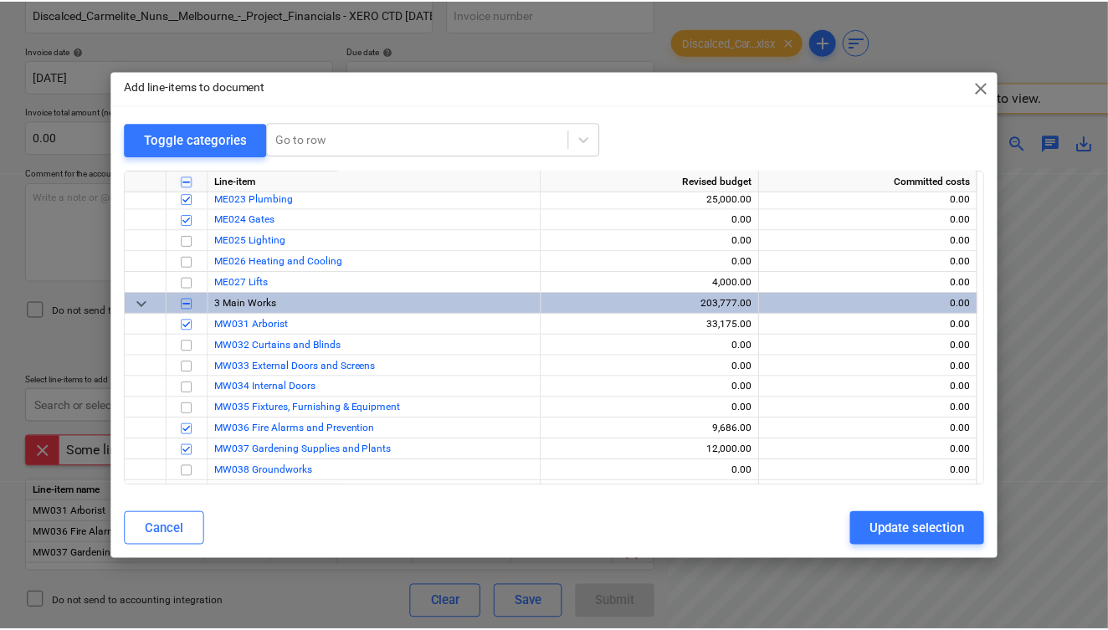
scroll to position [337, 0]
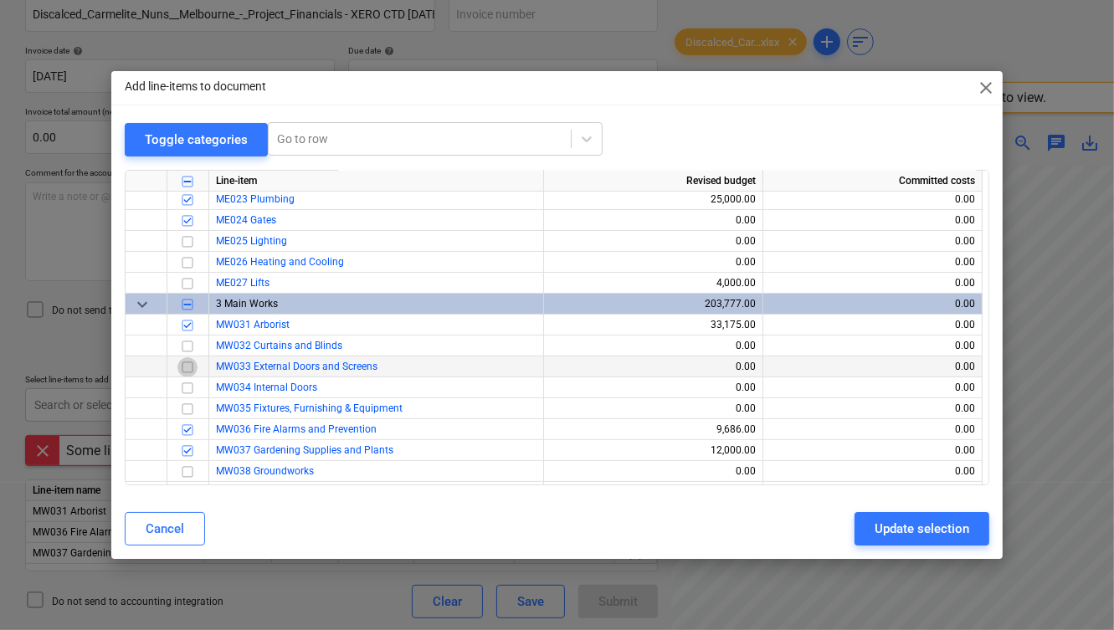
click at [188, 367] on input "checkbox" at bounding box center [187, 367] width 20 height 20
click at [896, 525] on div "Update selection" at bounding box center [922, 529] width 95 height 22
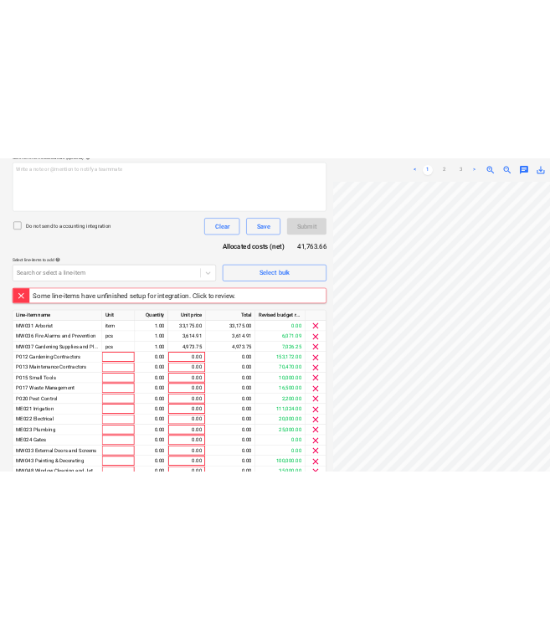
scroll to position [527, 0]
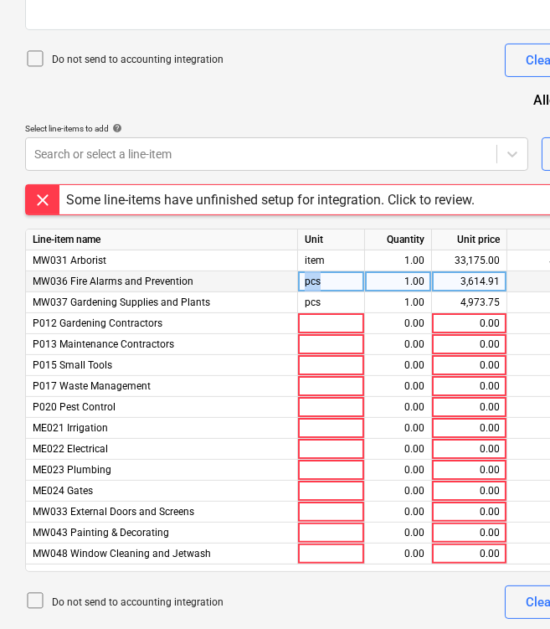
drag, startPoint x: 325, startPoint y: 280, endPoint x: 293, endPoint y: 283, distance: 32.0
click at [0, 0] on div "MW036 Fire Alarms and Prevention pcs 1.00 3,614.91 $3,614.91 $6,071.09 clear" at bounding box center [0, 0] width 0 height 0
click at [318, 283] on div "pcs" at bounding box center [331, 281] width 67 height 21
click at [318, 283] on input "pcs" at bounding box center [331, 281] width 66 height 20
type input "item"
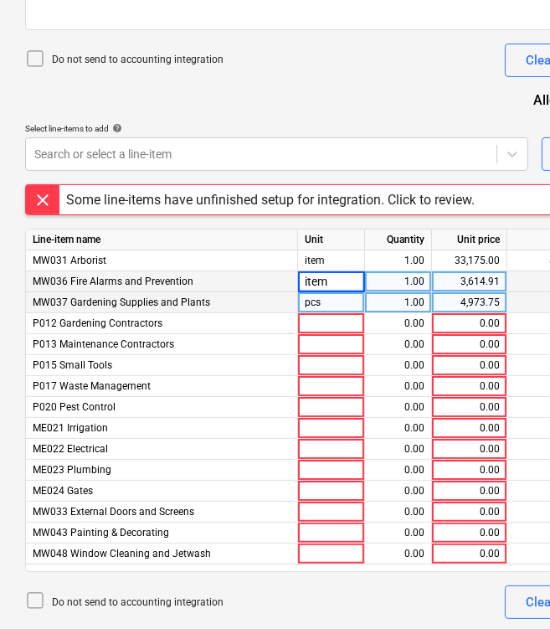
click at [326, 301] on div "pcs" at bounding box center [331, 302] width 67 height 21
type input "item"
click at [350, 301] on input "item" at bounding box center [331, 302] width 66 height 20
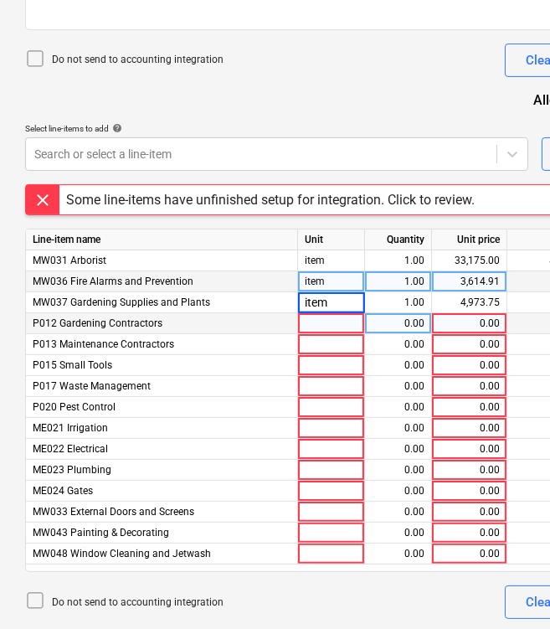
click at [337, 318] on div at bounding box center [331, 323] width 67 height 21
type input "item"
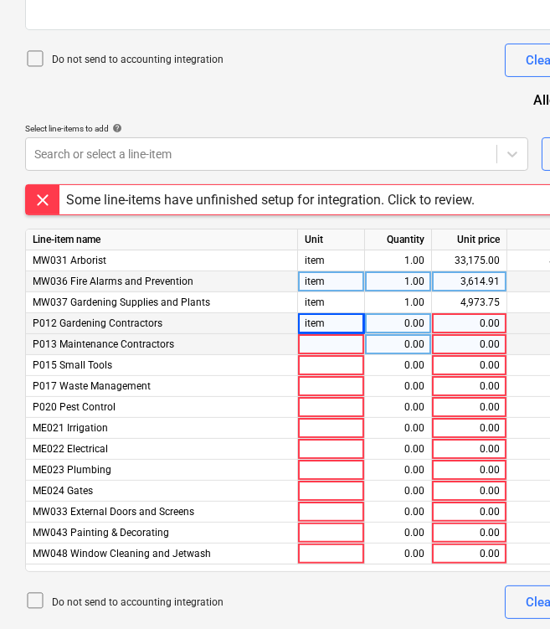
click at [340, 343] on div at bounding box center [331, 344] width 67 height 21
type input "item"
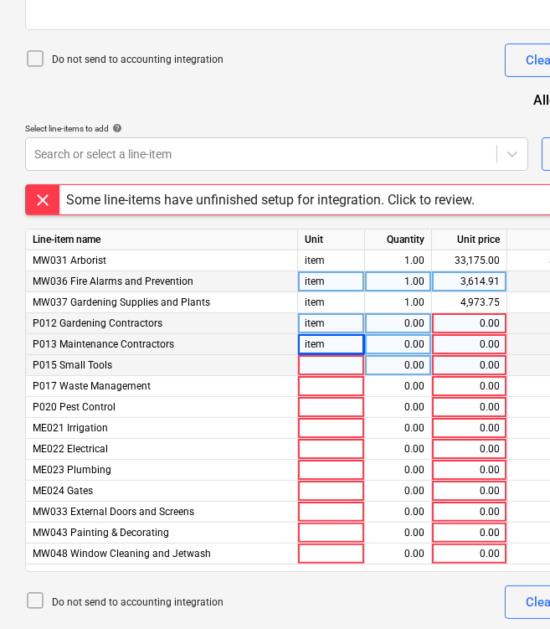
click at [327, 359] on div at bounding box center [331, 365] width 67 height 21
type input "item"
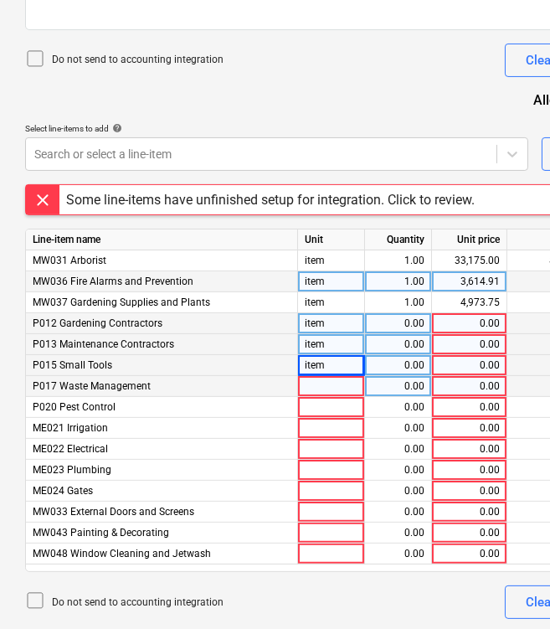
click at [323, 382] on div at bounding box center [331, 386] width 67 height 21
type input "item"
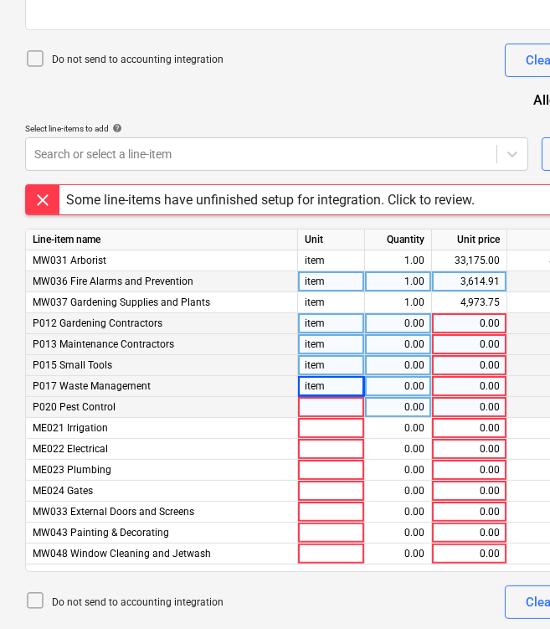
click at [321, 405] on div at bounding box center [331, 407] width 67 height 21
type input "item"
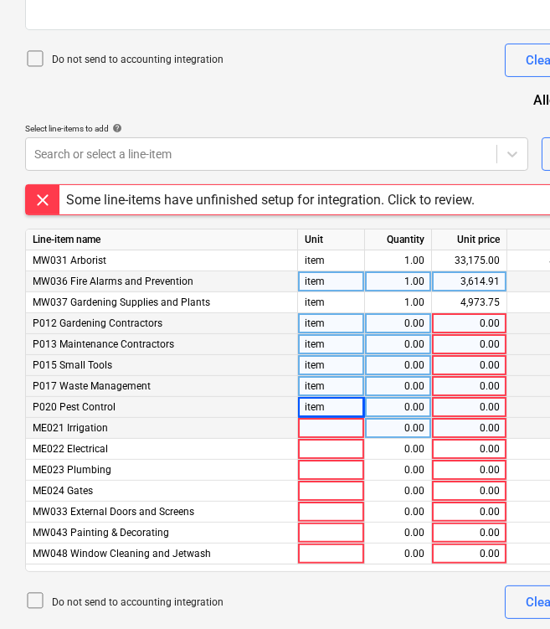
click at [317, 423] on div at bounding box center [331, 428] width 67 height 21
type input "item"
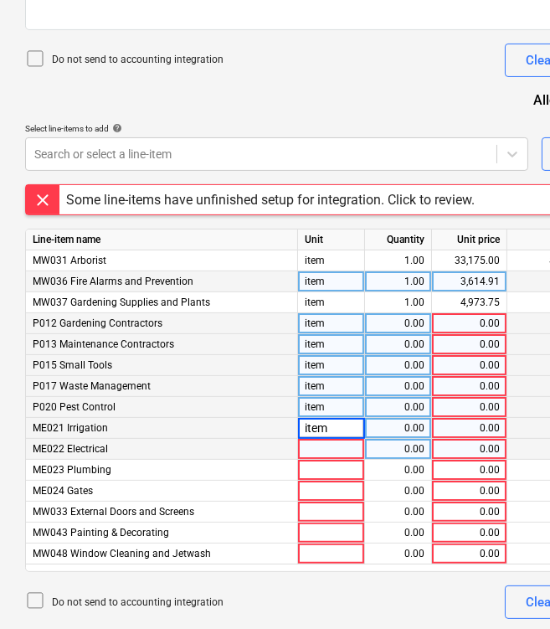
click at [324, 455] on div at bounding box center [331, 449] width 67 height 21
type input "item"
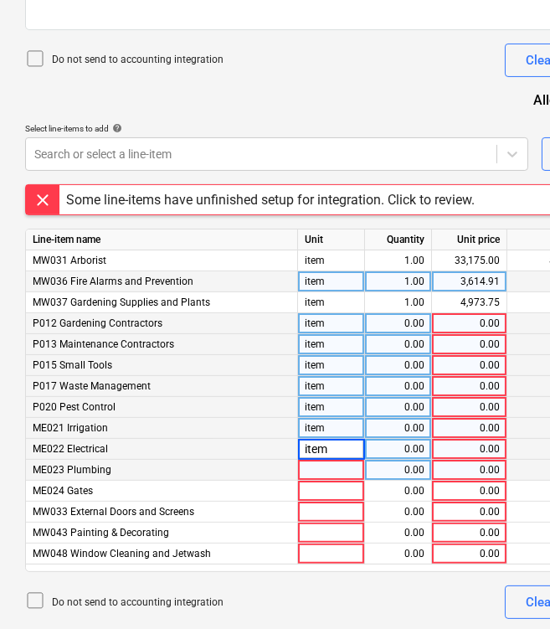
click at [323, 470] on div at bounding box center [331, 470] width 67 height 21
type input "item"
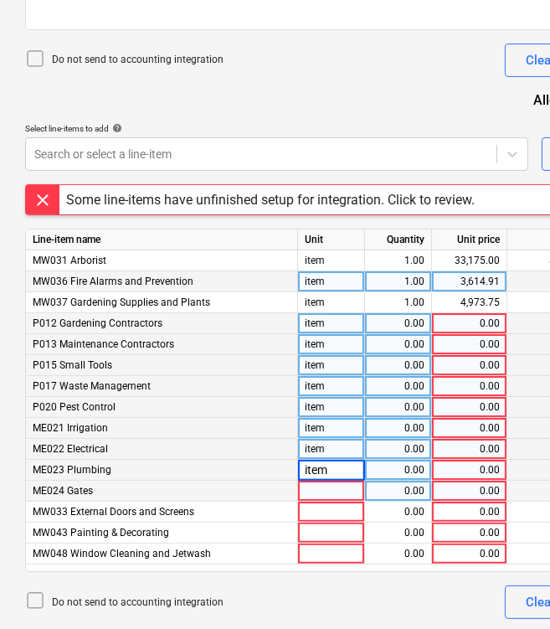
click at [316, 490] on div at bounding box center [331, 490] width 67 height 21
type input "item"
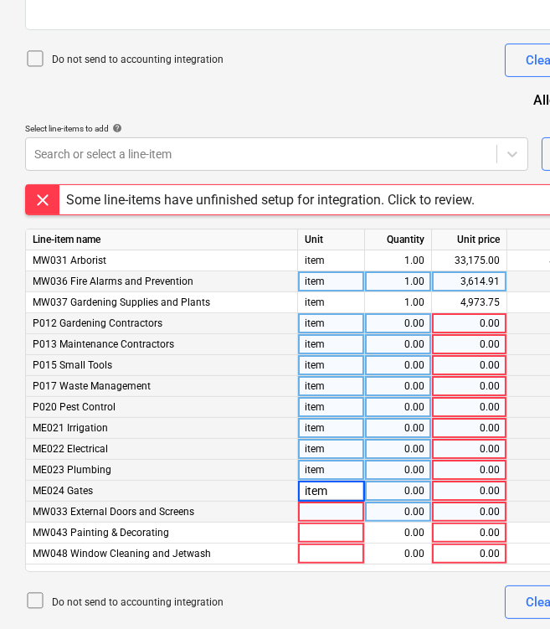
click at [320, 506] on div at bounding box center [331, 511] width 67 height 21
type input "item"
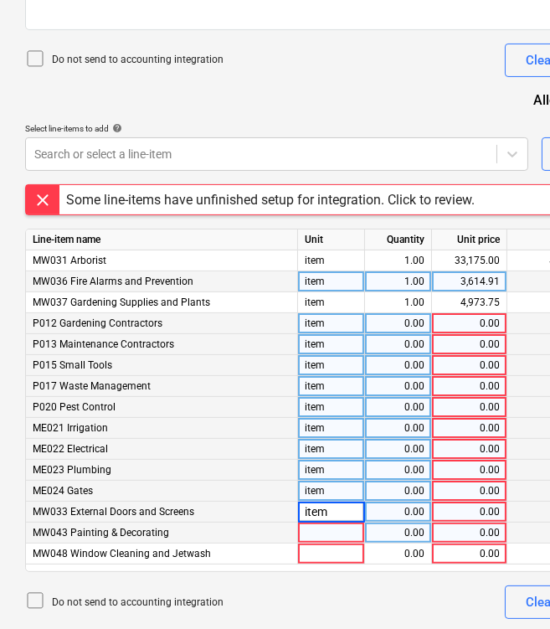
click at [318, 527] on div at bounding box center [331, 532] width 67 height 21
type input "item"
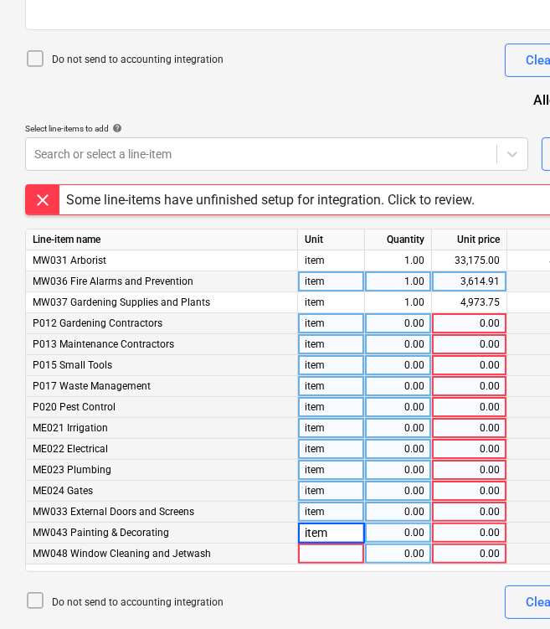
click at [318, 552] on div at bounding box center [331, 553] width 67 height 21
type input "item"
click at [309, 585] on div "Do not send to accounting integration Clear Save Submit" at bounding box center [388, 601] width 726 height 33
click at [485, 319] on div "0.00" at bounding box center [469, 323] width 61 height 21
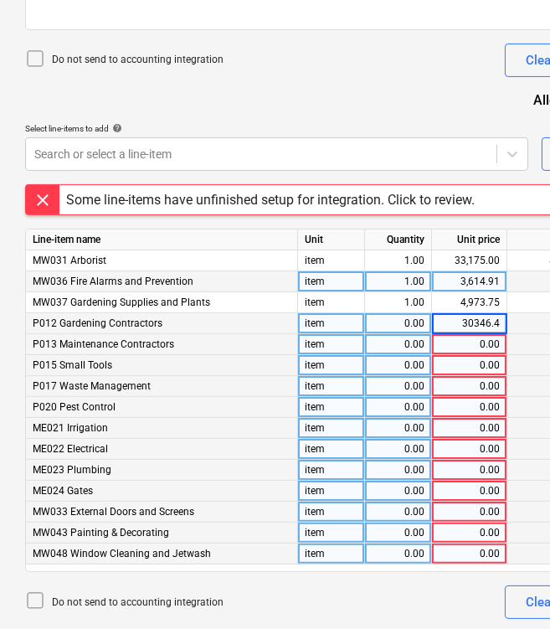
type input "30346.45"
click at [481, 337] on div "0.00" at bounding box center [469, 344] width 61 height 21
type input "20608.91"
click at [483, 362] on div "0.00" at bounding box center [469, 365] width 61 height 21
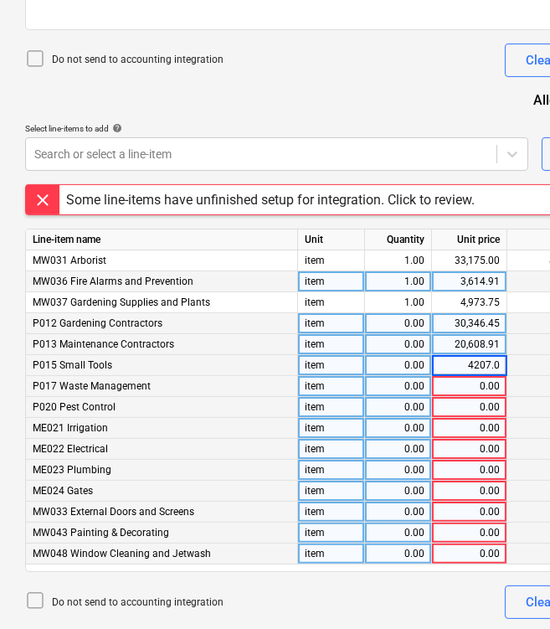
type input "4207.07"
click at [477, 387] on div "0.00" at bounding box center [469, 386] width 61 height 21
type input "4826.72"
click at [483, 400] on div "0.00" at bounding box center [469, 407] width 61 height 21
type input "561.82"
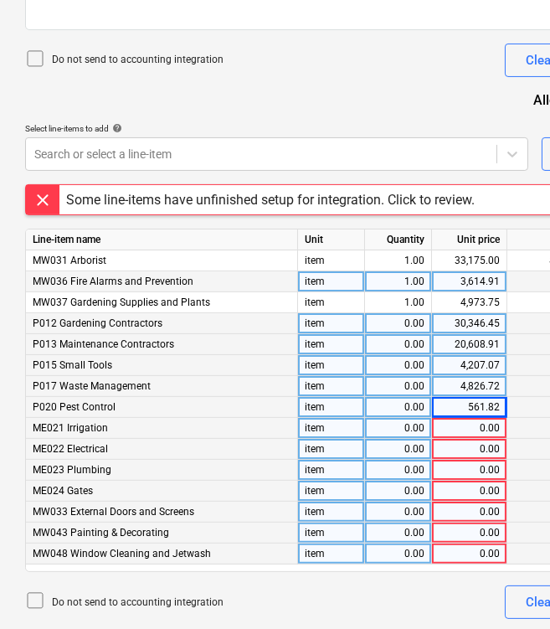
click at [484, 425] on div "0.00" at bounding box center [469, 428] width 61 height 21
type input "24063.77"
click at [482, 445] on div "0.00" at bounding box center [469, 449] width 61 height 21
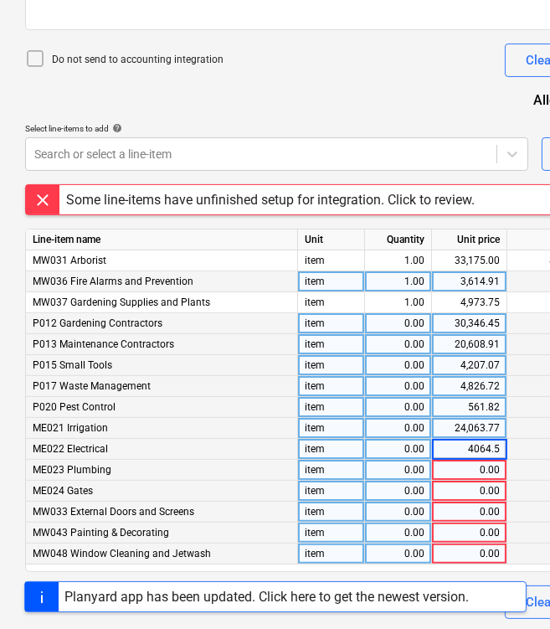
type input "4064.54"
click at [480, 470] on div "0.00" at bounding box center [469, 470] width 61 height 21
type input "13187.28"
click at [480, 492] on div "0.00" at bounding box center [469, 490] width 61 height 21
type input "451"
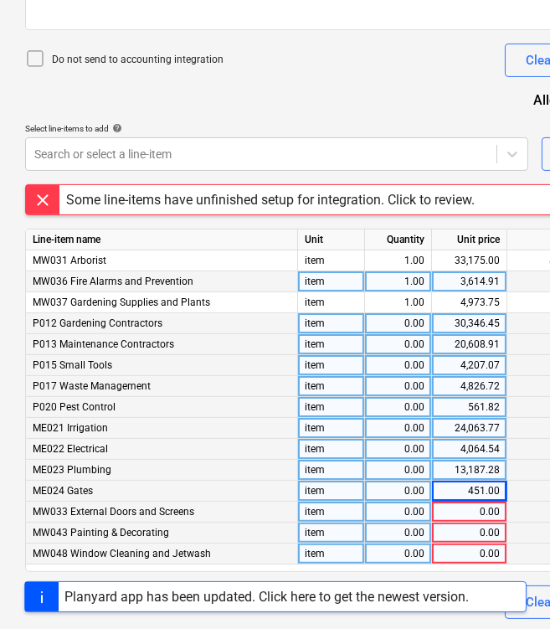
click at [483, 506] on div "0.00" at bounding box center [469, 511] width 61 height 21
type input "524.5"
click at [485, 532] on div "0.00" at bounding box center [469, 532] width 61 height 21
type input "56316.20"
click at [484, 546] on div "0.00" at bounding box center [469, 553] width 61 height 21
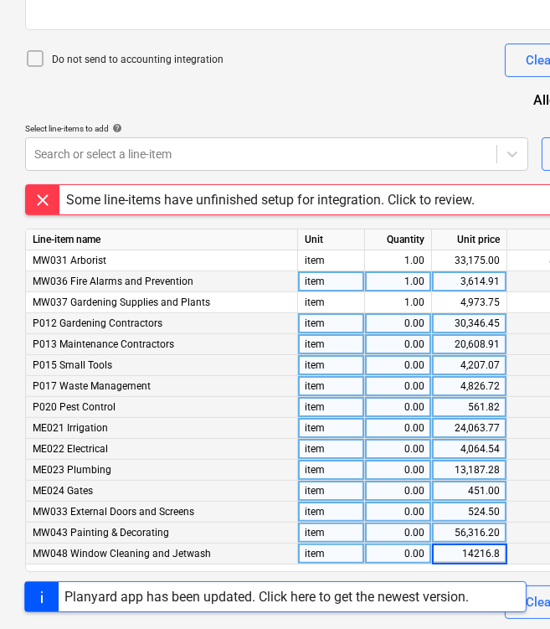
type input "14216.82"
click at [441, 567] on div "Line-item name Unit Quantity Unit price Total Revised budget remaining MW031 Ar…" at bounding box center [388, 400] width 726 height 343
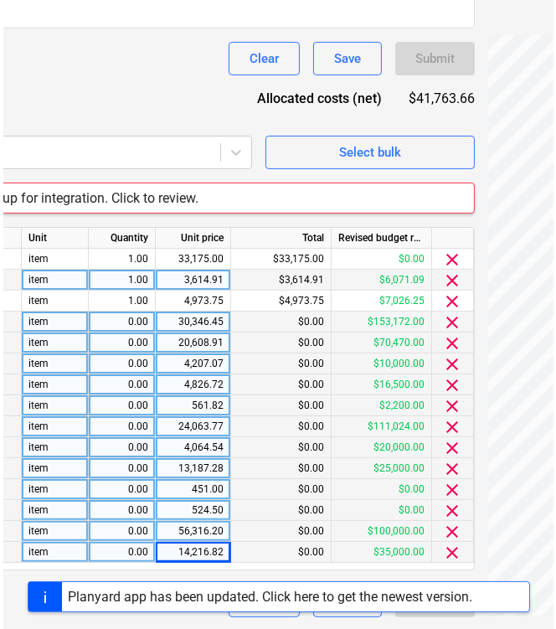
scroll to position [529, 278]
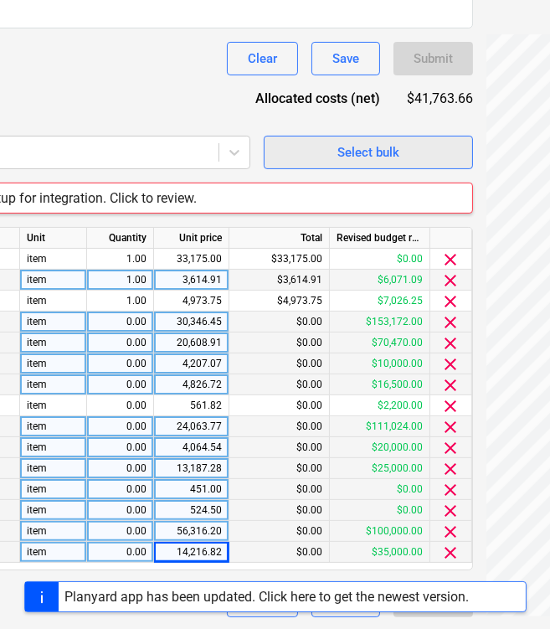
click at [347, 154] on div "Select bulk" at bounding box center [368, 152] width 62 height 22
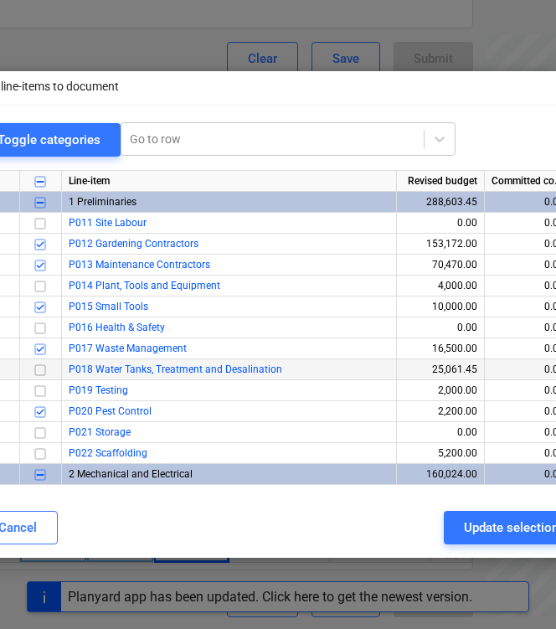
click at [112, 368] on span "P018 Water Tanks, Treatment and Desalination" at bounding box center [175, 369] width 213 height 12
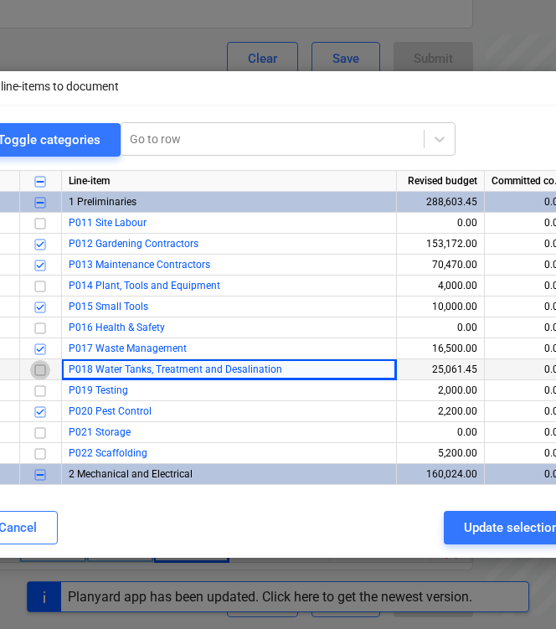
click at [44, 365] on input "checkbox" at bounding box center [40, 369] width 20 height 20
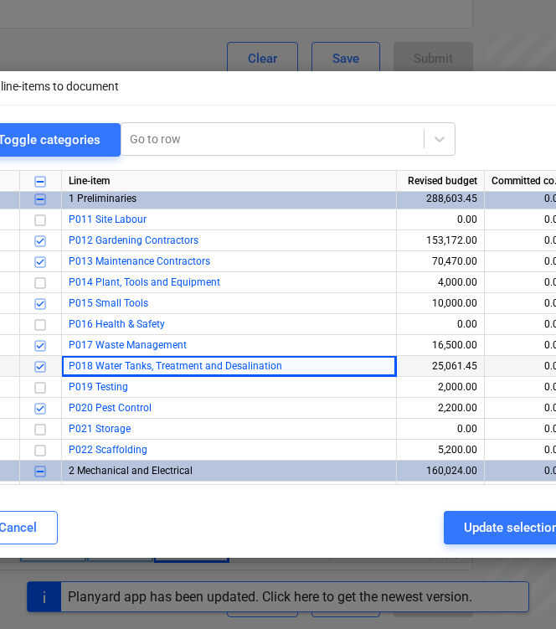
scroll to position [0, 0]
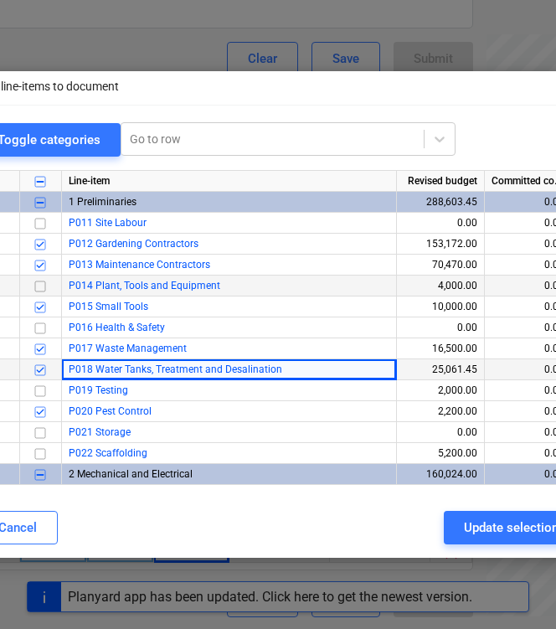
click at [36, 285] on input "checkbox" at bounding box center [40, 285] width 20 height 20
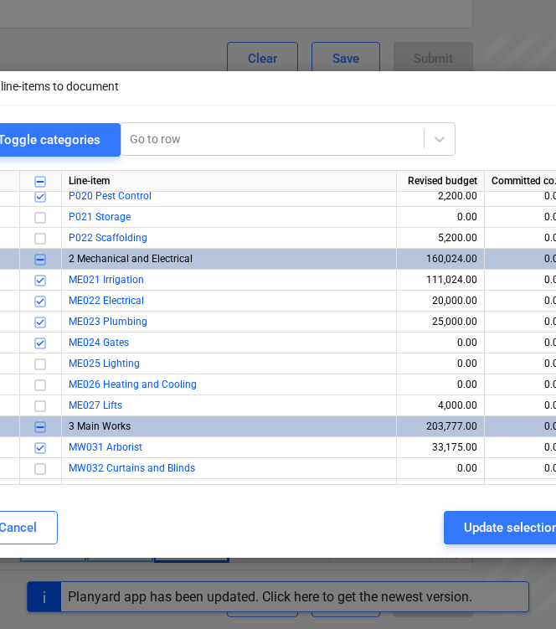
scroll to position [215, 0]
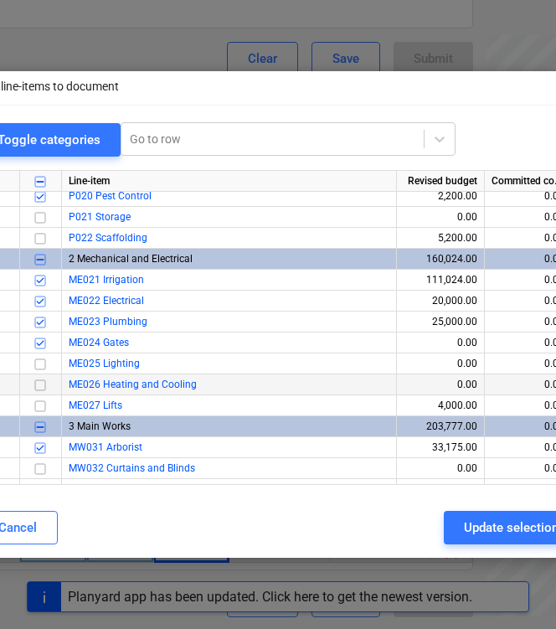
click at [39, 385] on input "checkbox" at bounding box center [40, 384] width 20 height 20
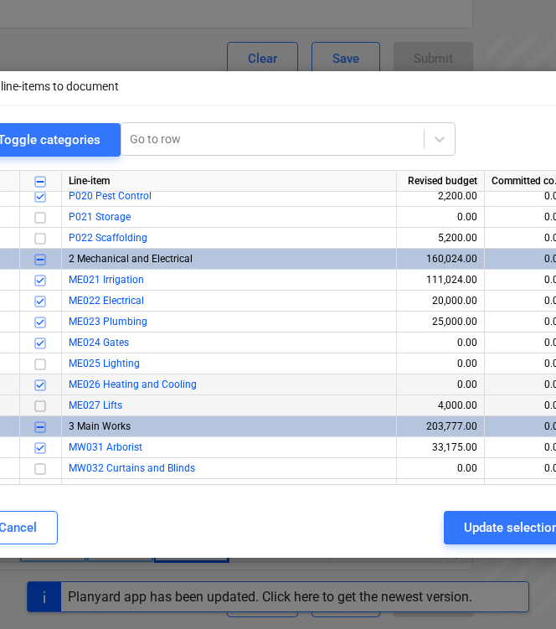
click at [38, 406] on input "checkbox" at bounding box center [40, 405] width 20 height 20
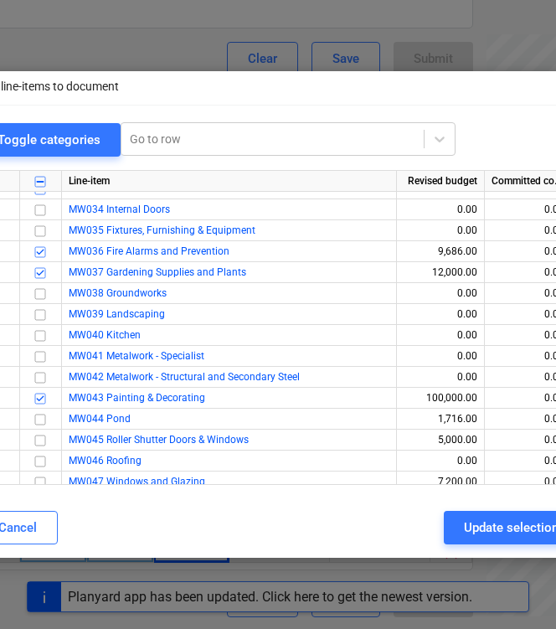
scroll to position [544, 0]
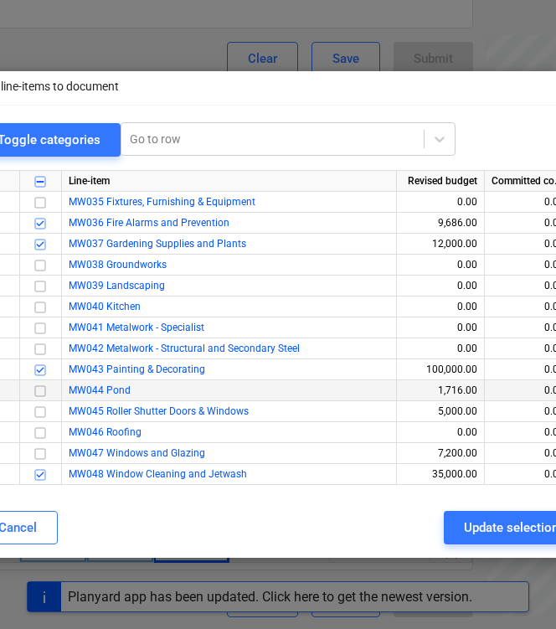
click at [41, 388] on input "checkbox" at bounding box center [40, 390] width 20 height 20
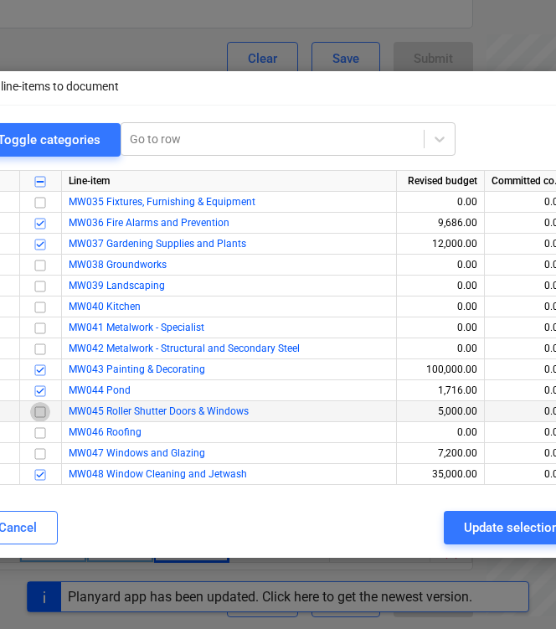
click at [36, 410] on input "checkbox" at bounding box center [40, 411] width 20 height 20
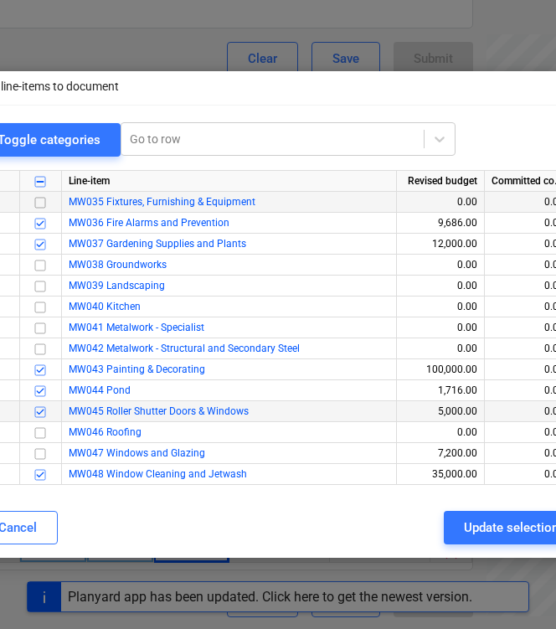
click at [40, 204] on input "checkbox" at bounding box center [40, 202] width 20 height 20
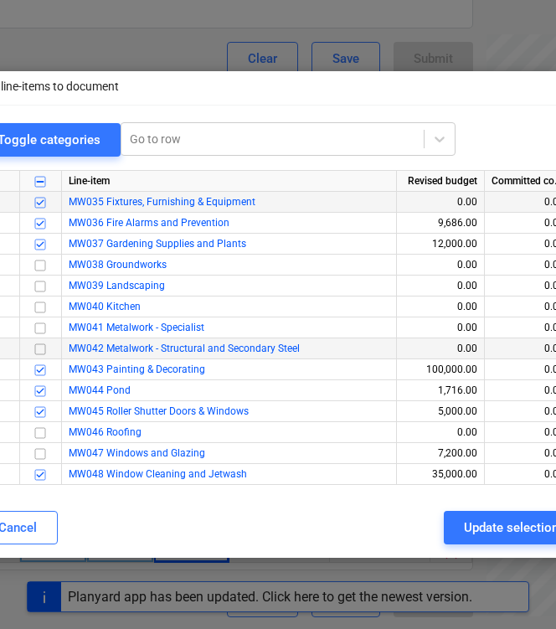
click at [39, 348] on input "checkbox" at bounding box center [40, 348] width 20 height 20
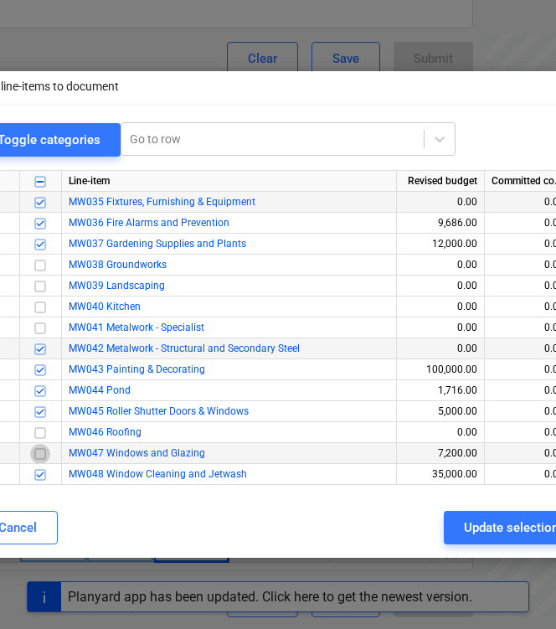
click at [39, 451] on input "checkbox" at bounding box center [40, 453] width 20 height 20
click at [473, 528] on div "Update selection" at bounding box center [511, 527] width 95 height 22
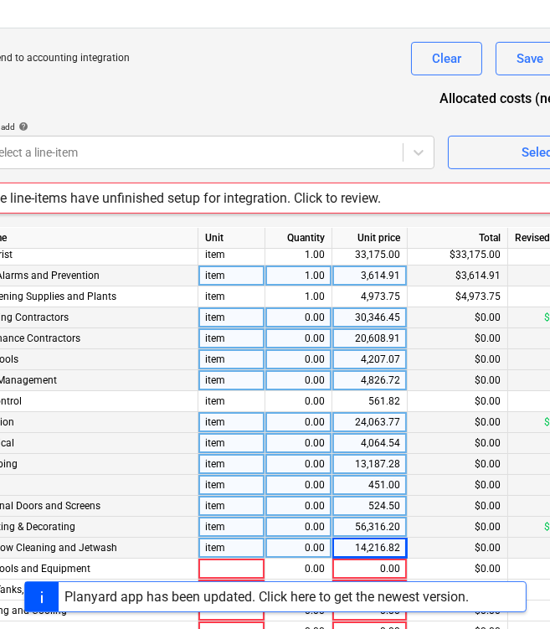
scroll to position [529, 93]
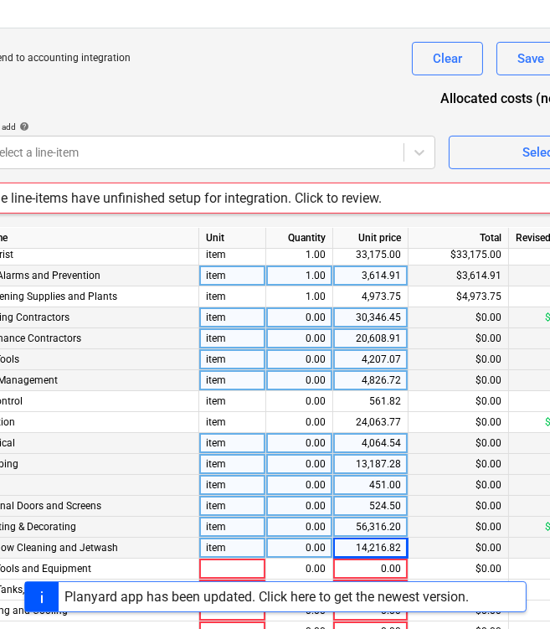
click at [309, 309] on div "0.00" at bounding box center [299, 317] width 53 height 21
type input "1"
click at [305, 336] on div "0.00" at bounding box center [299, 338] width 53 height 21
type input "1"
click at [313, 361] on div "0.00" at bounding box center [299, 359] width 53 height 21
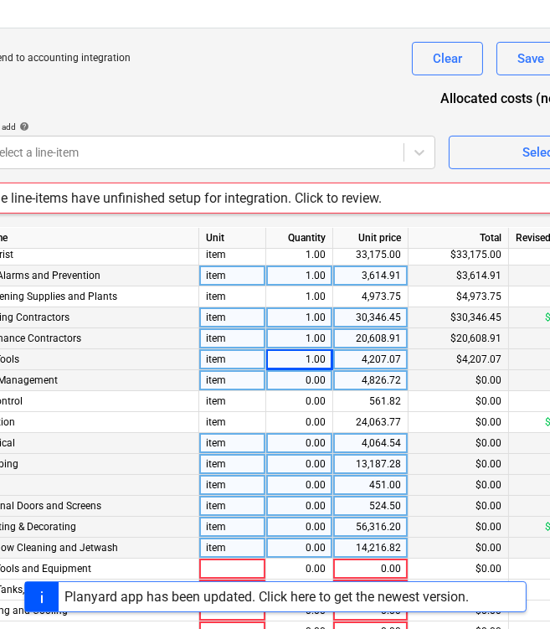
click at [312, 383] on div "0.00" at bounding box center [299, 380] width 53 height 21
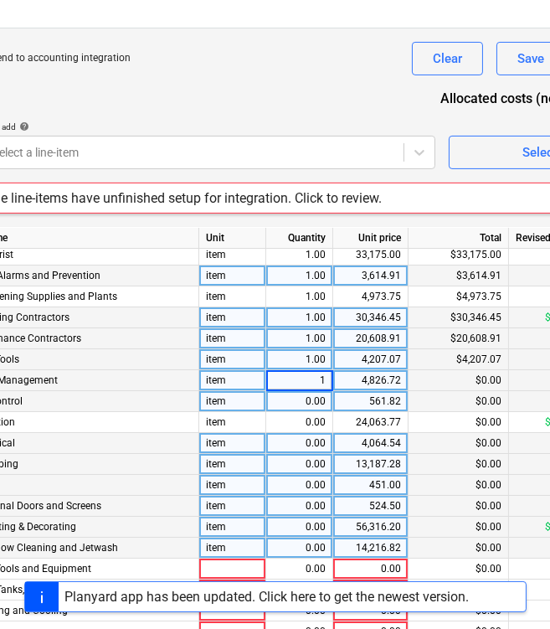
click at [311, 396] on div "0.00" at bounding box center [299, 401] width 53 height 21
type input "1"
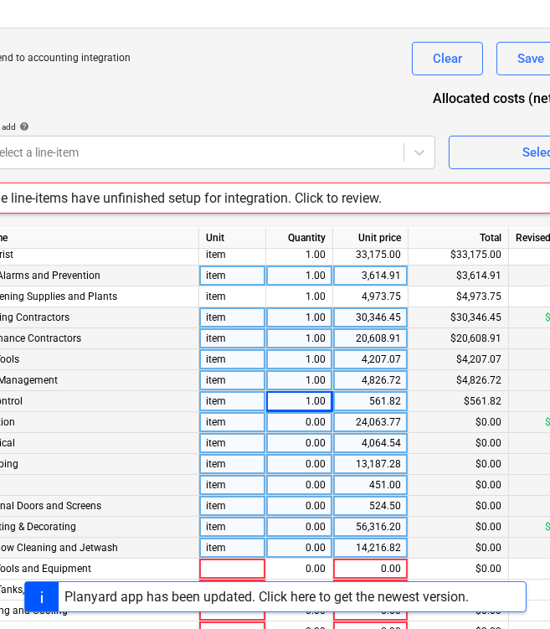
click at [310, 421] on div "0.00" at bounding box center [299, 422] width 53 height 21
click at [308, 442] on div "0.00" at bounding box center [299, 443] width 53 height 21
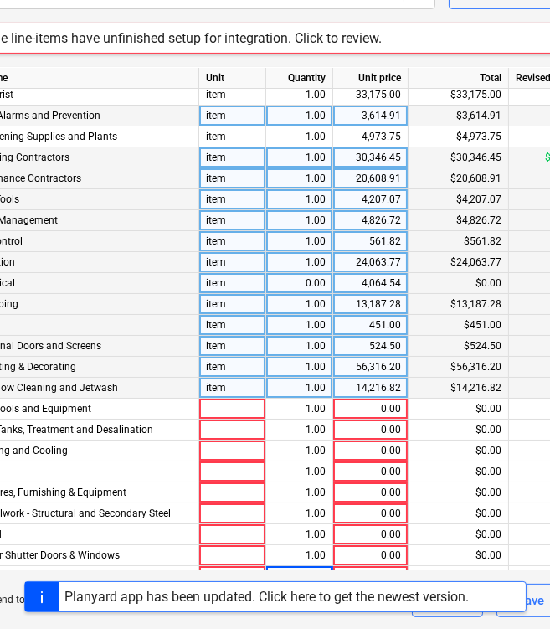
scroll to position [21, 0]
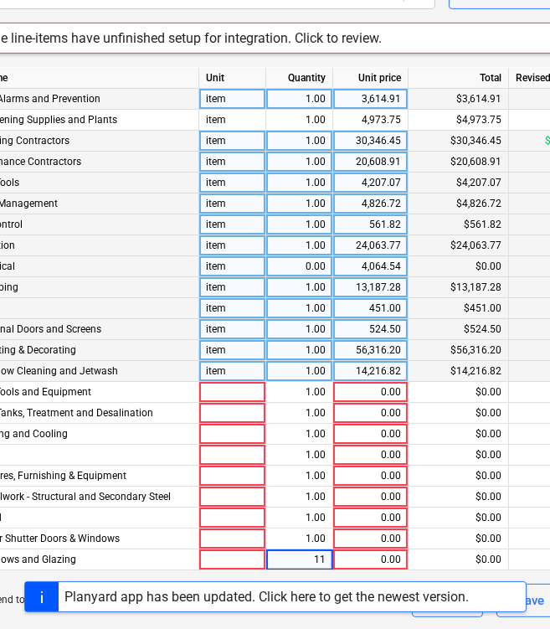
type input "1"
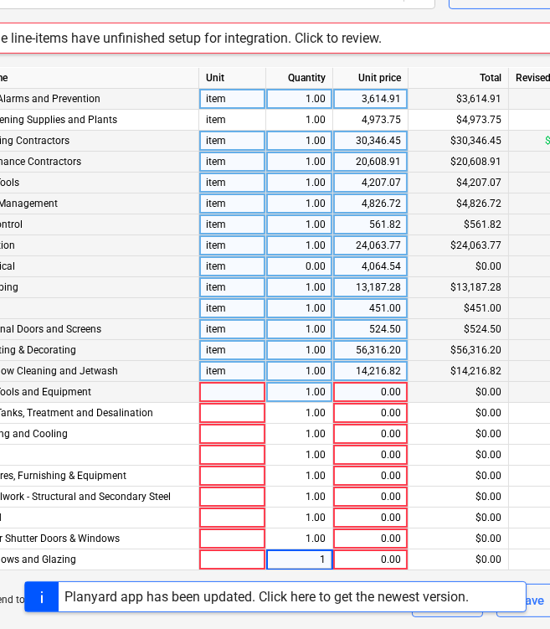
click at [247, 393] on div at bounding box center [232, 392] width 67 height 21
type input "item"
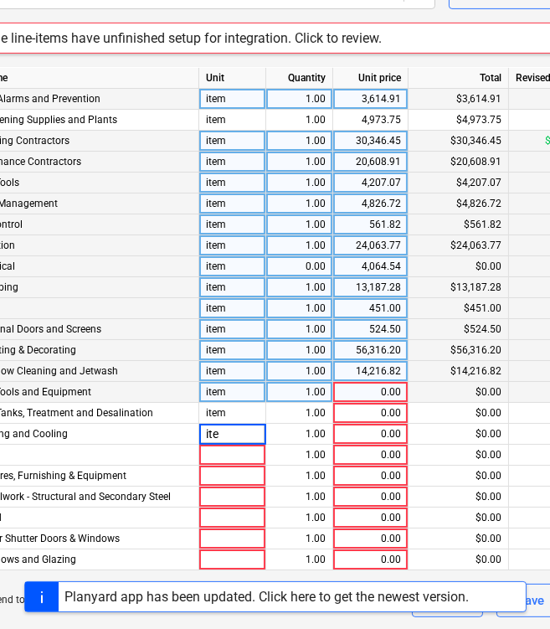
type input "item"
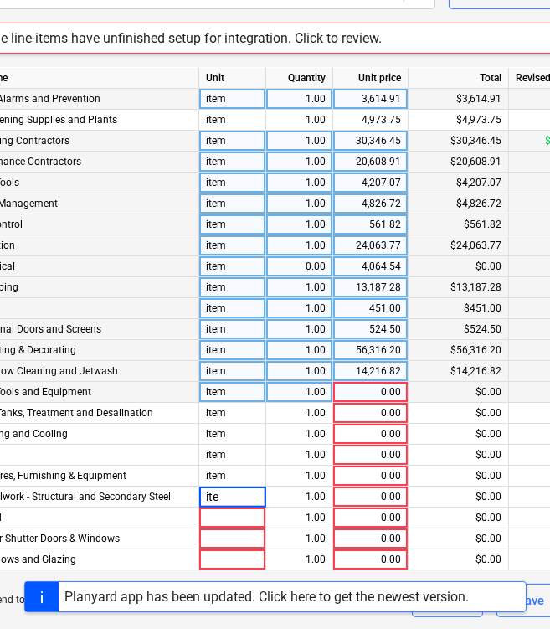
type input "item"
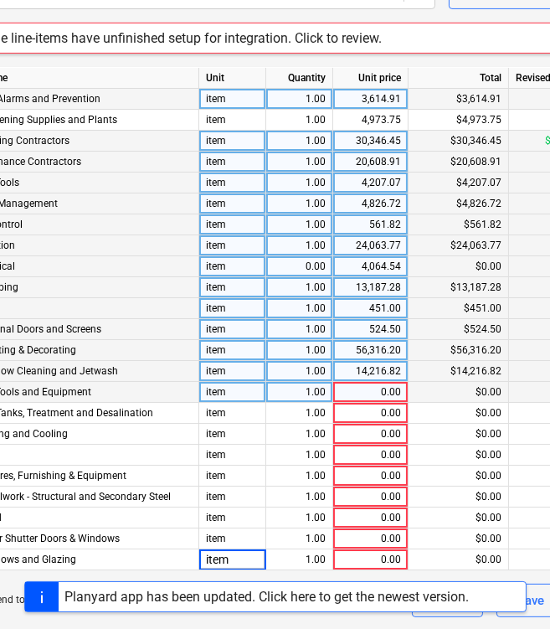
click at [380, 391] on div "0.00" at bounding box center [370, 392] width 61 height 21
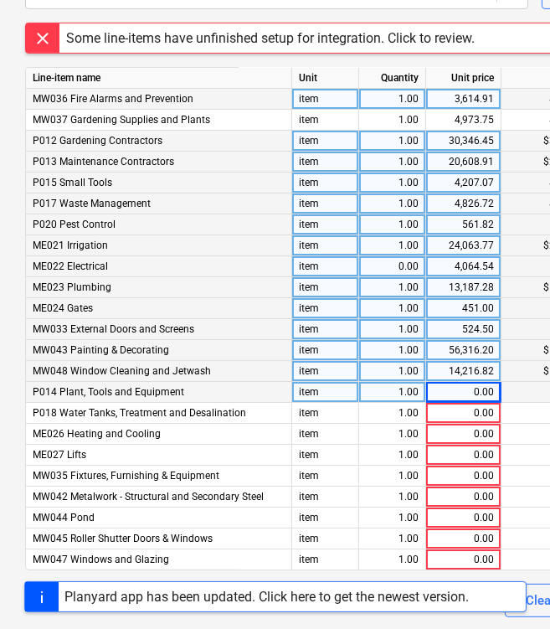
click at [477, 393] on div "0.00" at bounding box center [463, 392] width 61 height 21
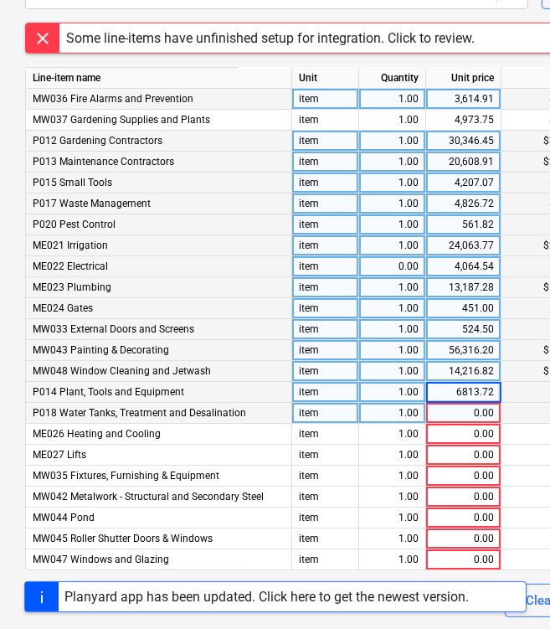
click at [475, 409] on div "0.00" at bounding box center [463, 413] width 61 height 21
click at [475, 409] on input at bounding box center [463, 413] width 75 height 20
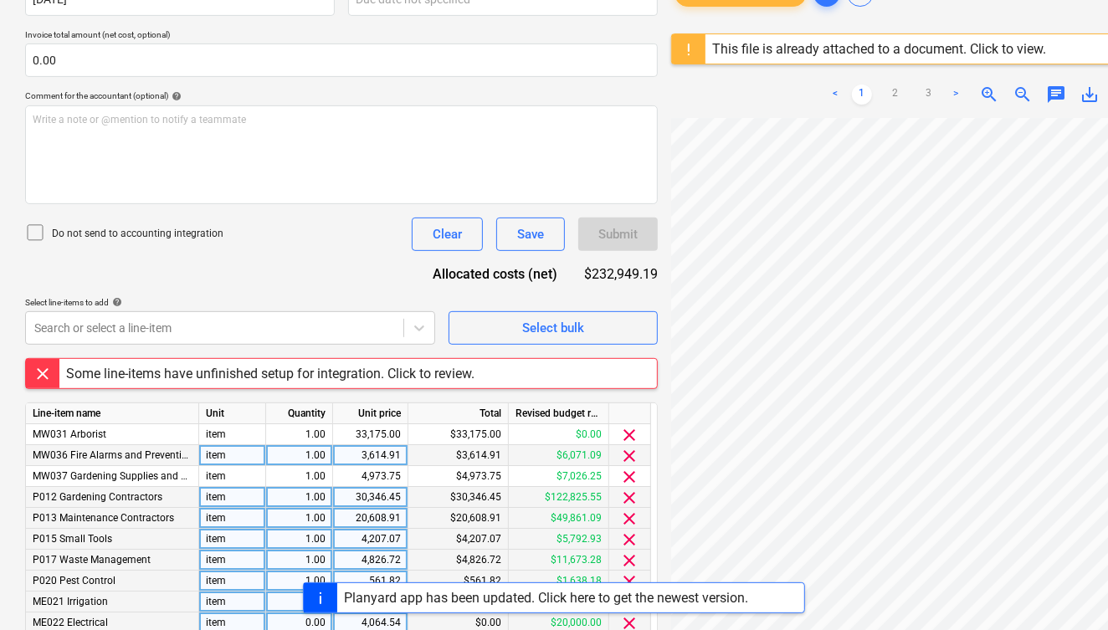
scroll to position [352, 0]
click at [533, 234] on div "Save" at bounding box center [530, 235] width 27 height 22
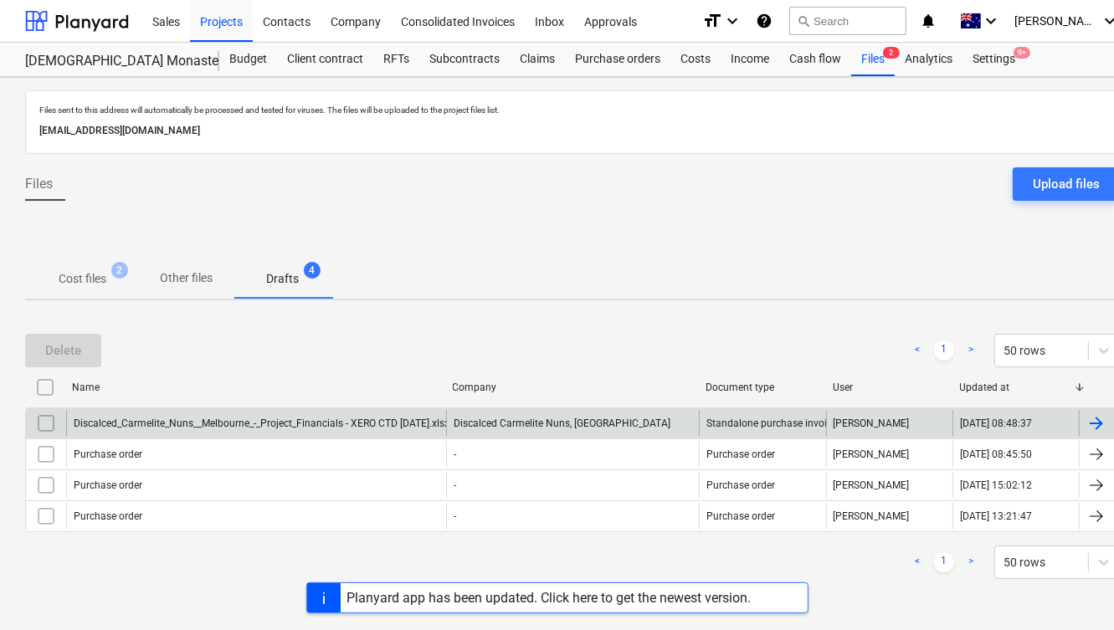
click at [335, 429] on div "Discalced_Carmelite_Nuns__Melbourne_-_Project_Financials - XERO CTD [DATE].xlsx" at bounding box center [256, 423] width 380 height 27
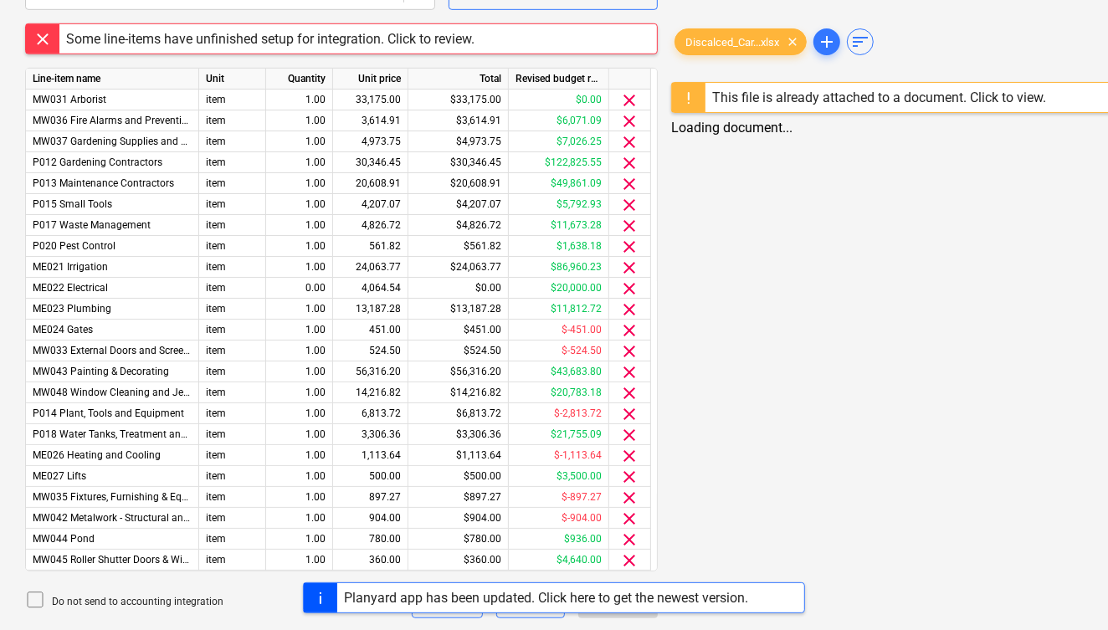
scroll to position [19, 0]
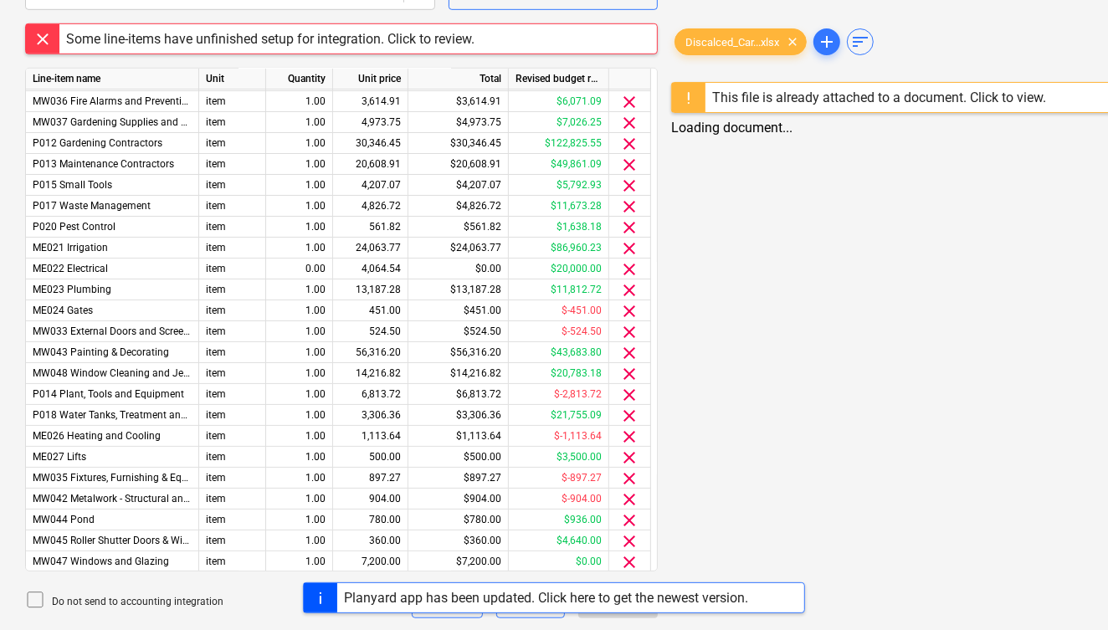
click at [36, 598] on div "Planyard app has been updated. Click here to get the newest version." at bounding box center [554, 598] width 1108 height 31
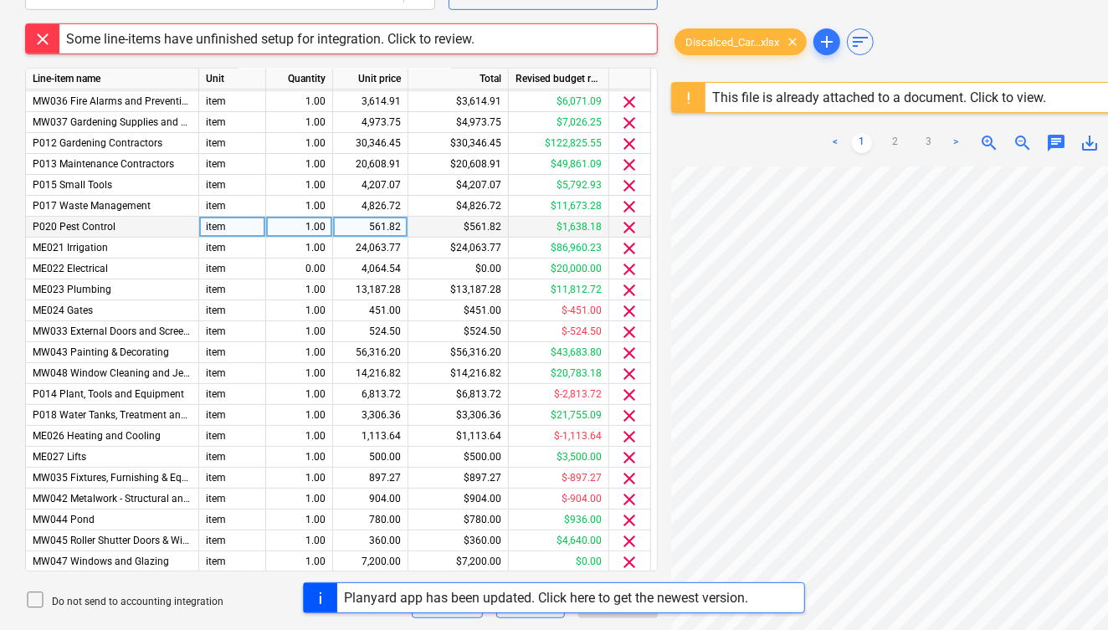
scroll to position [0, 0]
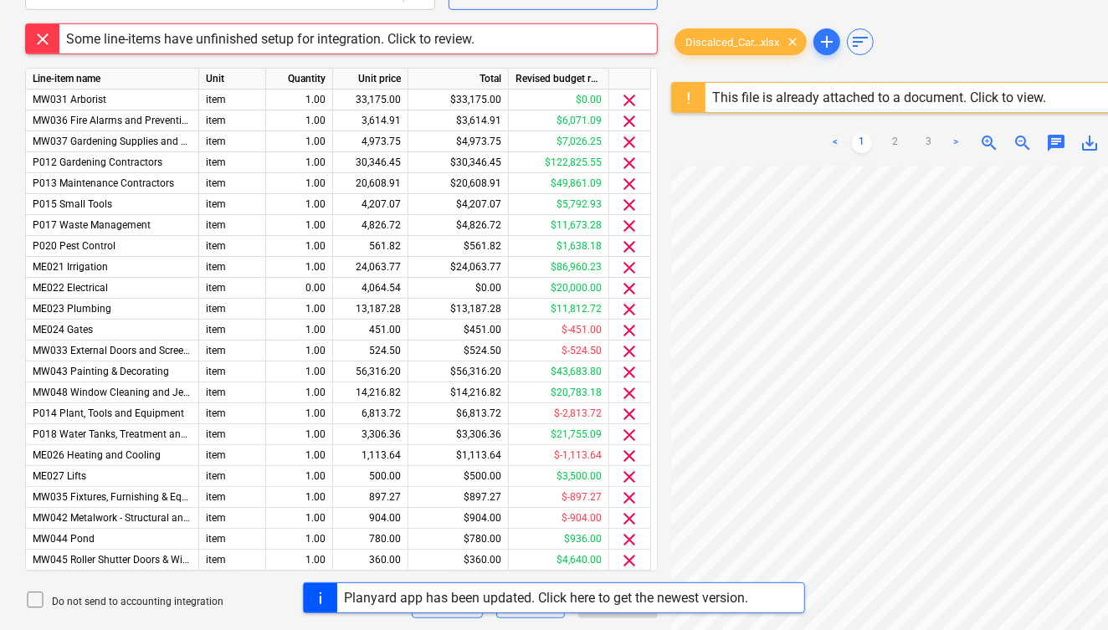
click at [39, 37] on div at bounding box center [42, 38] width 33 height 29
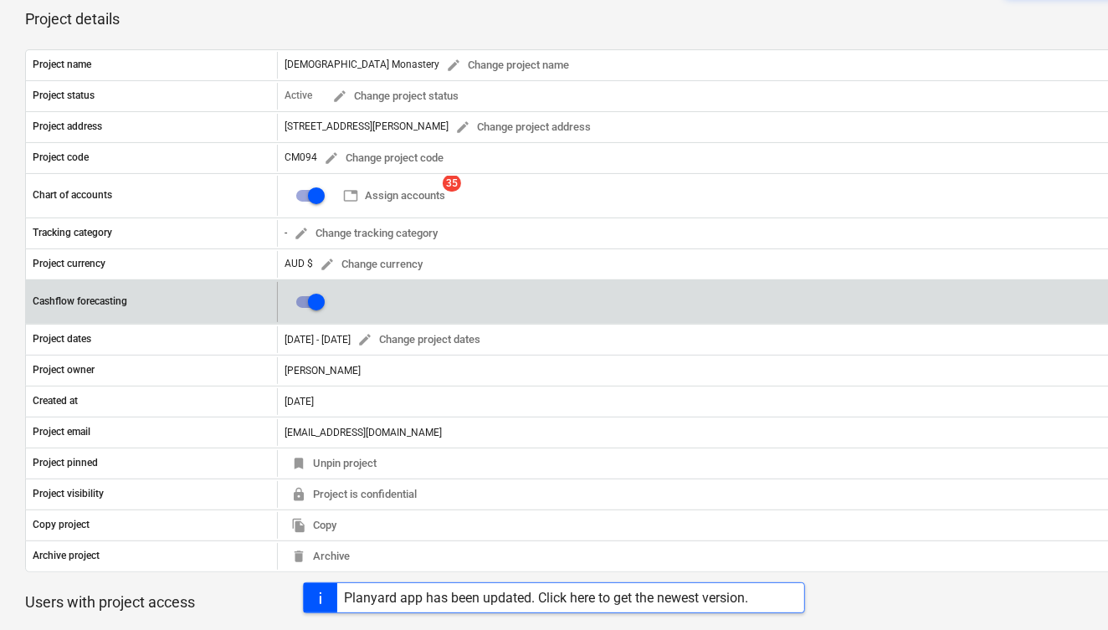
scroll to position [126, 0]
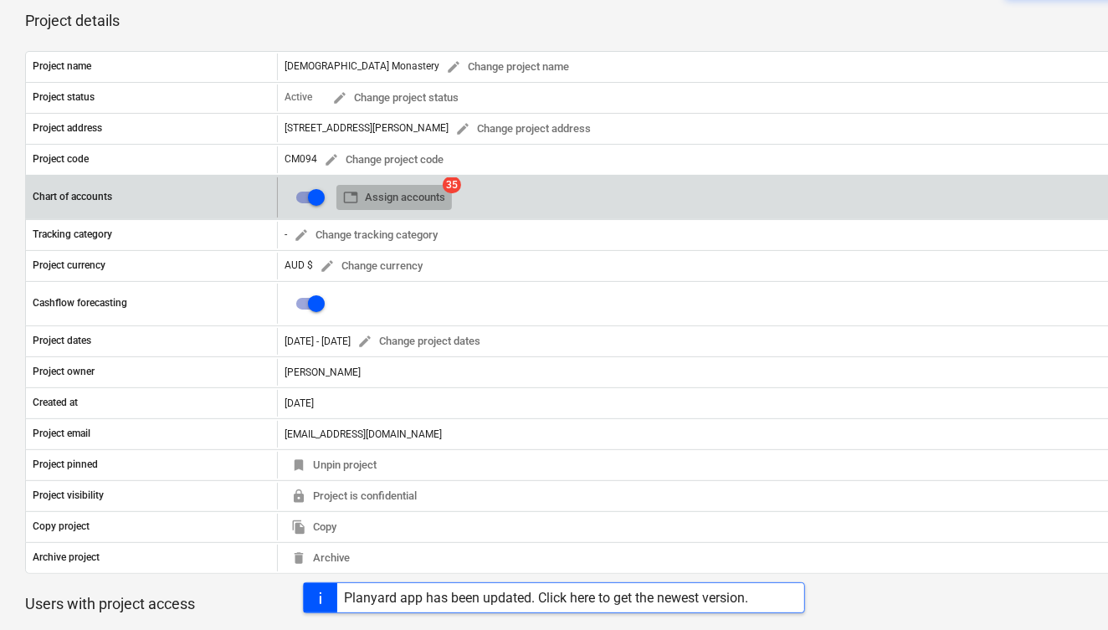
click at [383, 191] on span "table Assign accounts" at bounding box center [394, 197] width 102 height 19
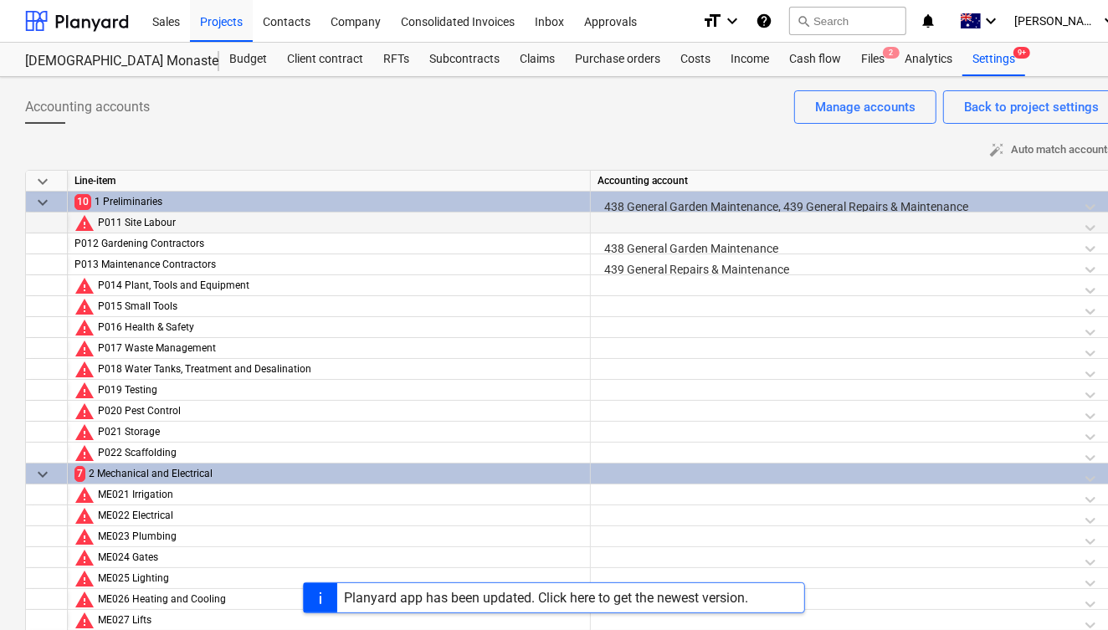
click at [768, 218] on div at bounding box center [852, 227] width 508 height 29
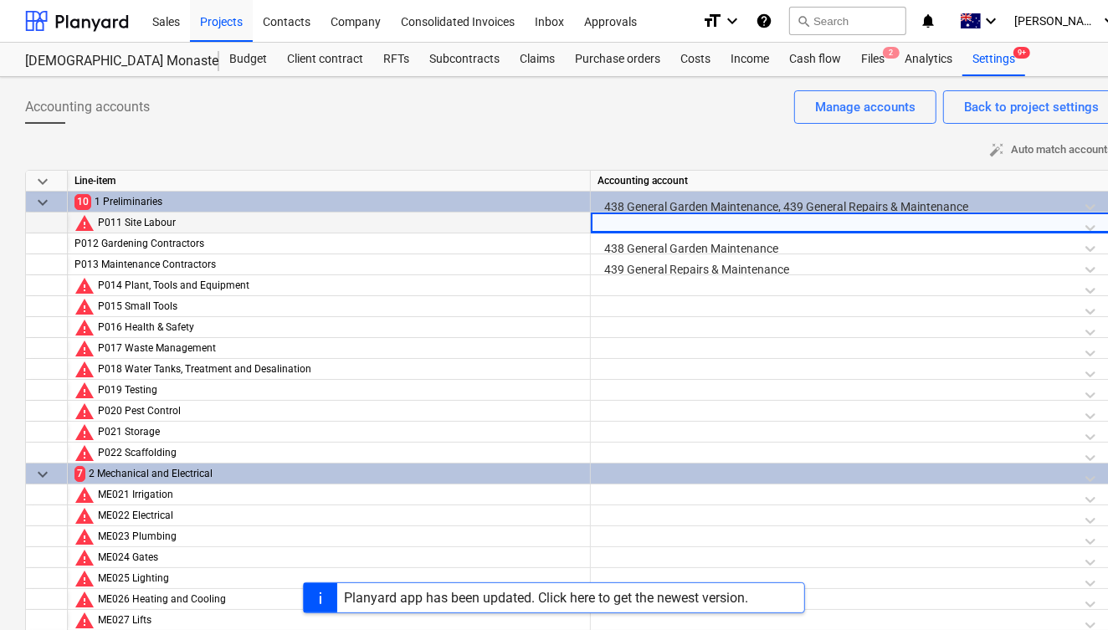
click at [768, 218] on div at bounding box center [852, 227] width 508 height 29
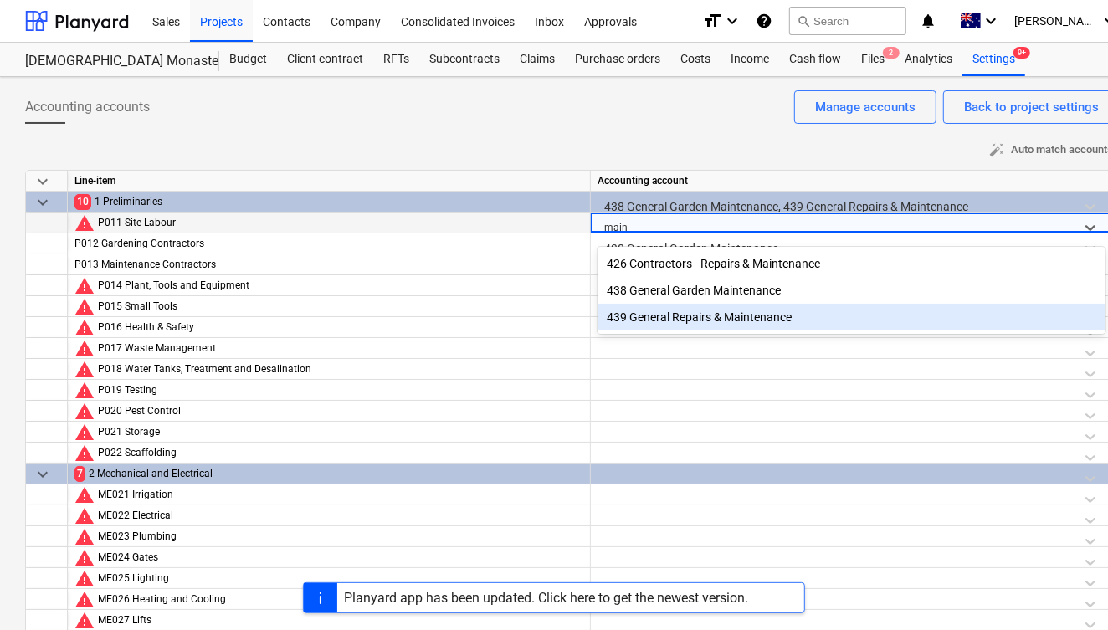
click at [724, 322] on div "439 General Repairs & Maintenance" at bounding box center [852, 317] width 508 height 27
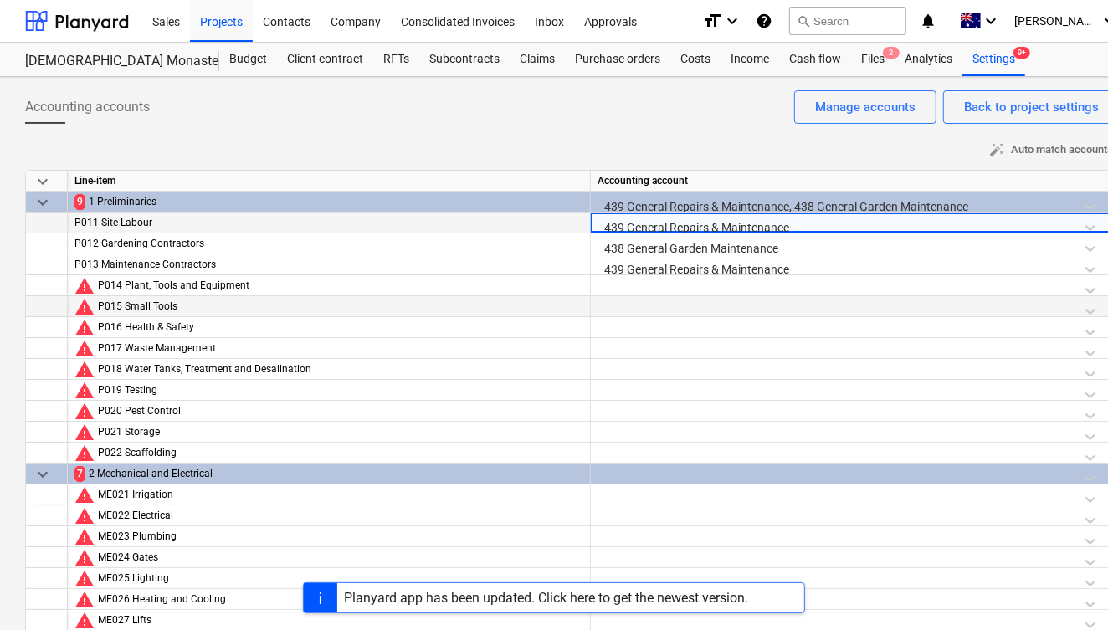
click at [699, 300] on div at bounding box center [852, 310] width 508 height 29
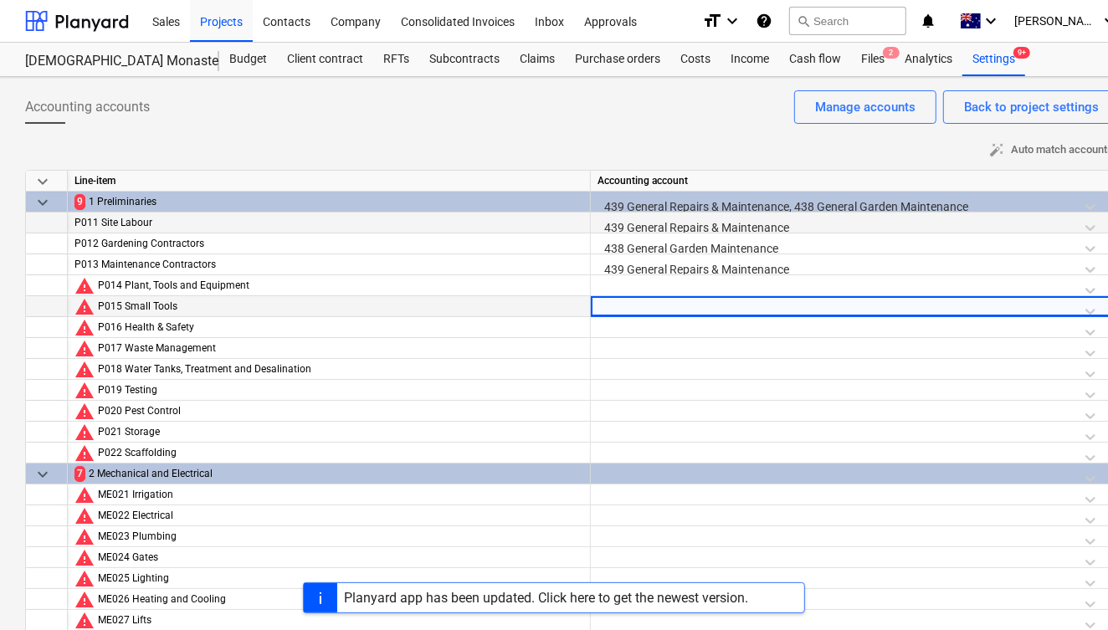
click at [699, 300] on div at bounding box center [852, 310] width 508 height 29
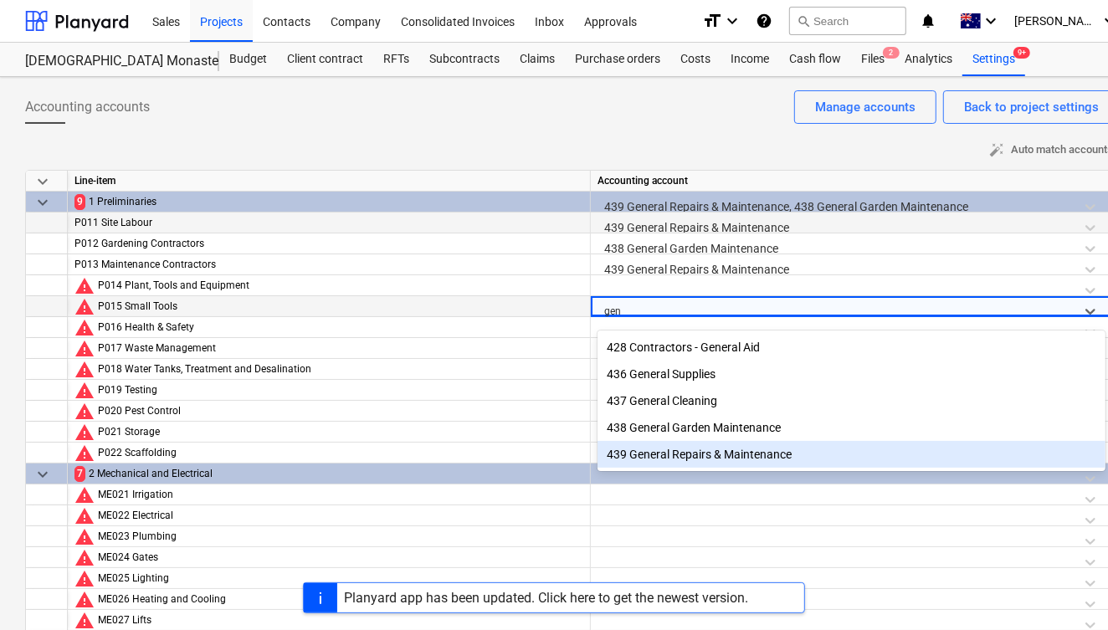
click at [671, 466] on div "439 General Repairs & Maintenance" at bounding box center [852, 454] width 508 height 27
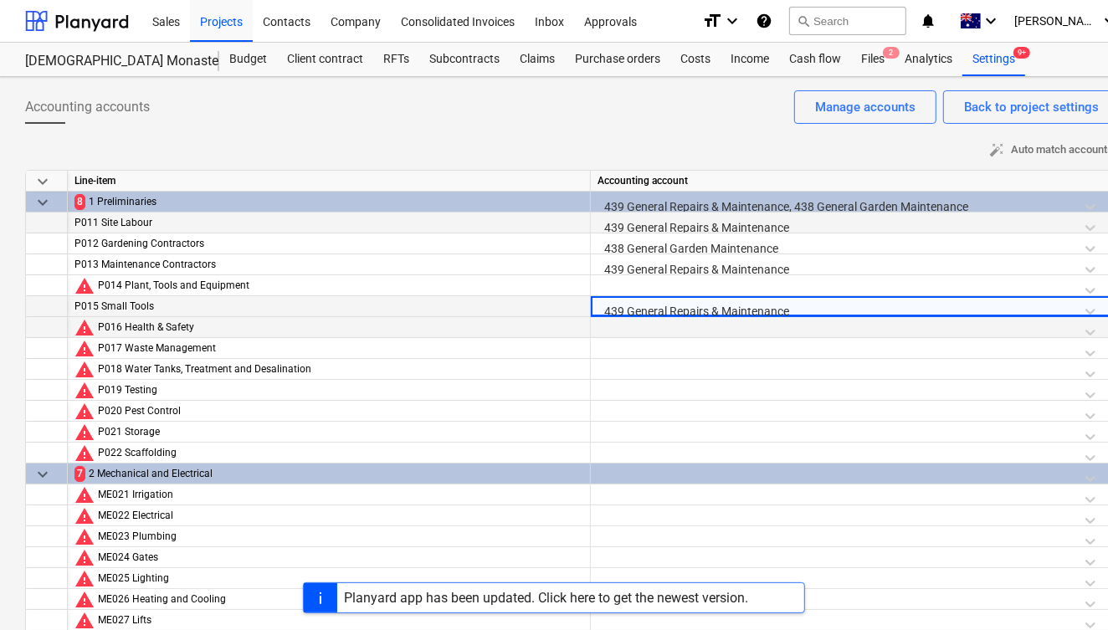
click at [675, 332] on div at bounding box center [852, 331] width 508 height 29
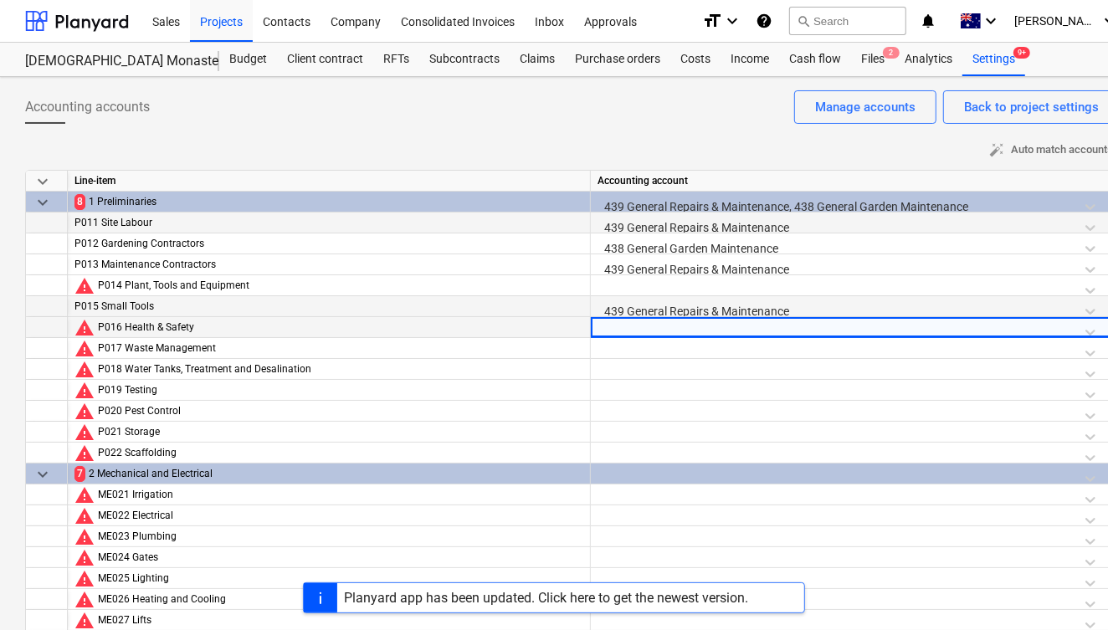
click at [675, 332] on div at bounding box center [852, 331] width 508 height 29
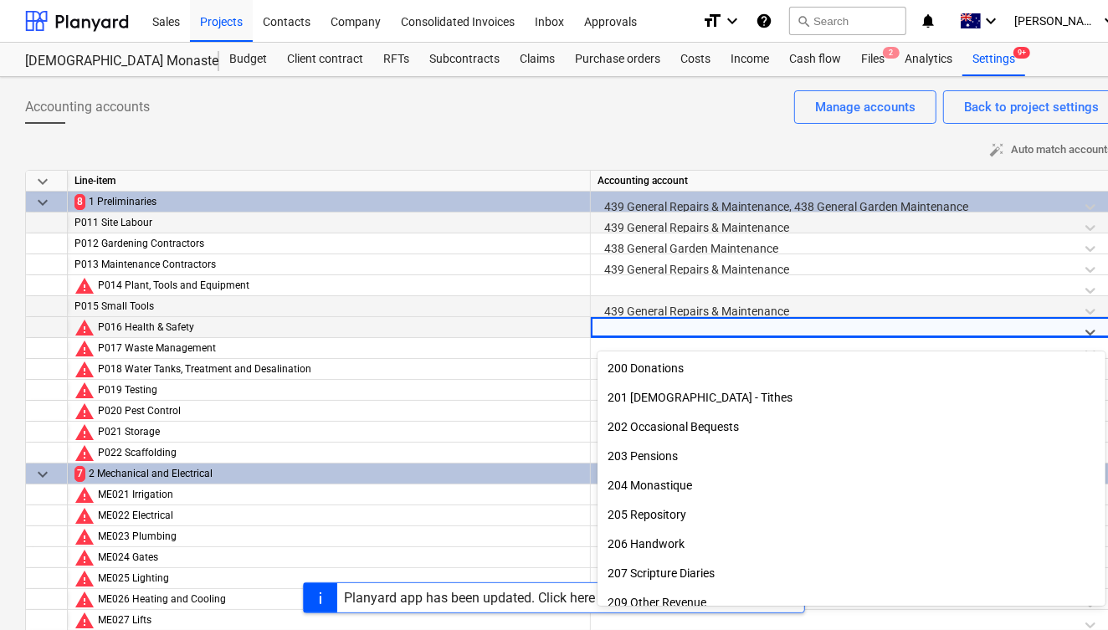
click at [671, 105] on div "Accounting accounts Back to project settings Manage accounts" at bounding box center [572, 113] width 1095 height 47
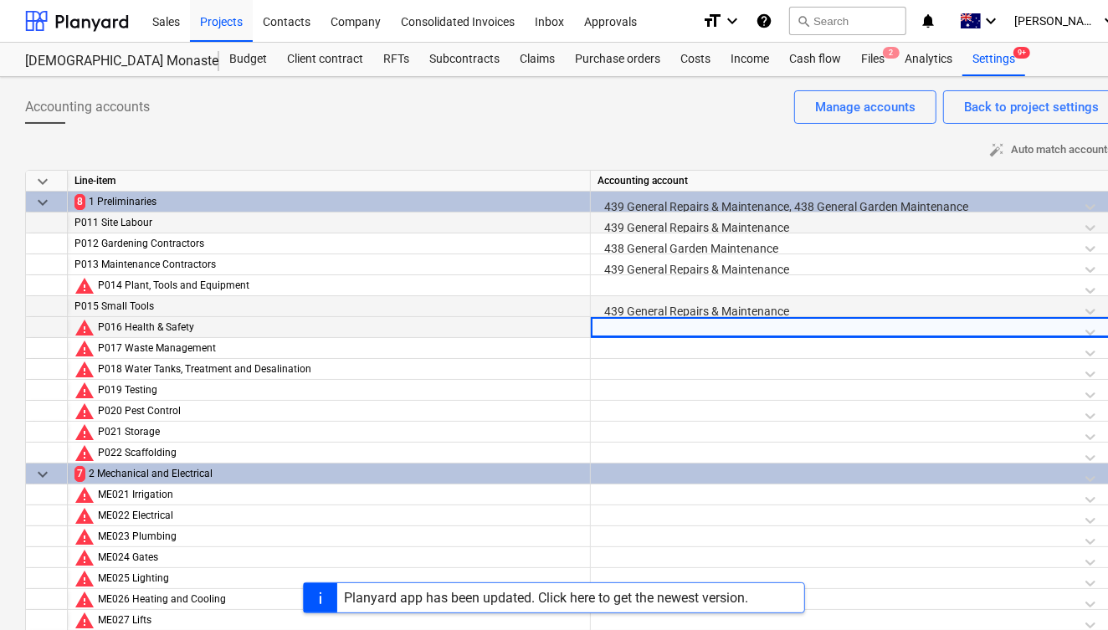
click at [508, 599] on div "Planyard app has been updated. Click here to get the newest version." at bounding box center [546, 598] width 404 height 16
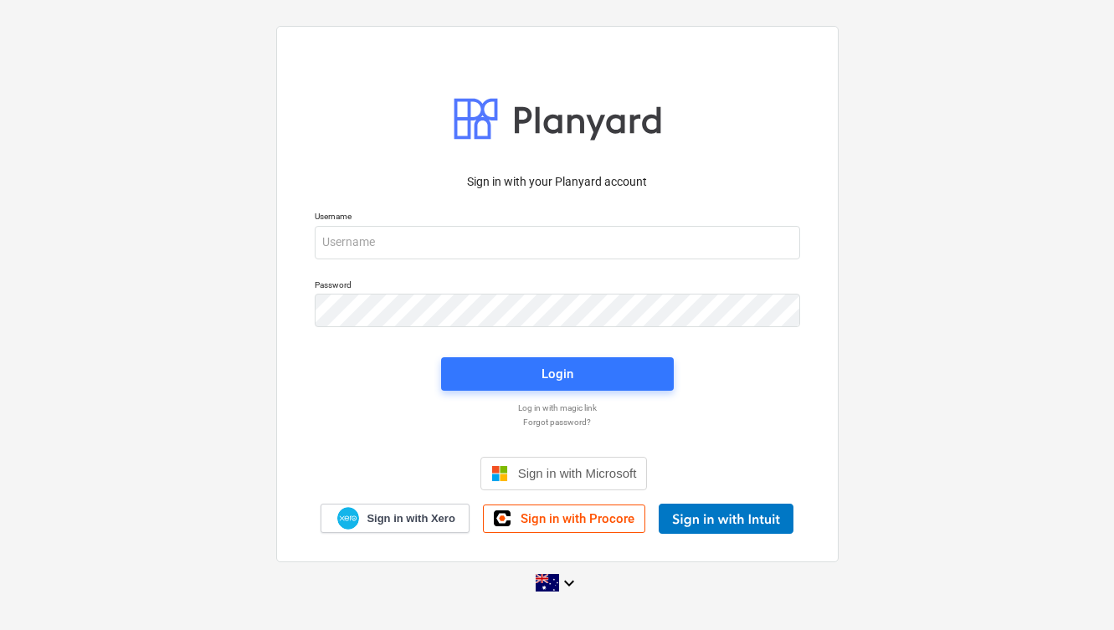
click at [594, 598] on div "keyboard_arrow_down" at bounding box center [557, 584] width 1064 height 42
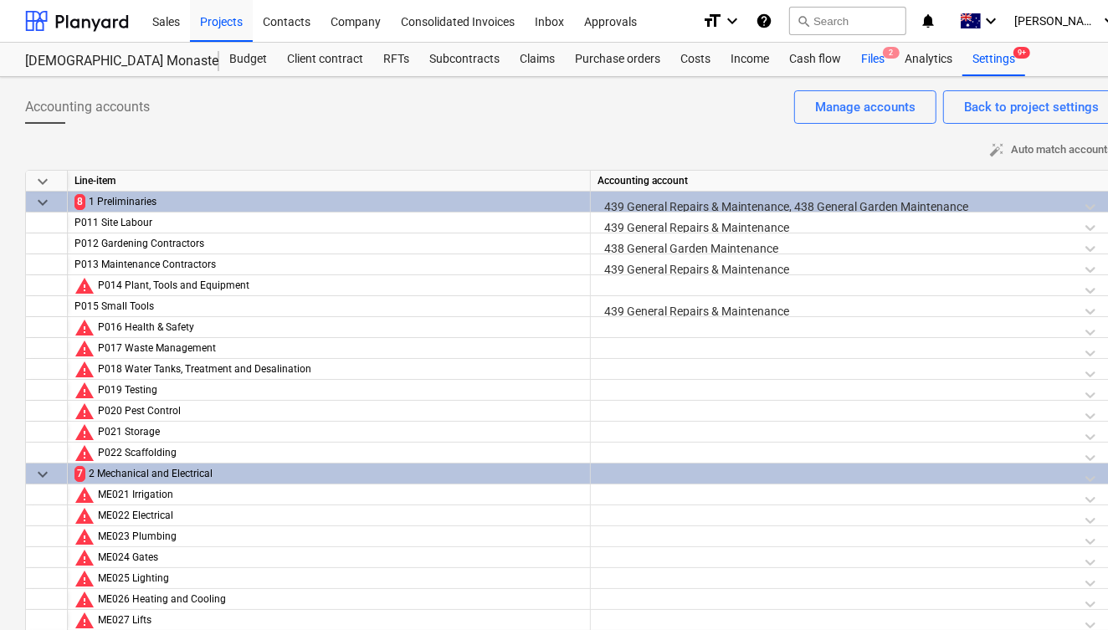
click at [876, 62] on div "Files 2" at bounding box center [873, 59] width 44 height 33
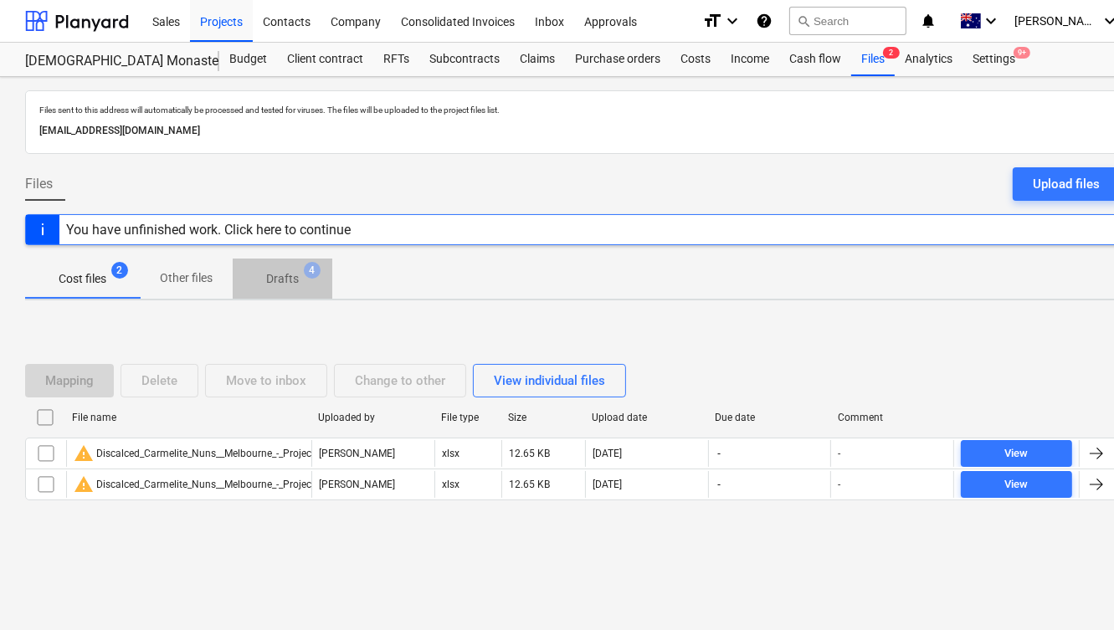
click at [295, 279] on p "Drafts" at bounding box center [282, 279] width 33 height 18
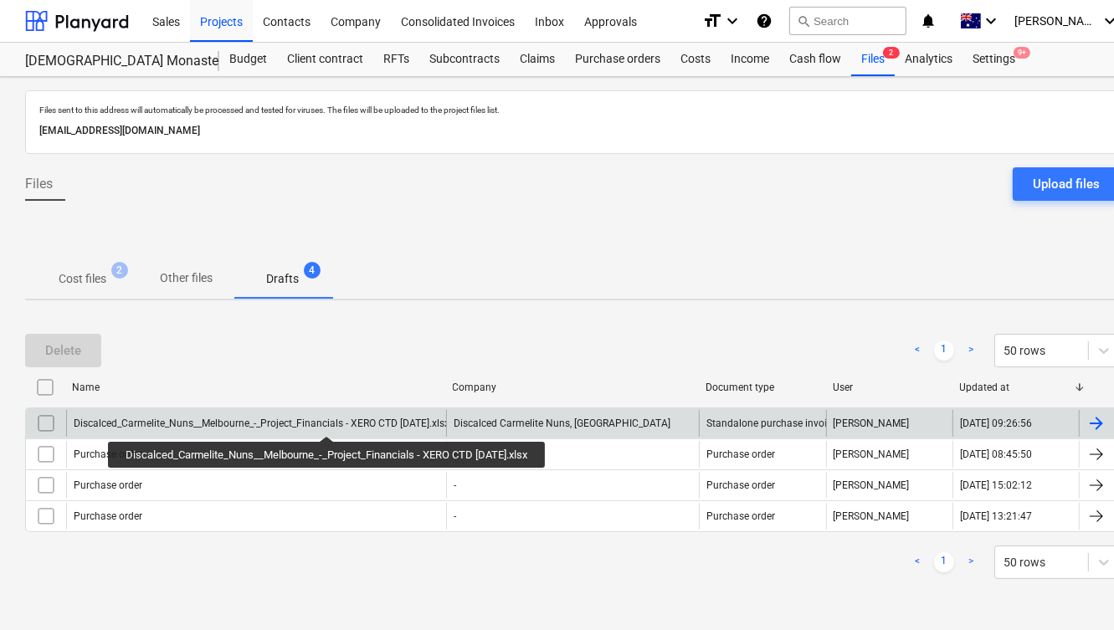
click at [334, 421] on div "Discalced_Carmelite_Nuns__Melbourne_-_Project_Financials - XERO CTD [DATE].xlsx" at bounding box center [262, 424] width 376 height 12
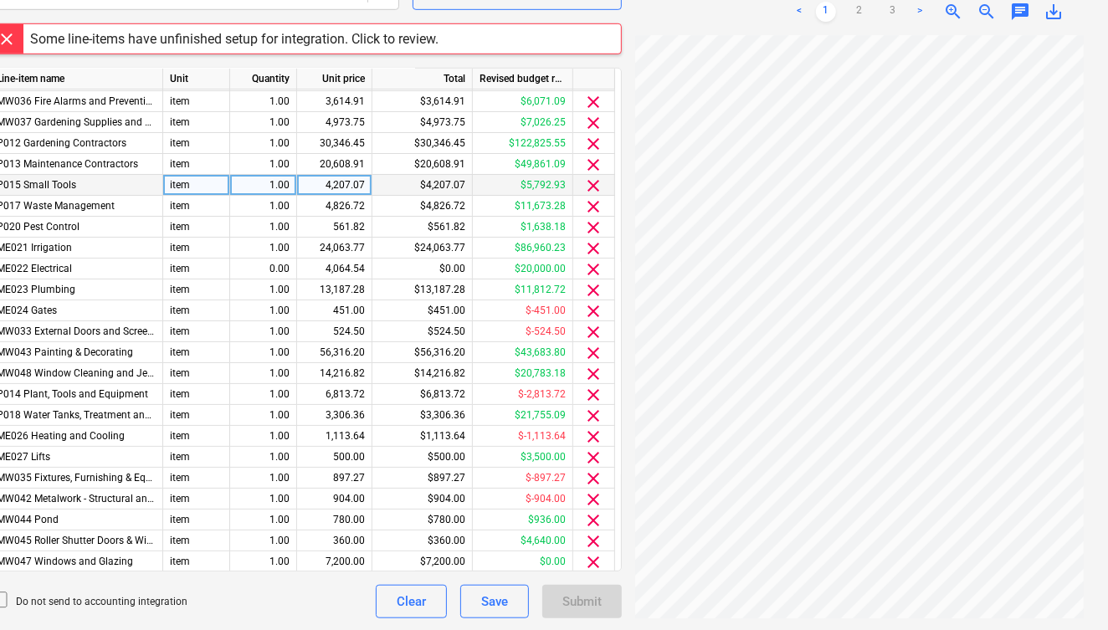
scroll to position [688, 0]
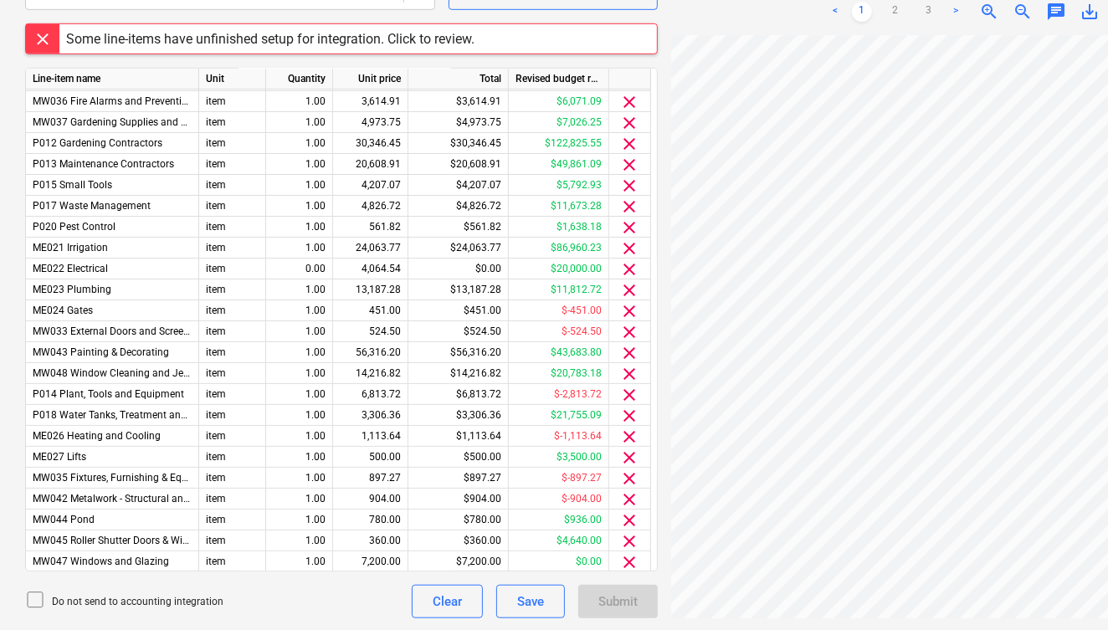
click at [39, 597] on icon at bounding box center [35, 600] width 20 height 20
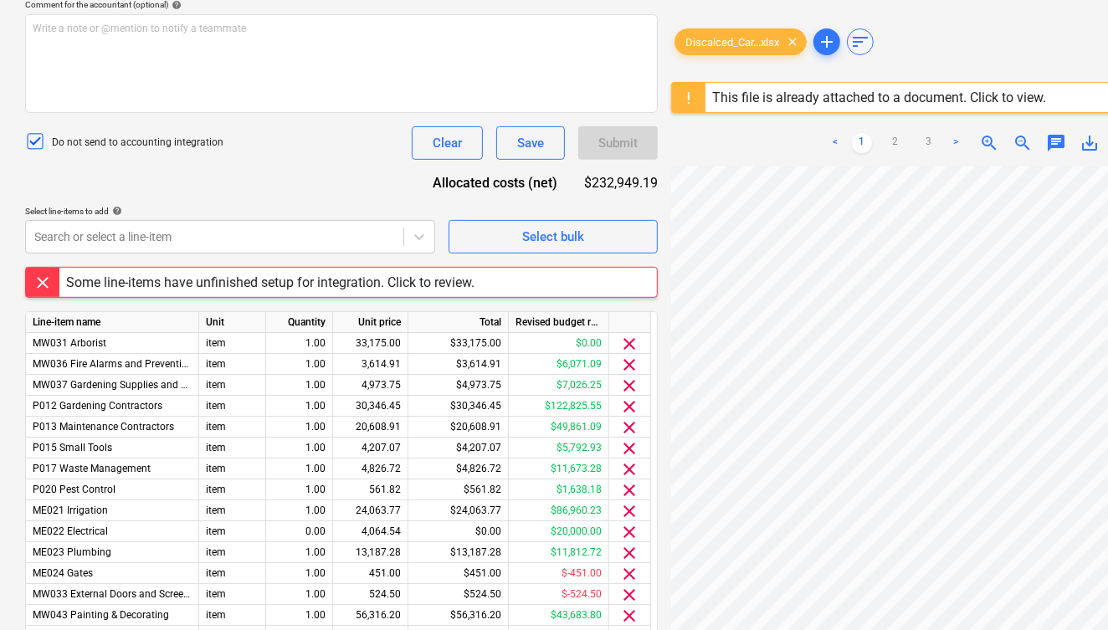
scroll to position [444, 0]
click at [795, 38] on span "clear" at bounding box center [793, 42] width 20 height 20
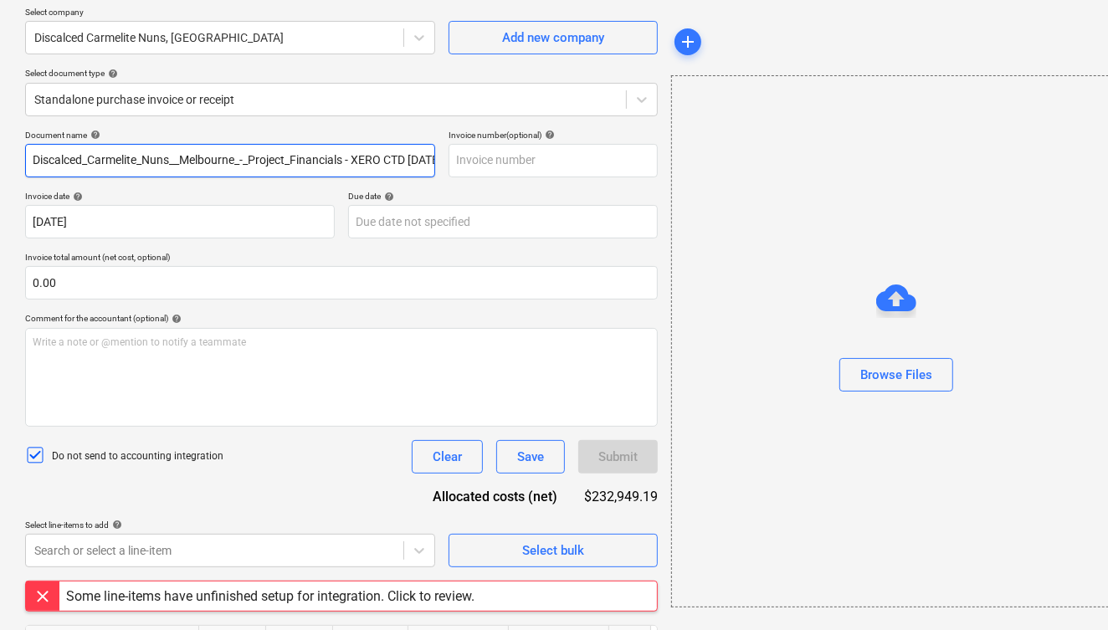
scroll to position [131, 0]
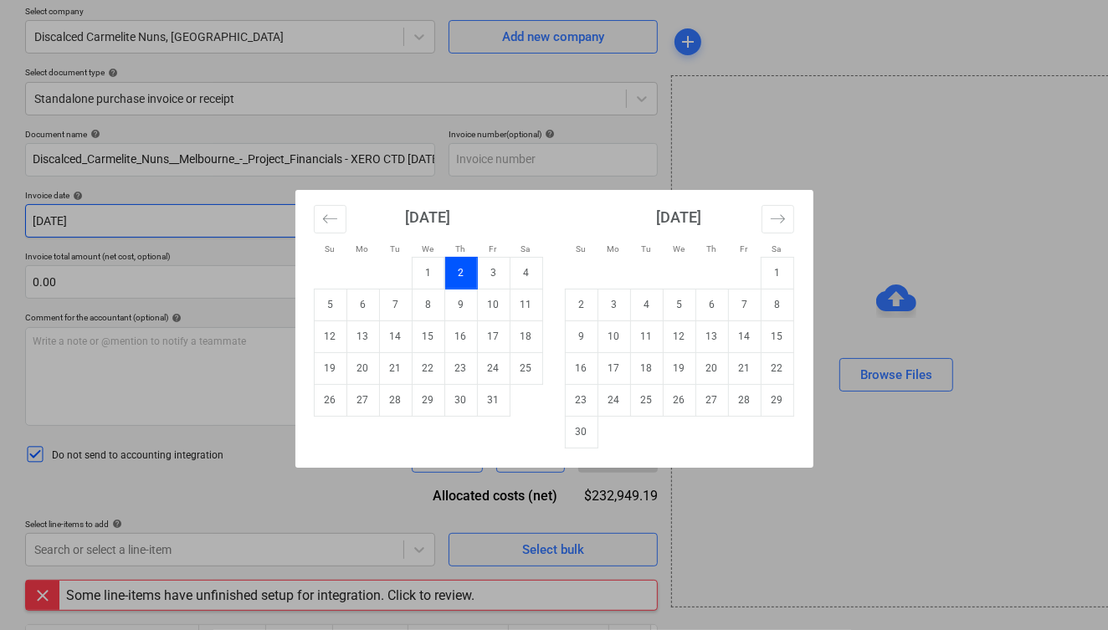
click at [192, 204] on body "Sales Projects Contacts Company Consolidated Invoices Inbox Approvals format_si…" at bounding box center [554, 184] width 1108 height 630
click at [499, 273] on td "3" at bounding box center [493, 273] width 33 height 32
type input "03 Oct 2025"
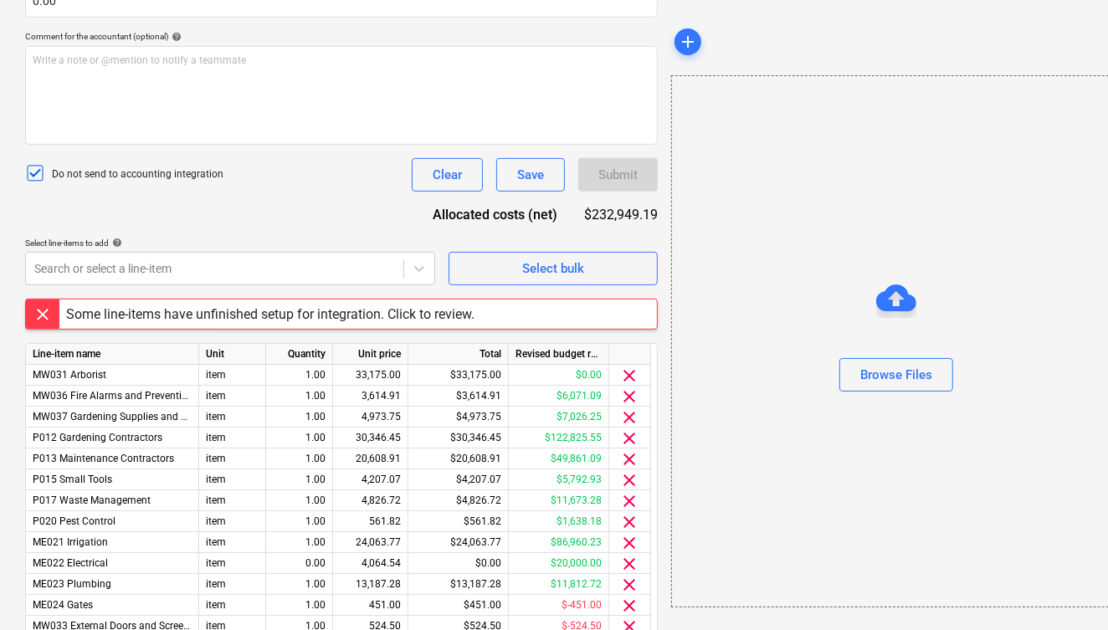
scroll to position [19, 0]
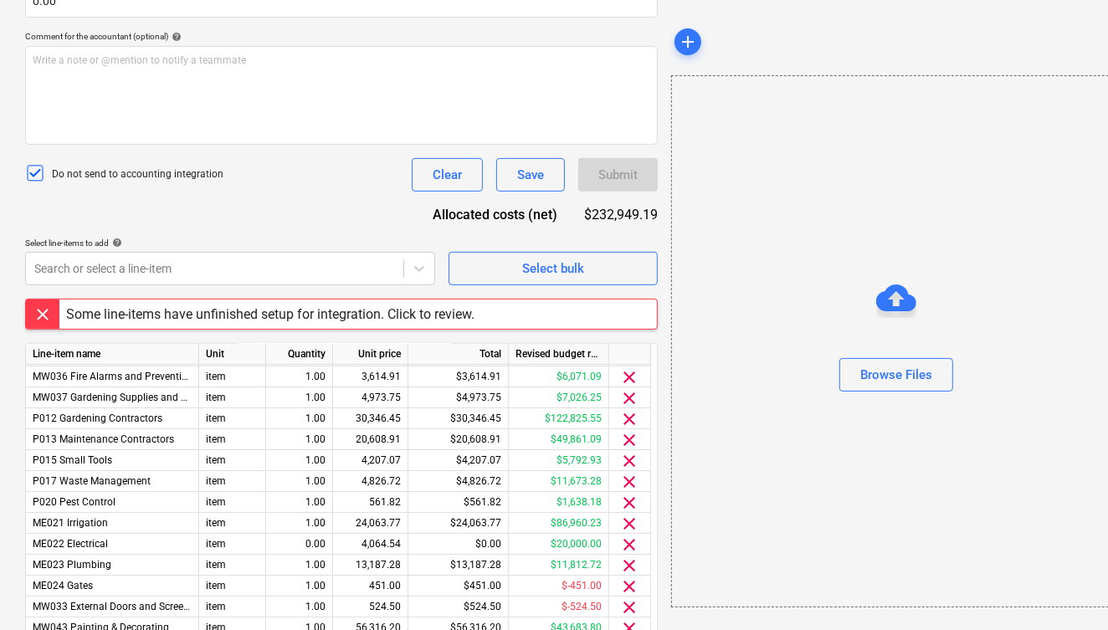
click at [521, 312] on div "Some line-items have unfinished setup for integration. Click to review." at bounding box center [341, 314] width 633 height 31
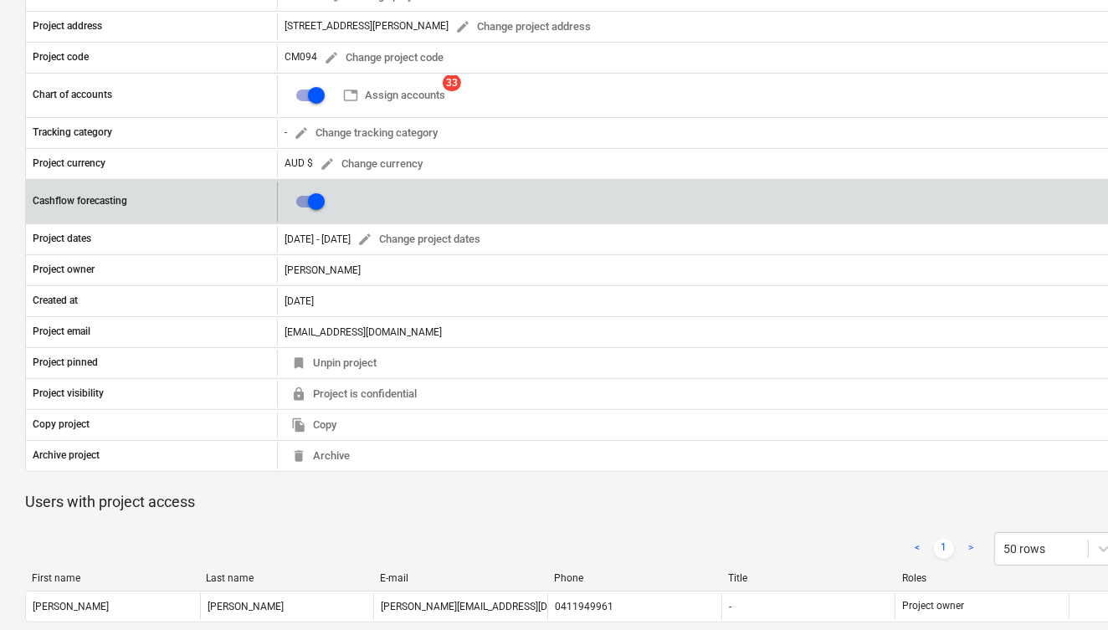
scroll to position [228, 0]
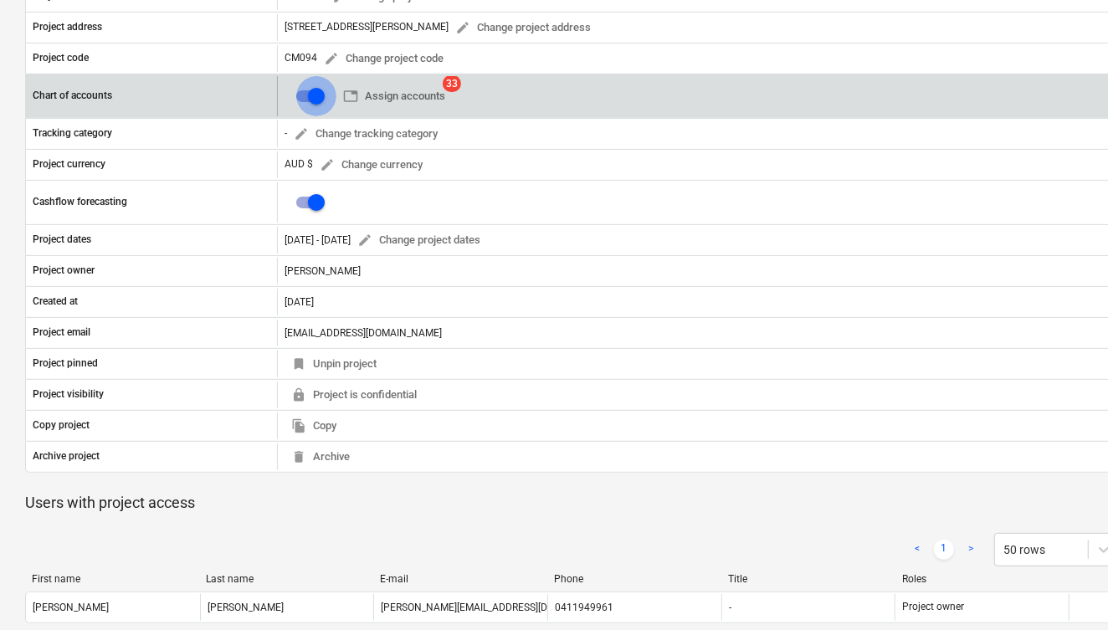
click at [314, 95] on input "checkbox" at bounding box center [316, 96] width 40 height 40
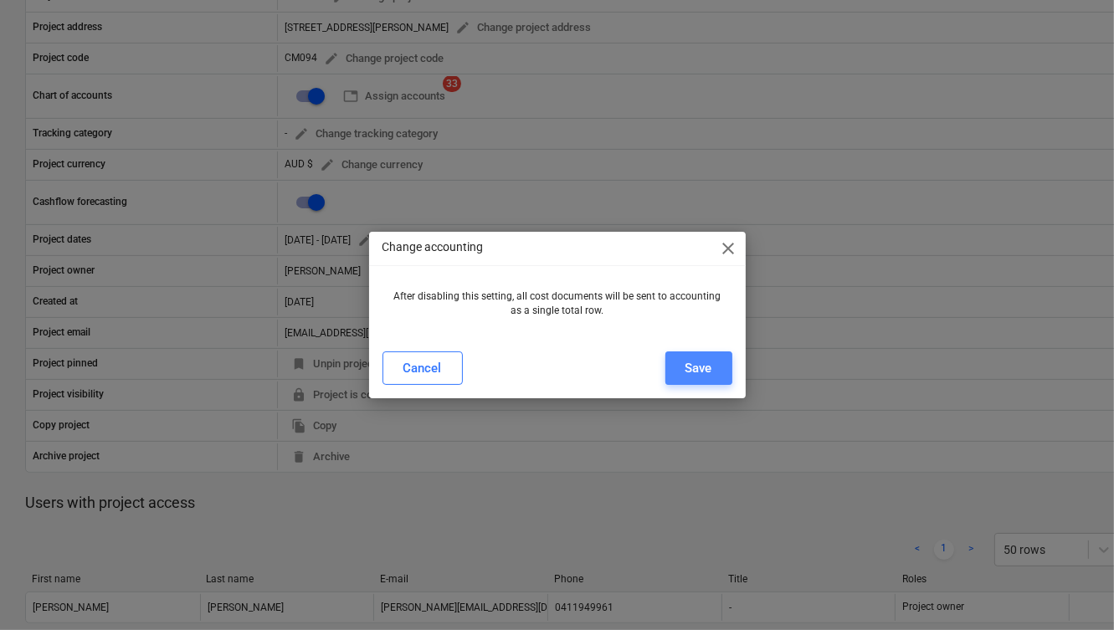
click at [700, 367] on div "Save" at bounding box center [699, 368] width 27 height 22
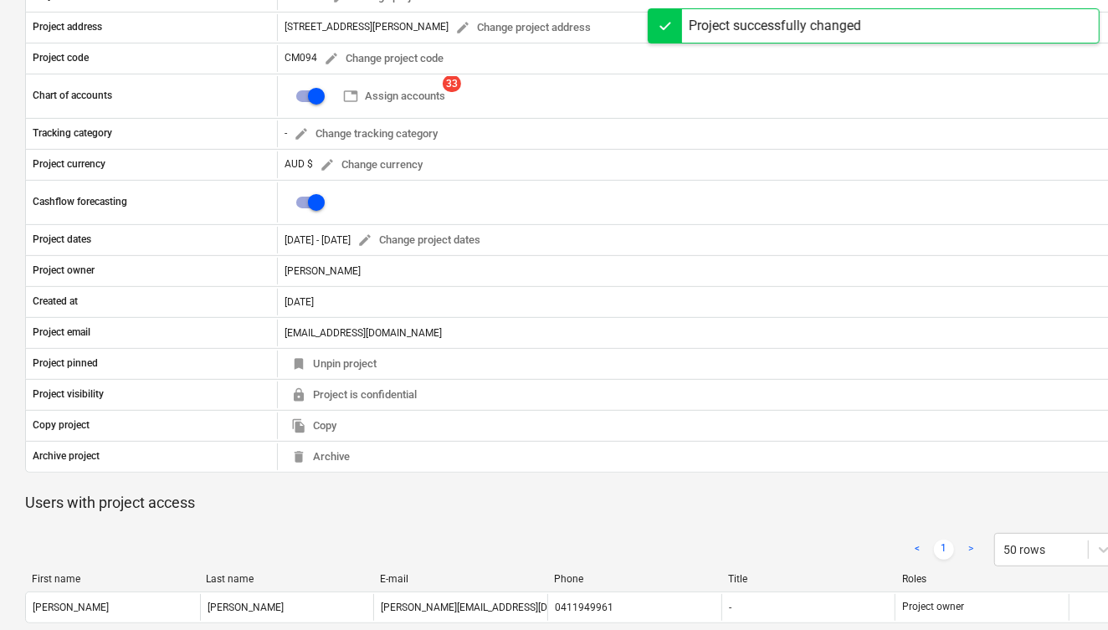
scroll to position [0, 0]
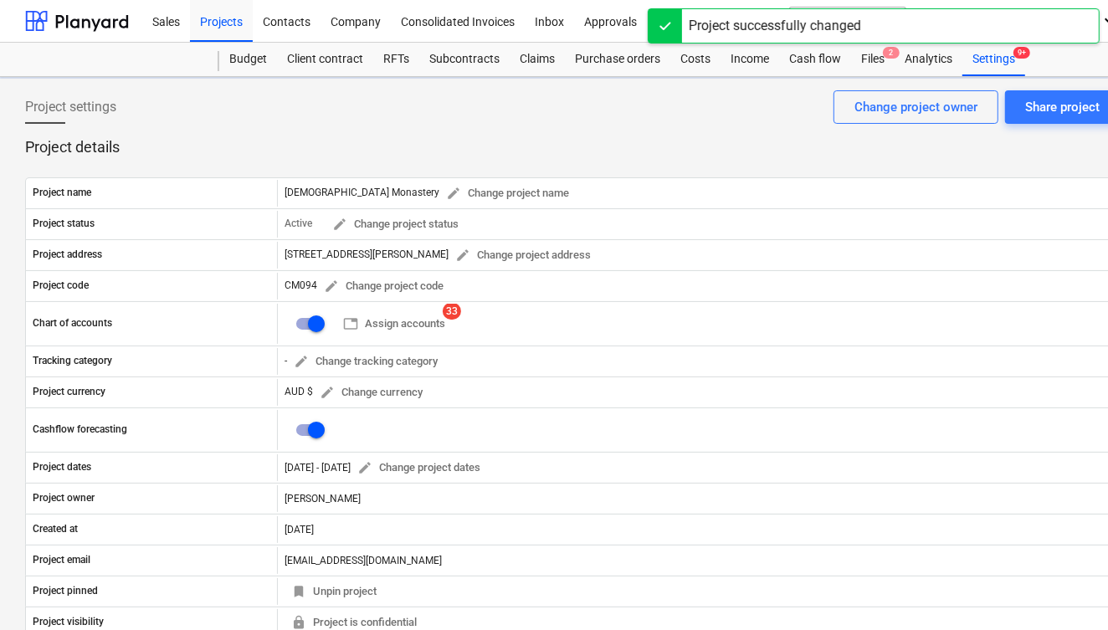
checkbox input "false"
click at [881, 59] on div "Files 2" at bounding box center [873, 59] width 44 height 33
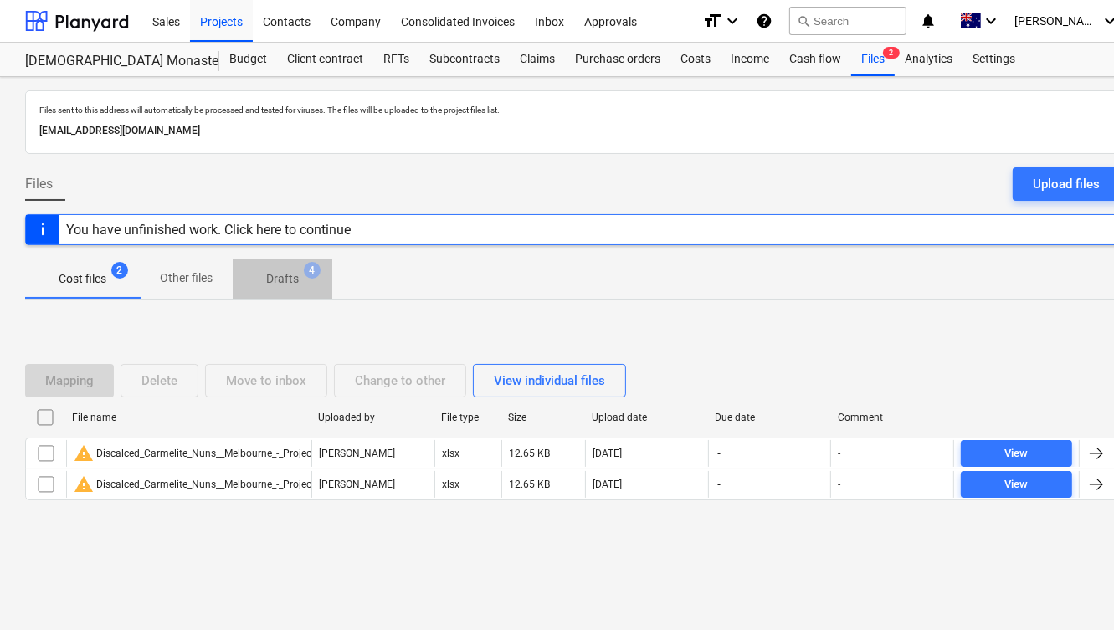
click at [281, 282] on p "Drafts" at bounding box center [282, 279] width 33 height 18
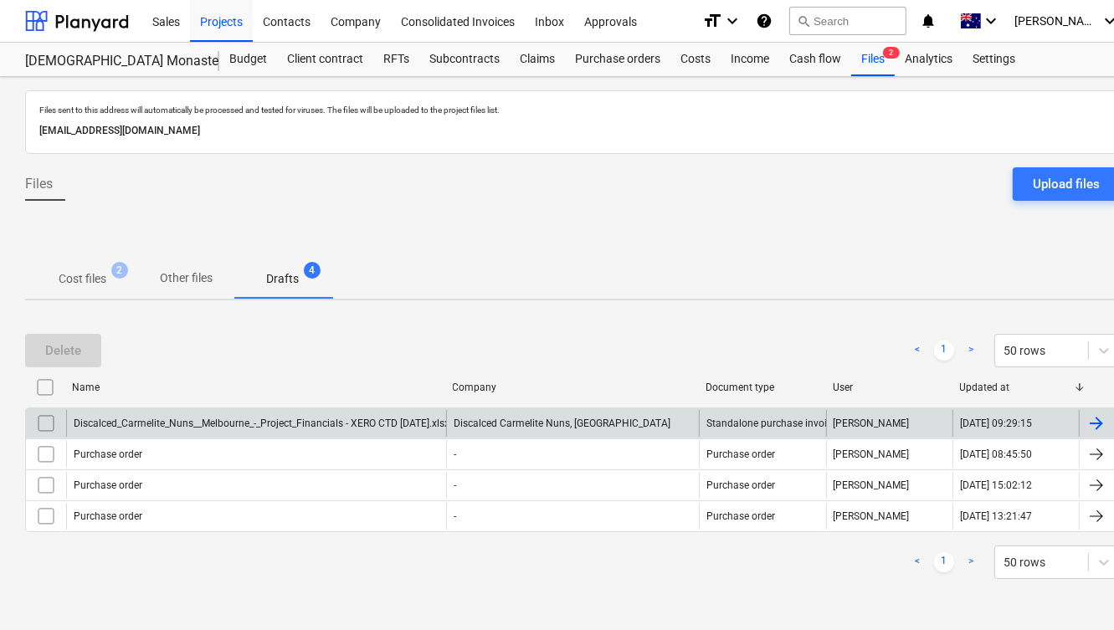
click at [148, 410] on div "Discalced_Carmelite_Nuns__Melbourne_-_Project_Financials - XERO CTD [DATE].xlsx" at bounding box center [256, 423] width 380 height 27
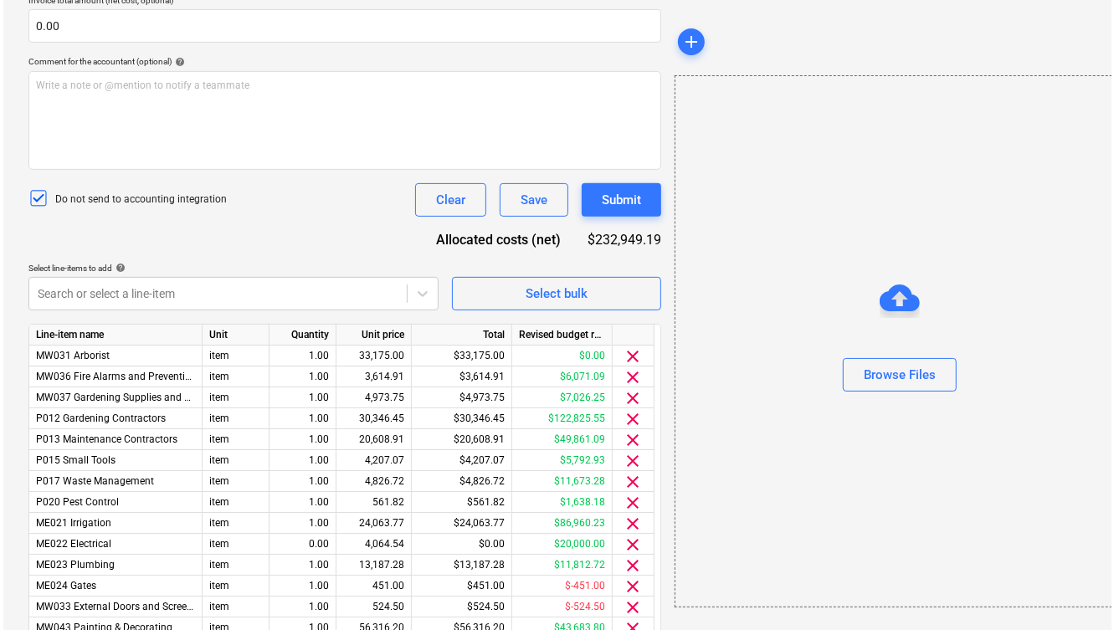
scroll to position [645, 0]
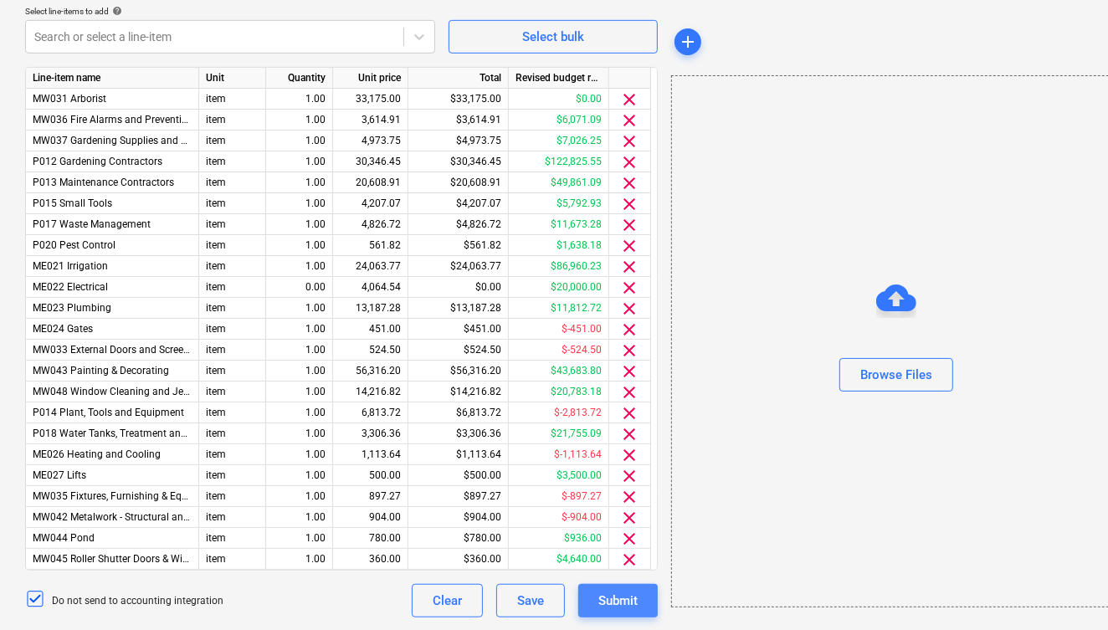
click at [623, 599] on div "Submit" at bounding box center [618, 601] width 39 height 22
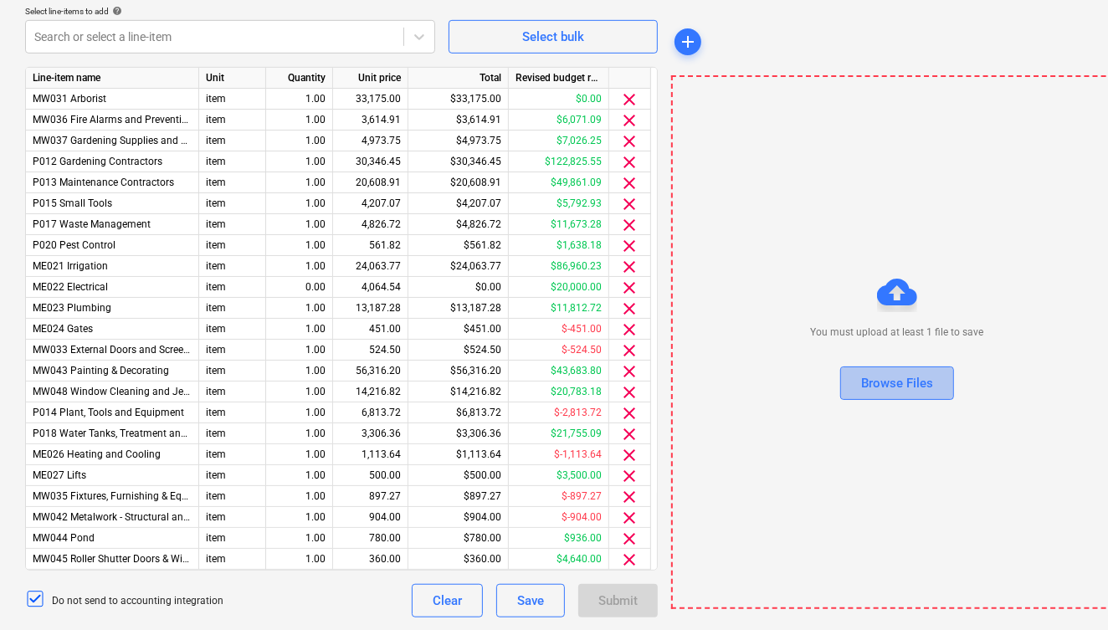
click at [889, 373] on div "Browse Files" at bounding box center [897, 384] width 72 height 22
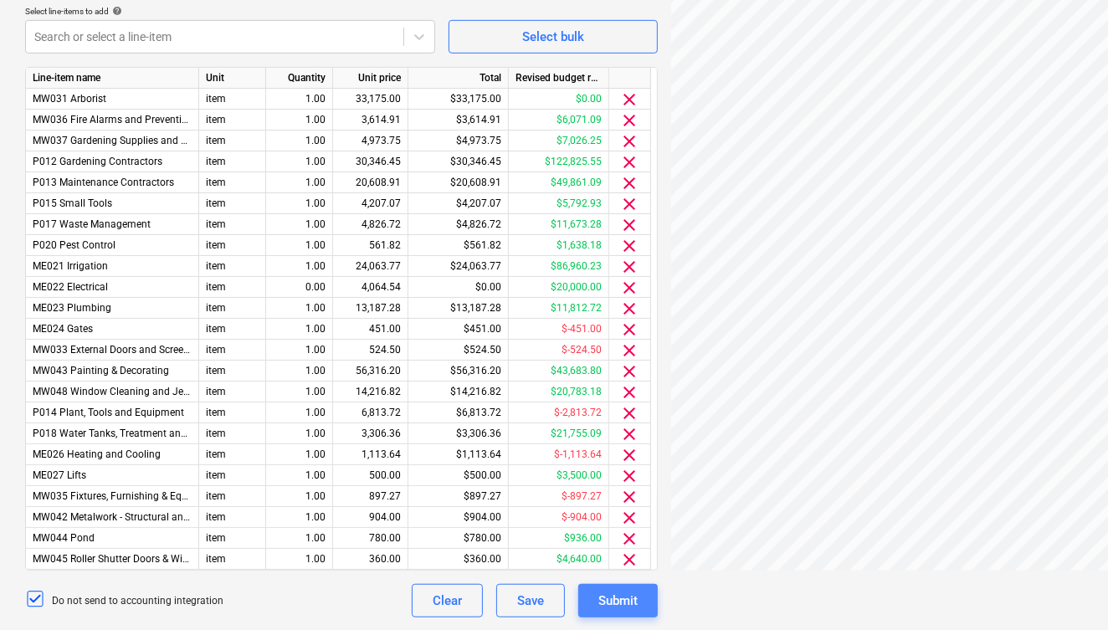
click at [619, 599] on div "Submit" at bounding box center [618, 601] width 39 height 22
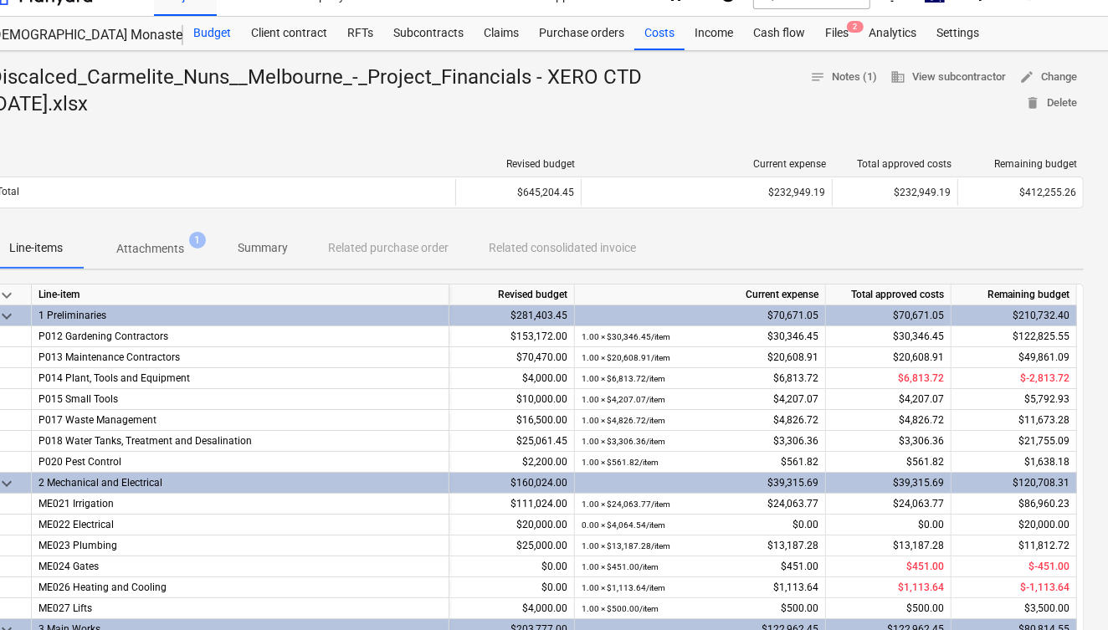
click at [218, 36] on div "Budget" at bounding box center [212, 33] width 58 height 33
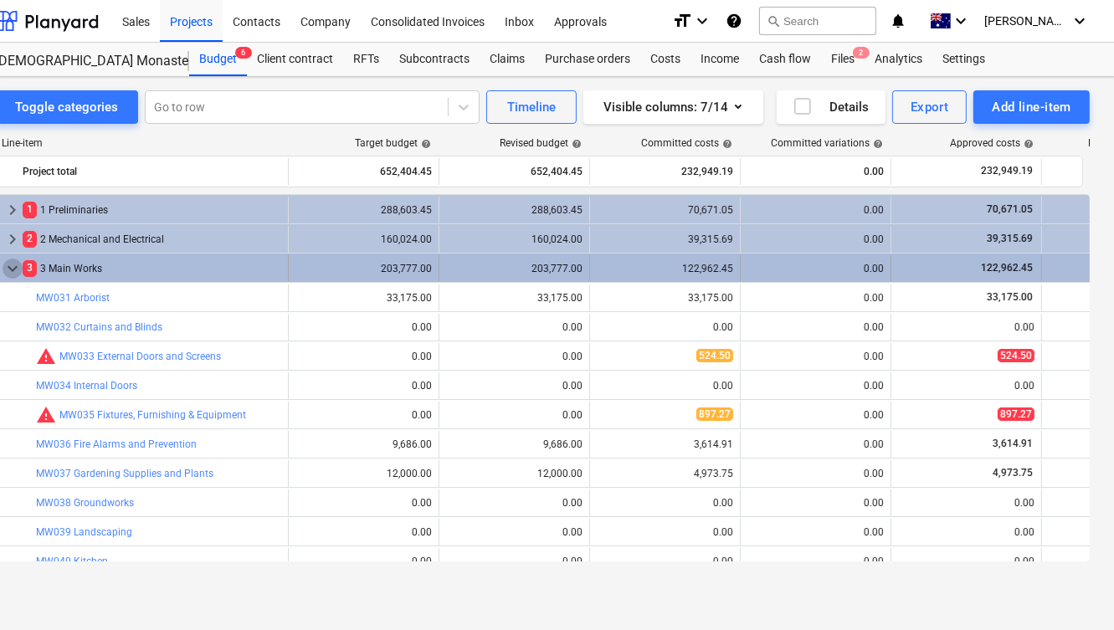
click at [7, 268] on span "keyboard_arrow_down" at bounding box center [13, 269] width 20 height 20
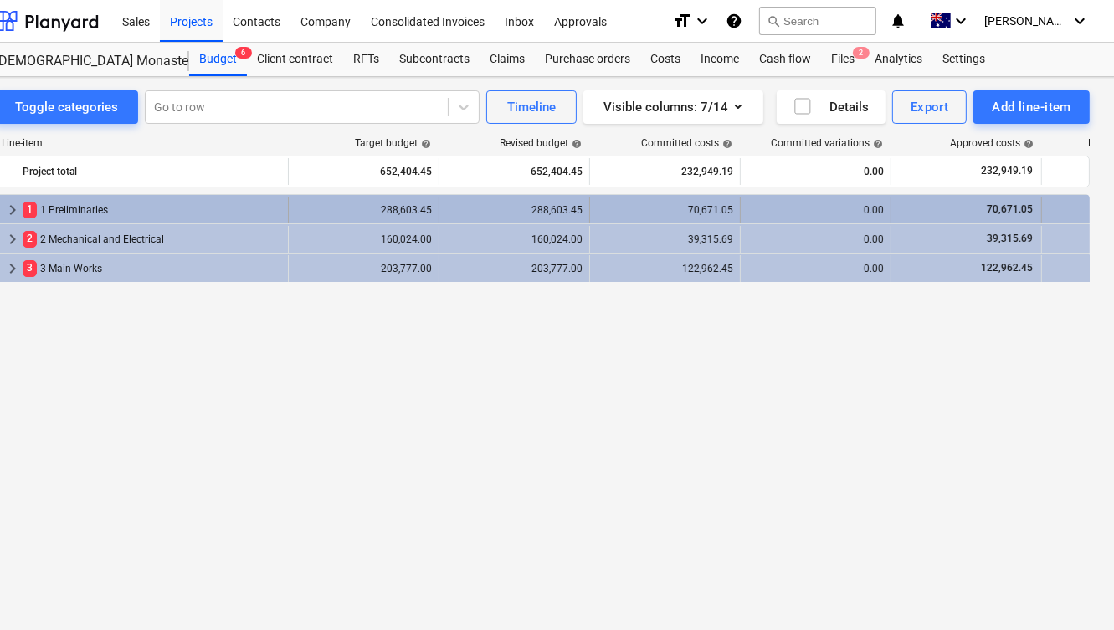
click at [10, 208] on span "keyboard_arrow_right" at bounding box center [13, 210] width 20 height 20
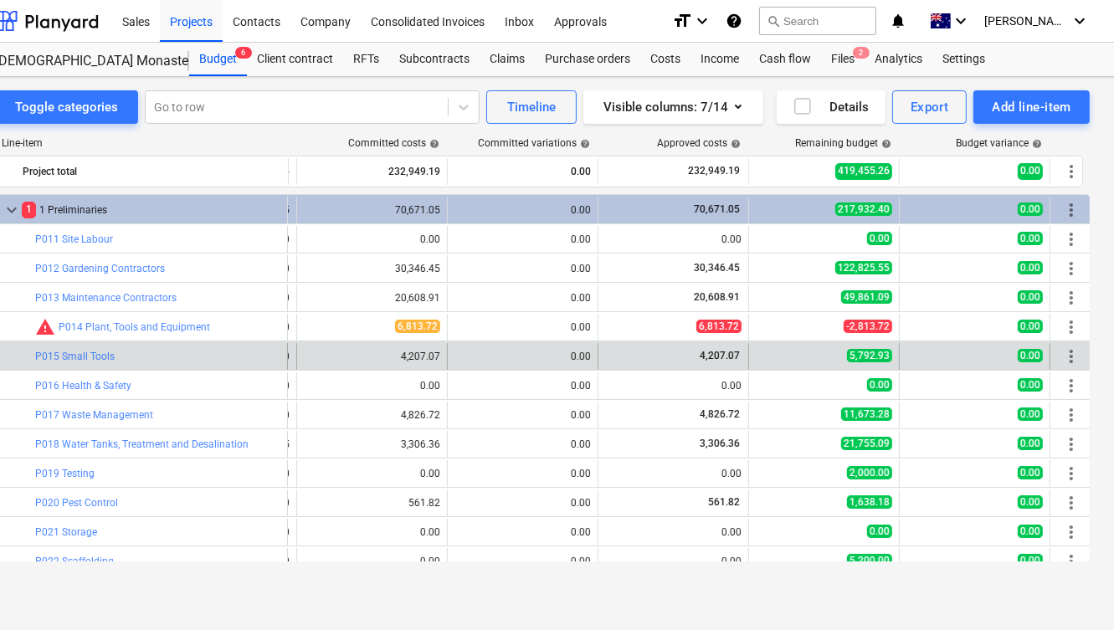
scroll to position [0, 294]
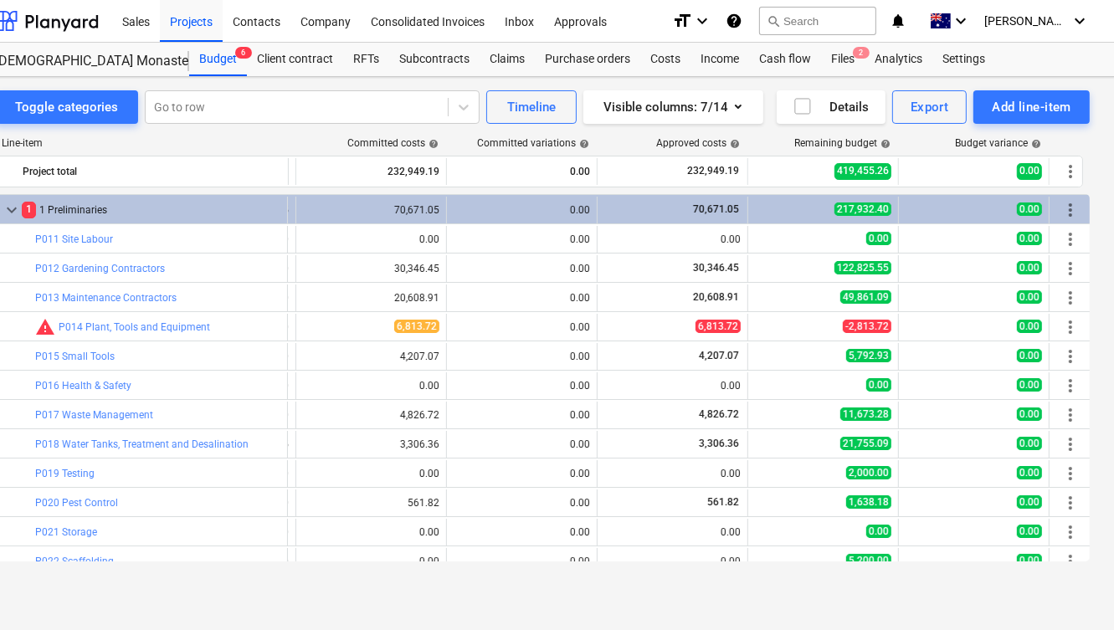
click at [431, 594] on div "Toggle categories Go to row Timeline Visible columns : 7/14 Details Export Add …" at bounding box center [542, 353] width 1145 height 553
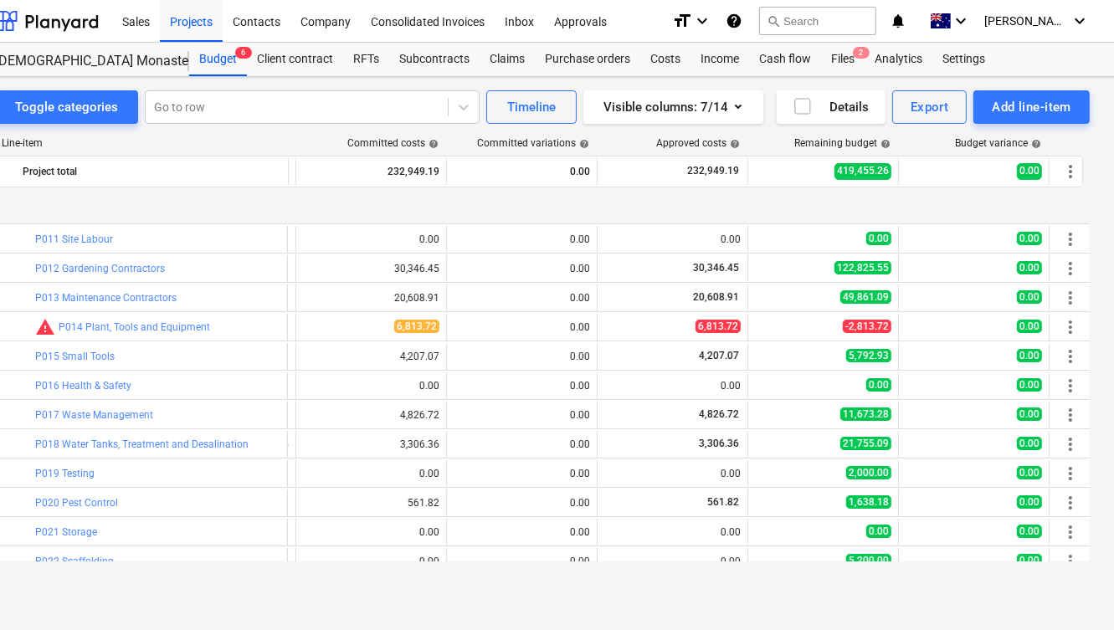
scroll to position [71, 294]
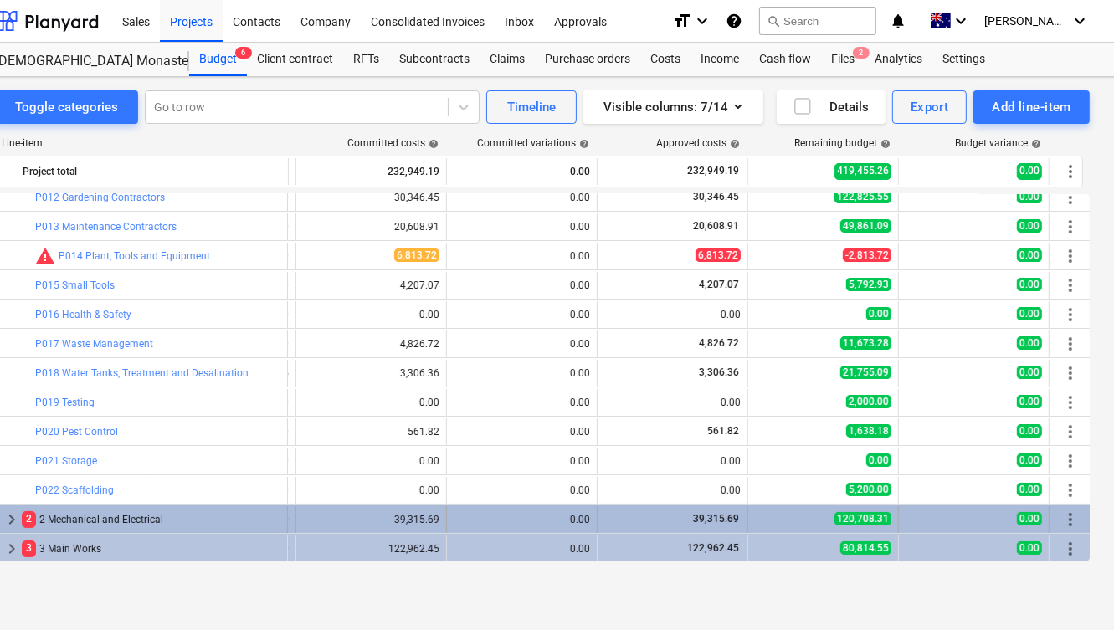
click at [9, 512] on span "keyboard_arrow_right" at bounding box center [12, 520] width 20 height 20
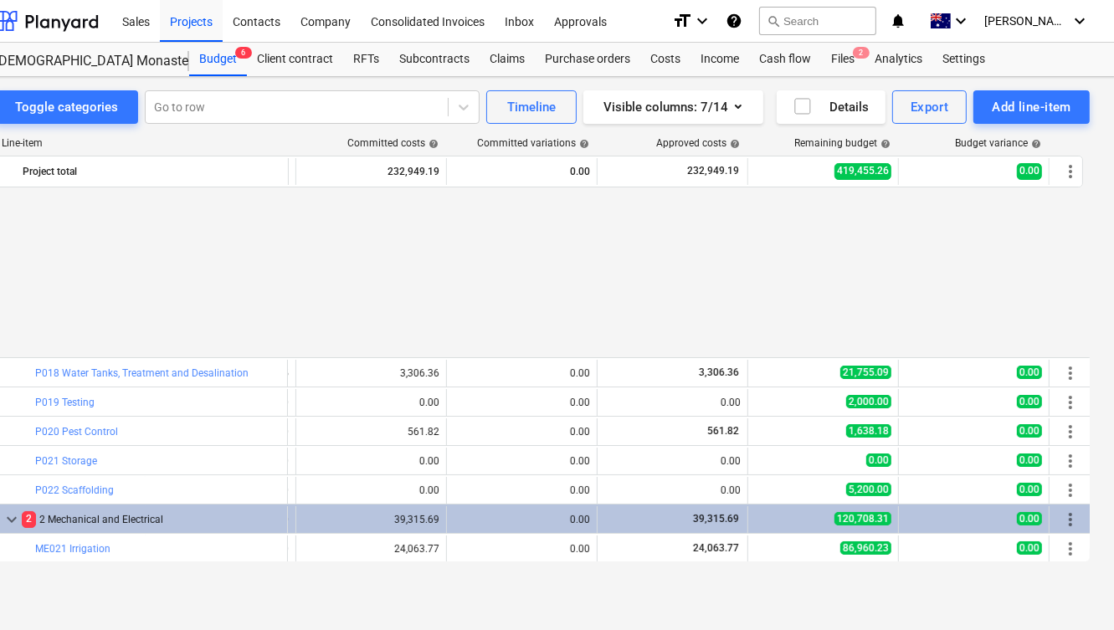
scroll to position [277, 294]
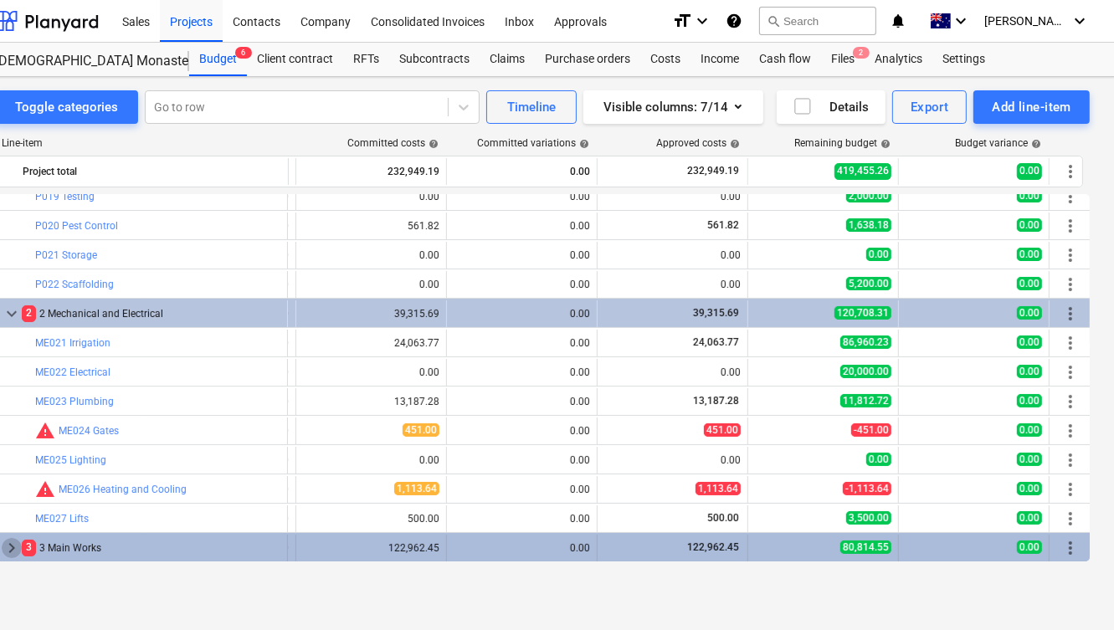
click at [9, 542] on span "keyboard_arrow_right" at bounding box center [12, 548] width 20 height 20
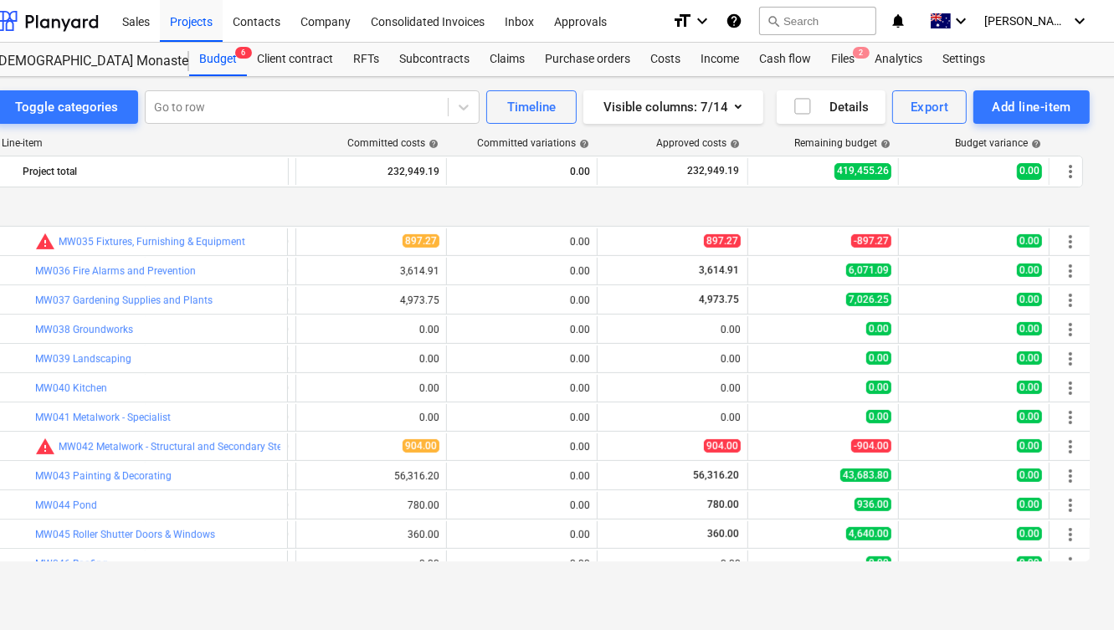
scroll to position [804, 294]
